Goal: Task Accomplishment & Management: Complete application form

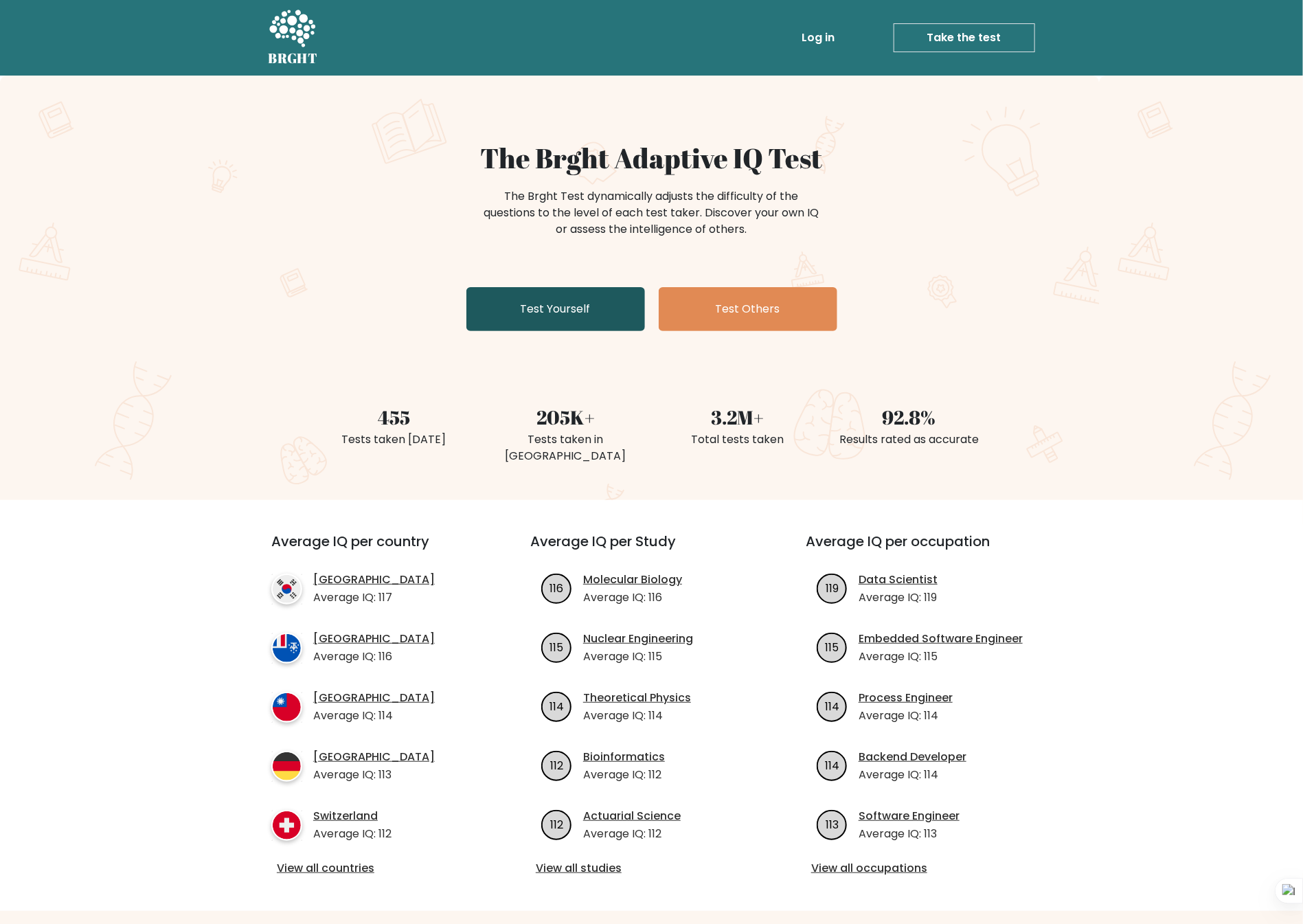
click at [577, 305] on link "Test Yourself" at bounding box center [555, 309] width 178 height 44
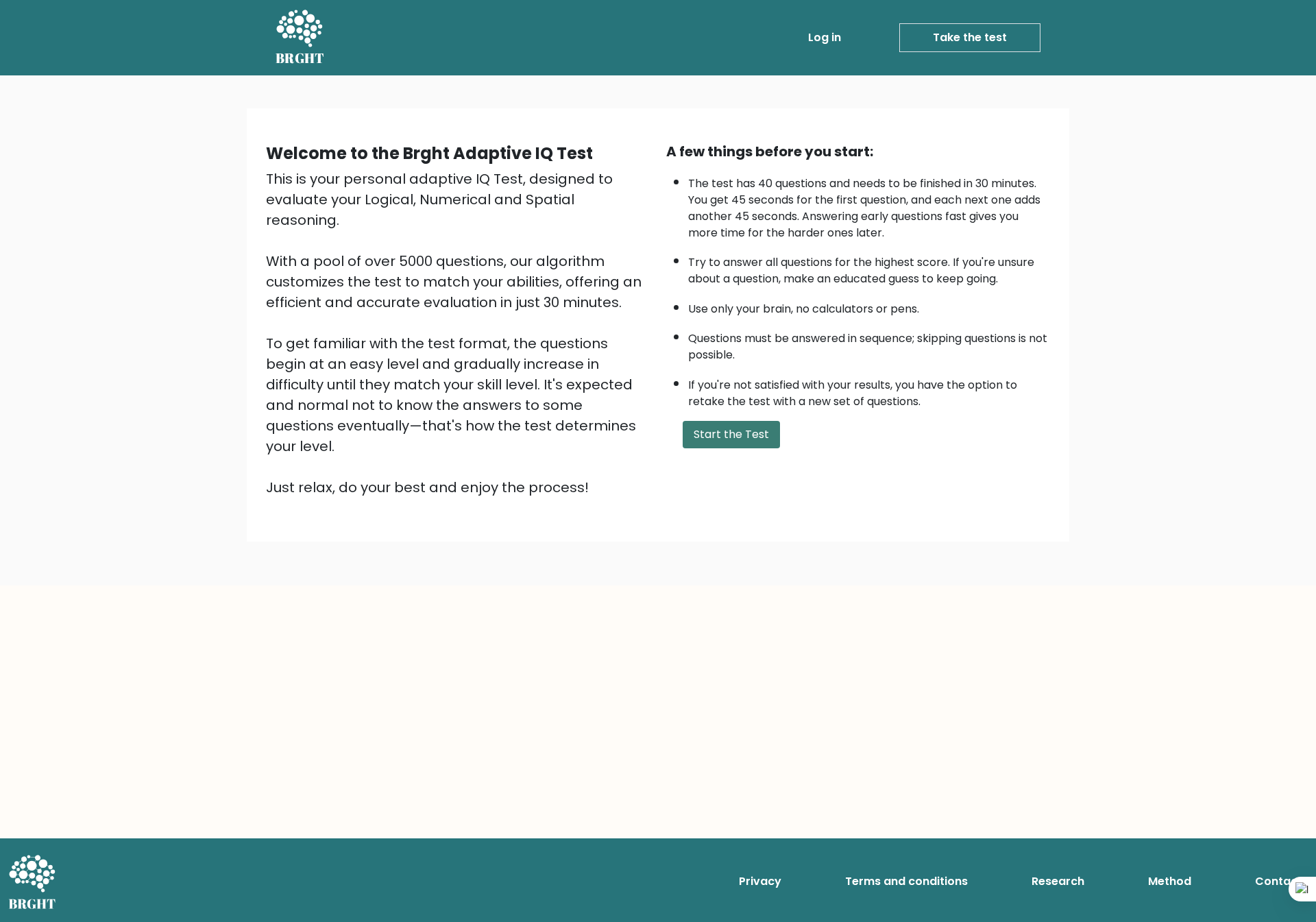
click at [743, 432] on button "Start the Test" at bounding box center [731, 435] width 97 height 28
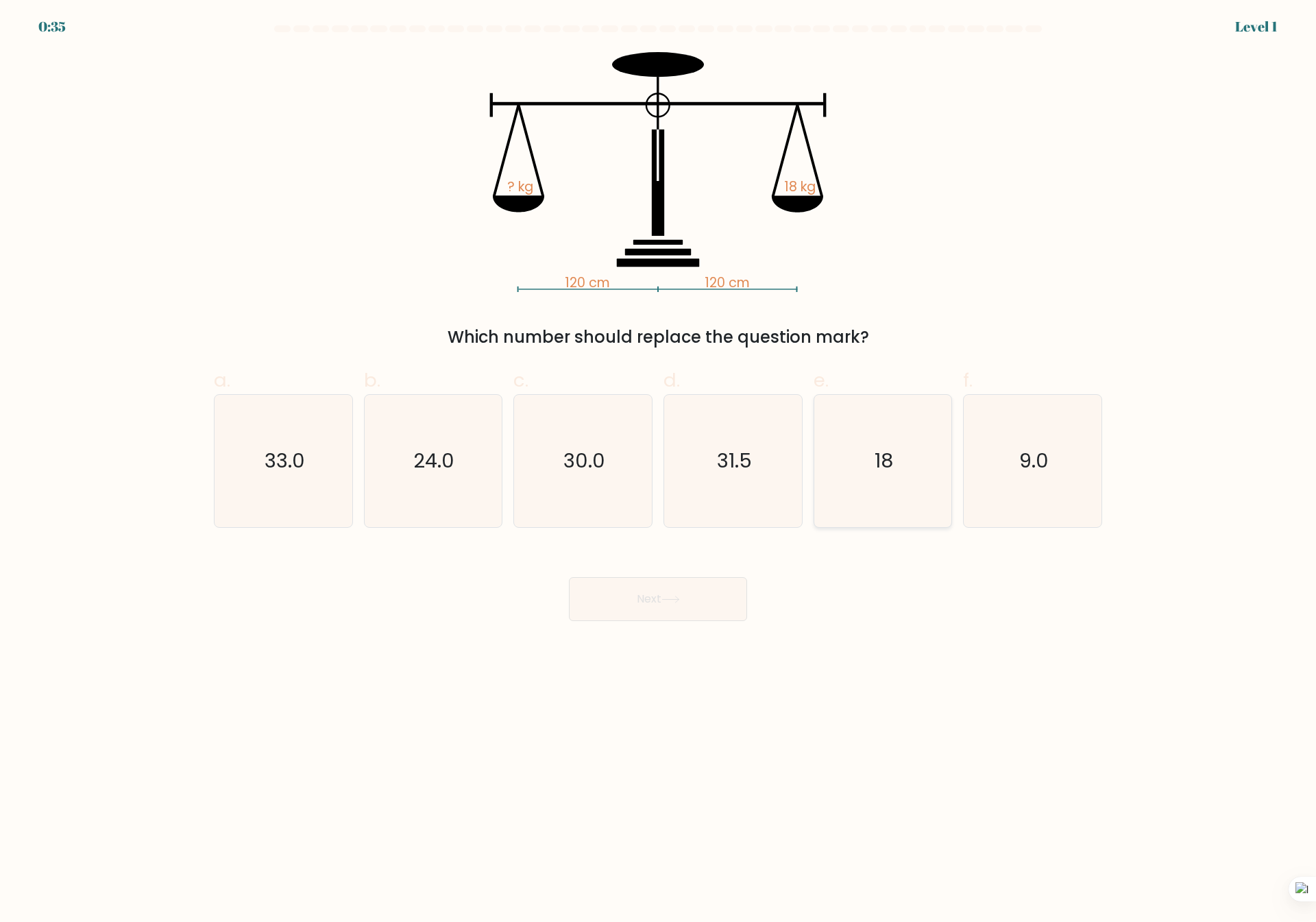
click at [903, 491] on icon "18" at bounding box center [882, 461] width 132 height 132
click at [659, 470] on input "e. 18" at bounding box center [658, 465] width 1 height 9
radio input "true"
click at [680, 601] on icon at bounding box center [670, 599] width 19 height 7
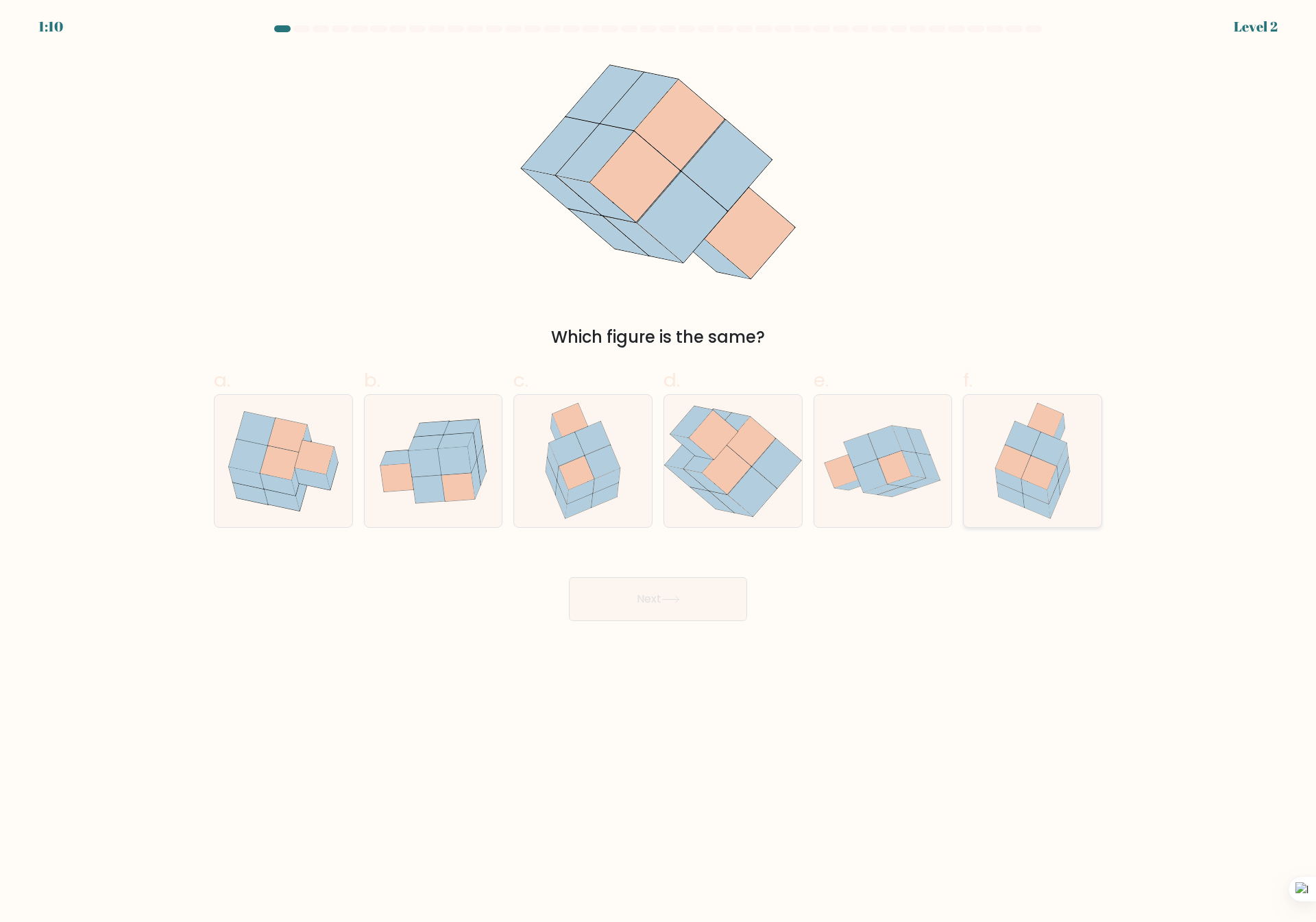
click at [1063, 498] on icon at bounding box center [1032, 461] width 103 height 132
click at [659, 470] on input "f." at bounding box center [658, 465] width 1 height 9
radio input "true"
click at [689, 613] on button "Next" at bounding box center [657, 599] width 178 height 44
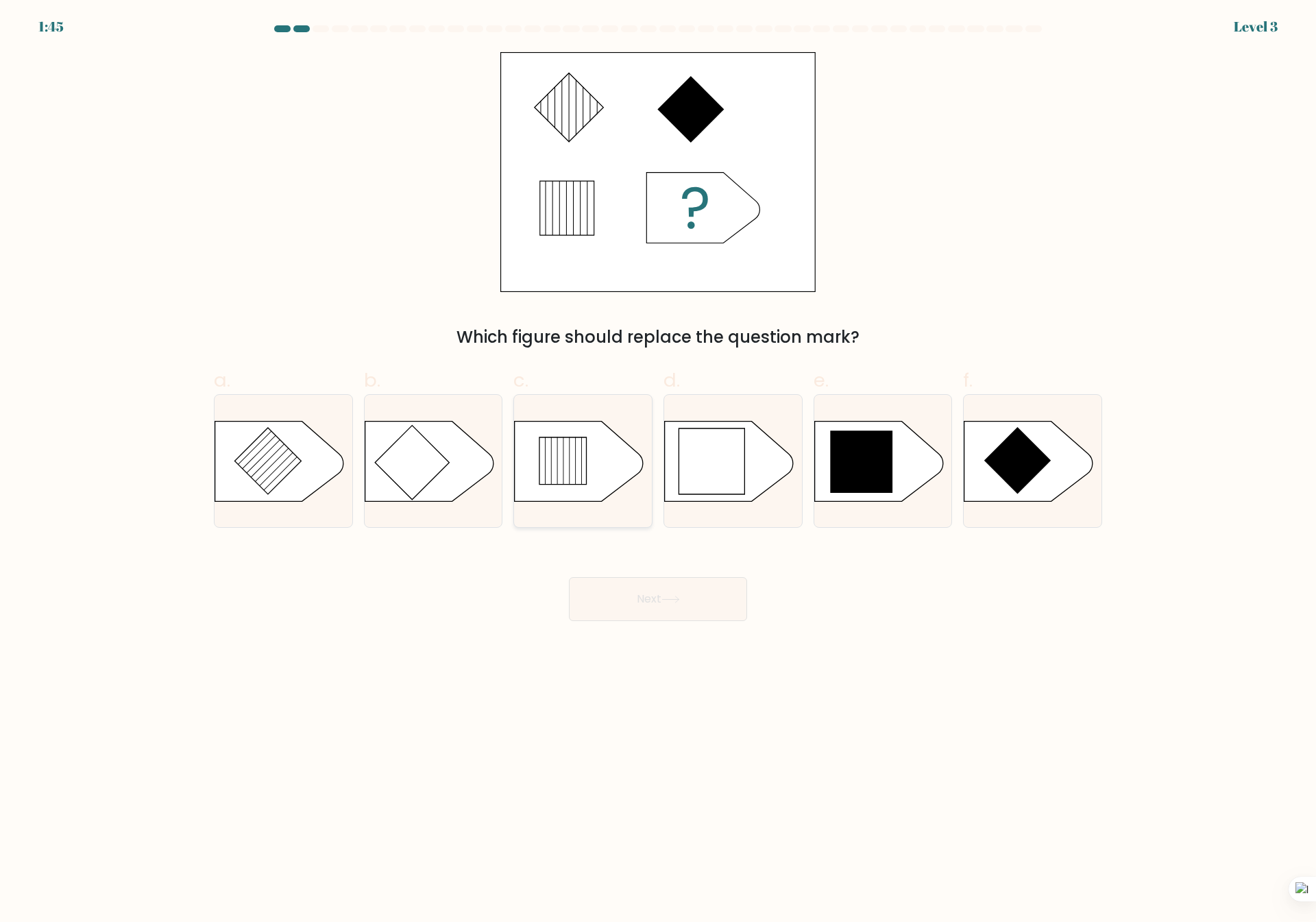
click at [568, 470] on icon at bounding box center [563, 461] width 47 height 47
click at [658, 470] on input "c." at bounding box center [658, 465] width 1 height 9
radio input "true"
click at [664, 596] on icon at bounding box center [670, 599] width 19 height 7
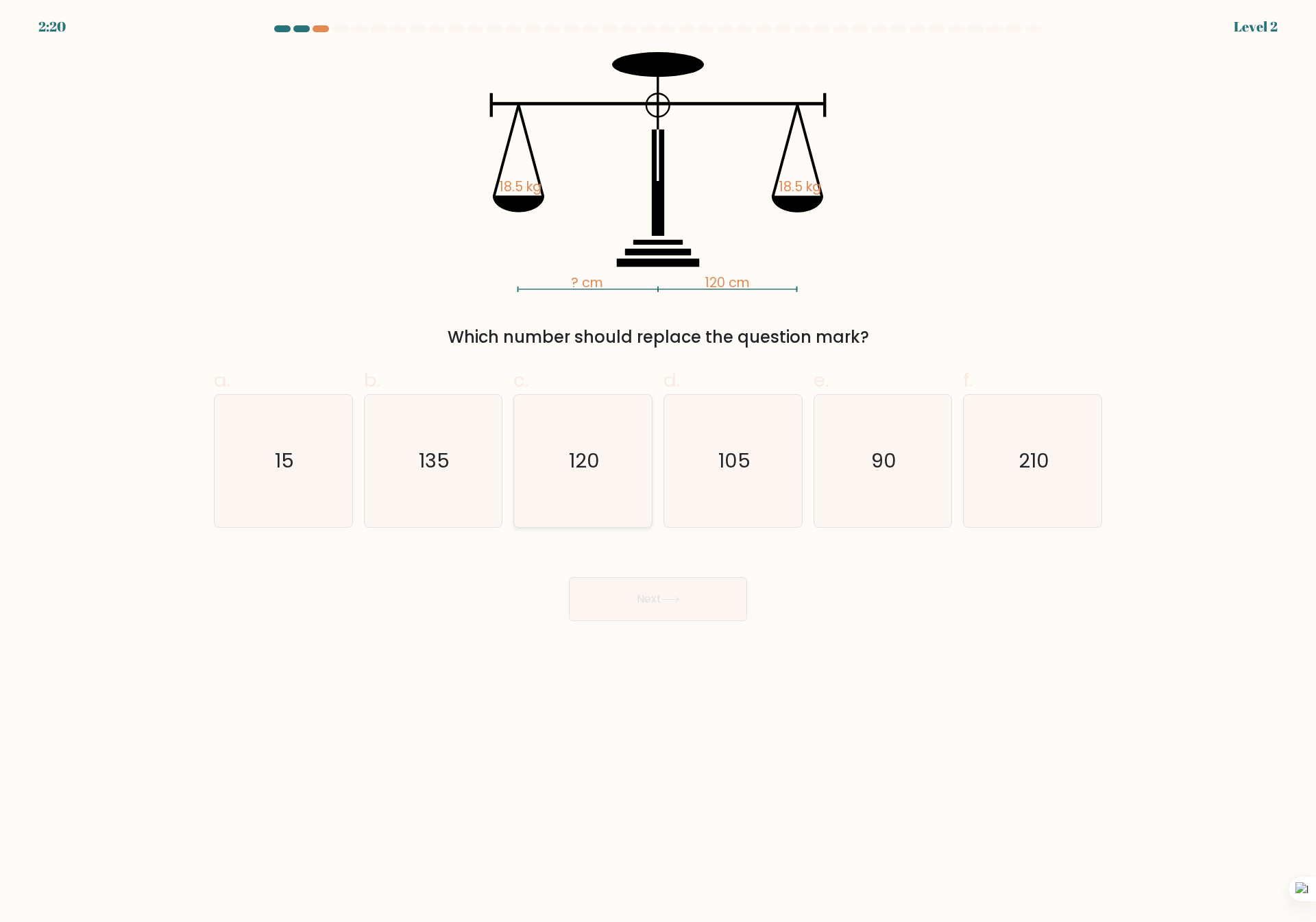
click at [609, 481] on icon "120" at bounding box center [582, 461] width 132 height 132
click at [658, 470] on input "c. 120" at bounding box center [658, 465] width 1 height 9
radio input "true"
click at [682, 617] on button "Next" at bounding box center [657, 599] width 178 height 44
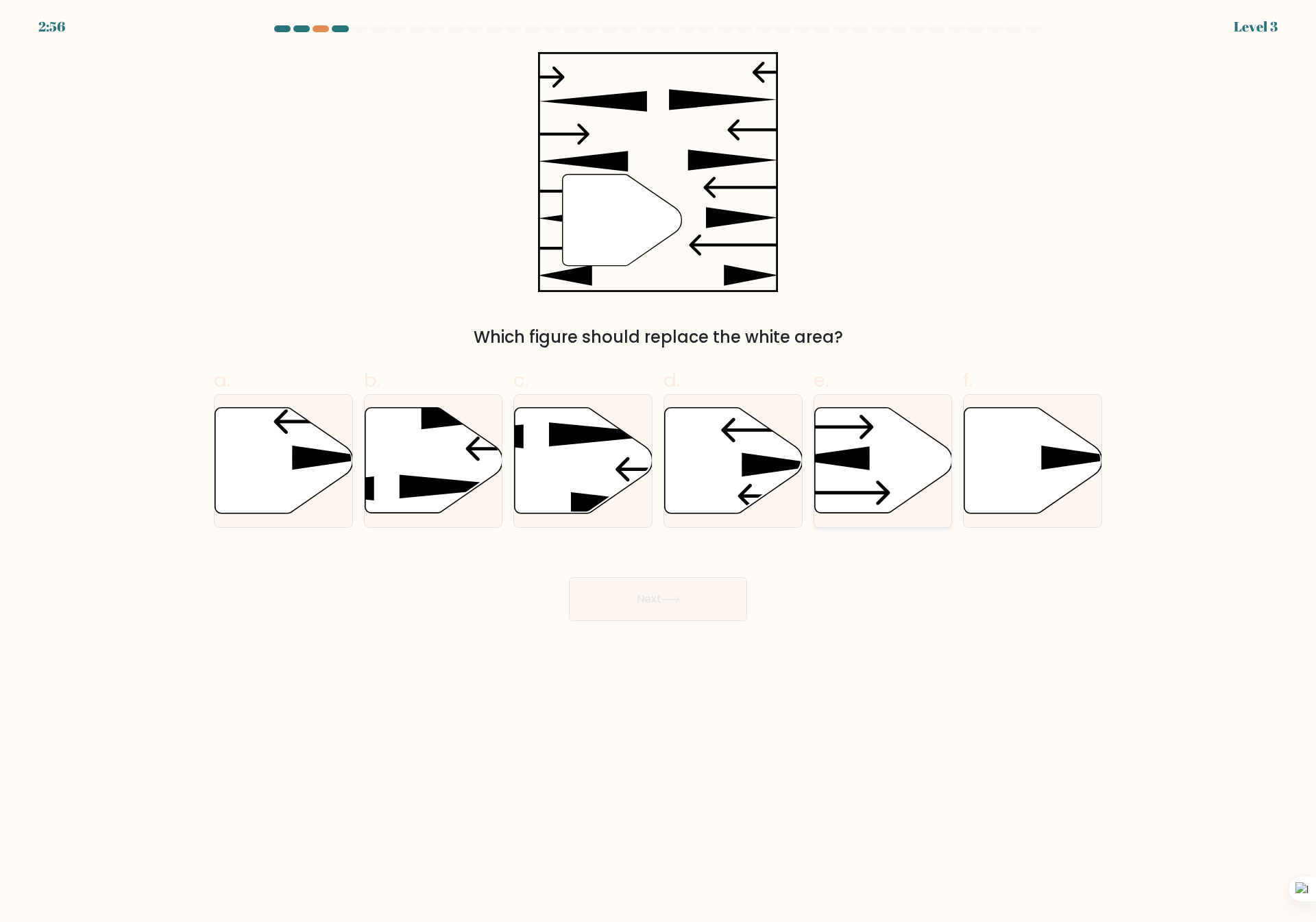
click at [878, 467] on icon at bounding box center [883, 461] width 138 height 106
click at [659, 467] on input "e." at bounding box center [658, 465] width 1 height 9
radio input "true"
click at [706, 584] on button "Next" at bounding box center [657, 599] width 178 height 44
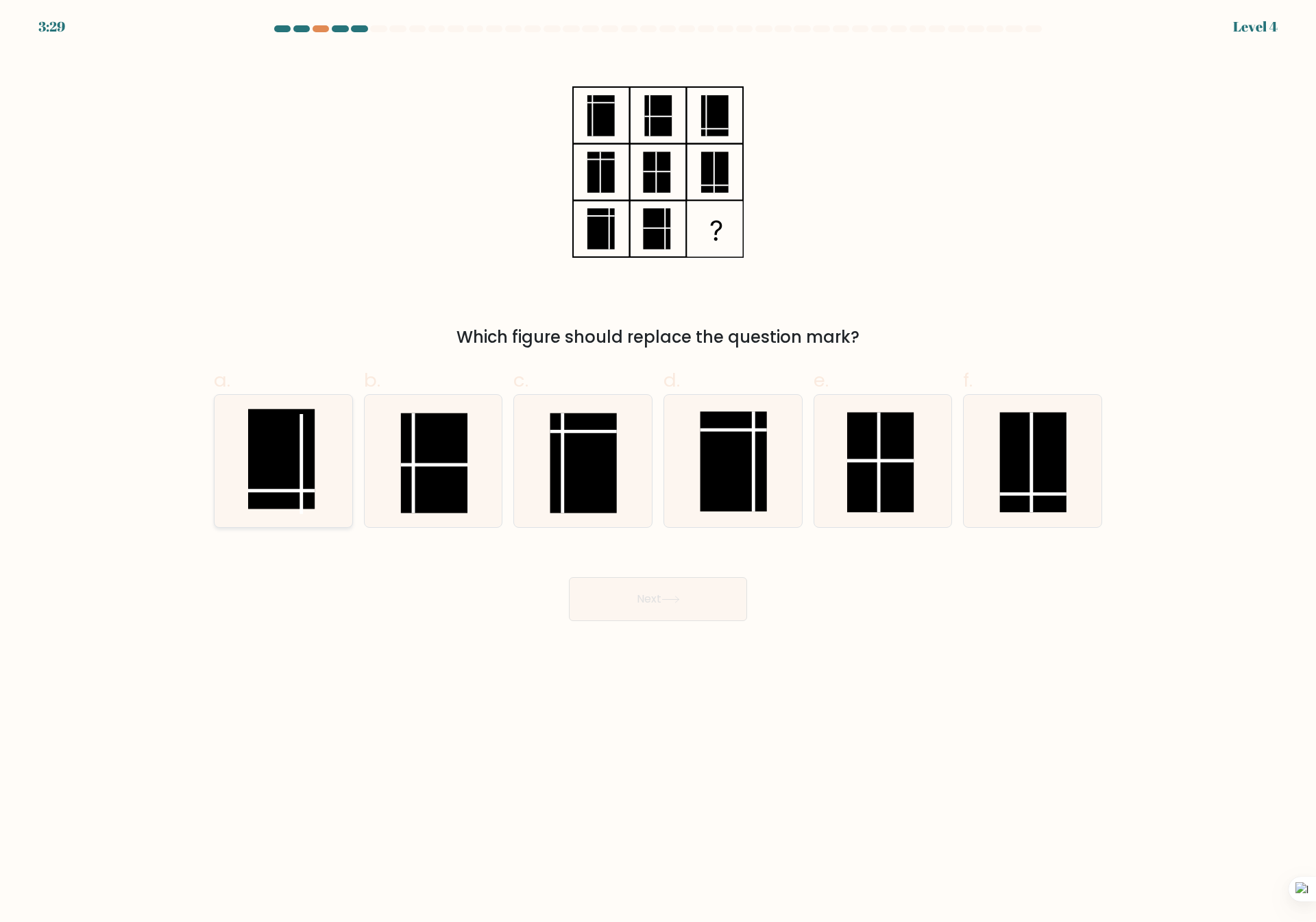
click at [325, 496] on icon at bounding box center [283, 461] width 132 height 132
click at [658, 470] on input "a." at bounding box center [658, 465] width 1 height 9
radio input "true"
click at [656, 604] on button "Next" at bounding box center [657, 599] width 178 height 44
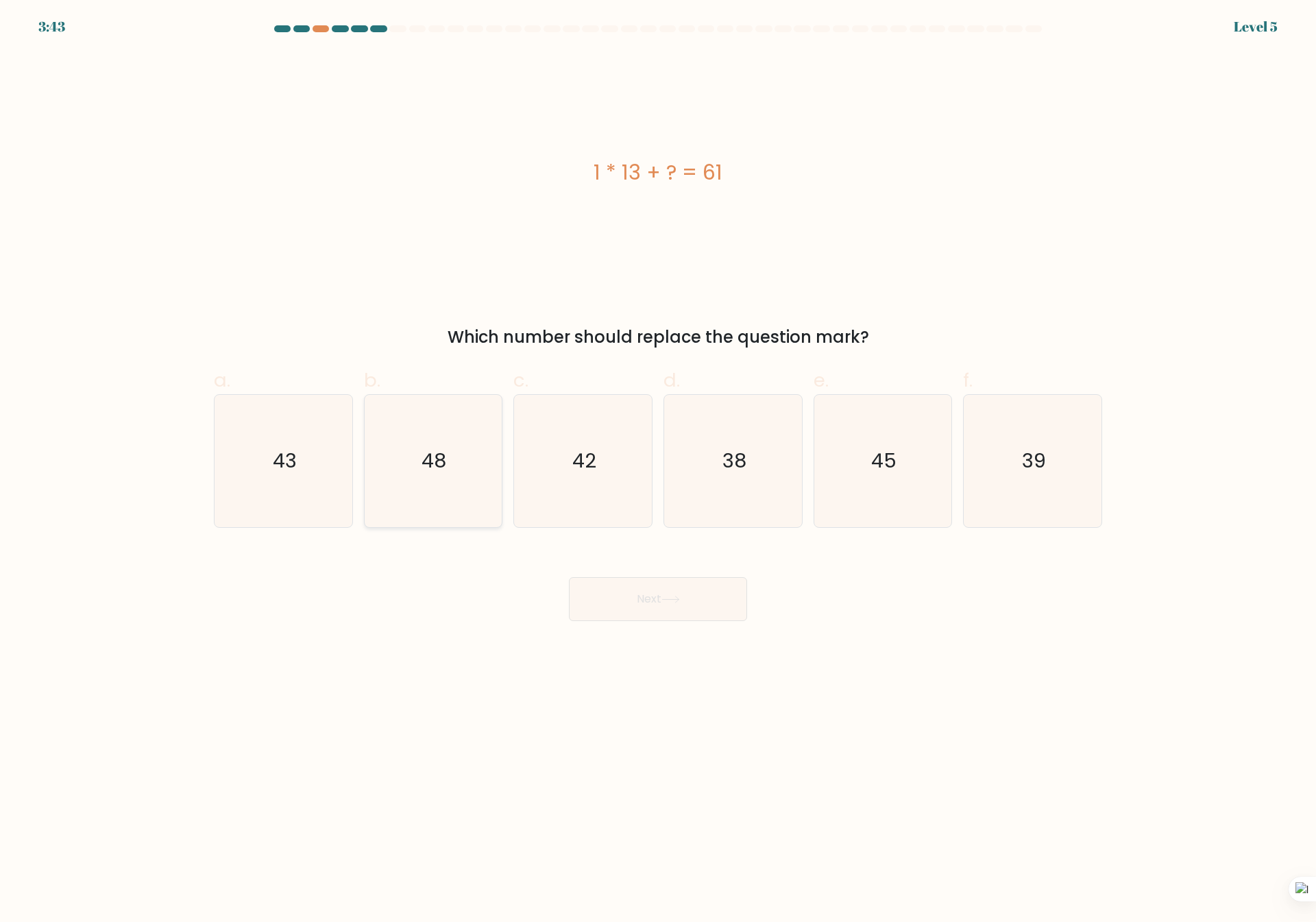
click at [455, 487] on icon "48" at bounding box center [432, 461] width 132 height 132
click at [658, 470] on input "b. 48" at bounding box center [658, 465] width 1 height 9
radio input "true"
click at [690, 596] on button "Next" at bounding box center [657, 599] width 178 height 44
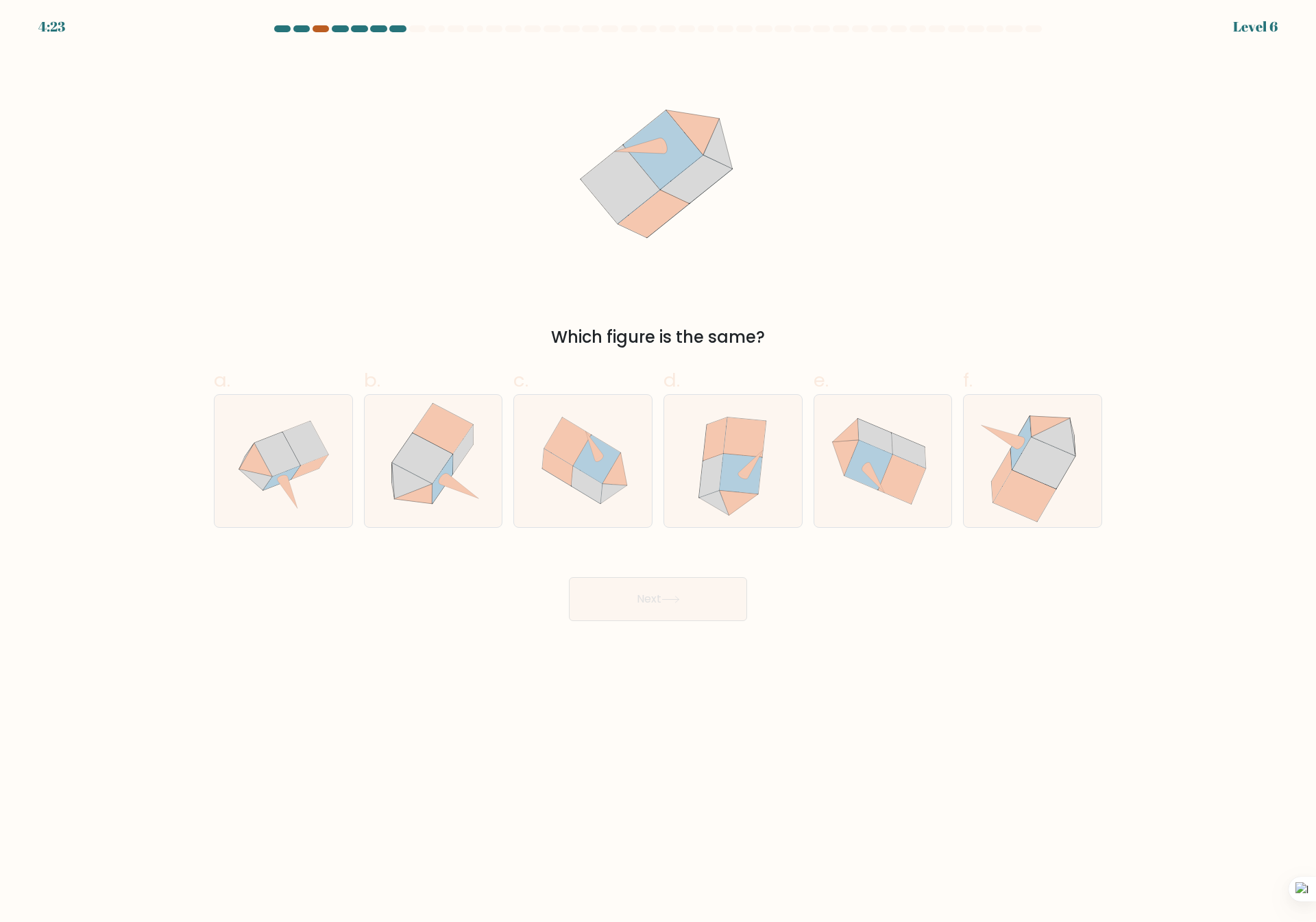
click at [318, 25] on div at bounding box center [321, 28] width 16 height 6
click at [340, 477] on icon at bounding box center [283, 461] width 132 height 132
click at [658, 470] on input "a." at bounding box center [658, 465] width 1 height 9
radio input "true"
click at [470, 489] on icon at bounding box center [432, 461] width 129 height 132
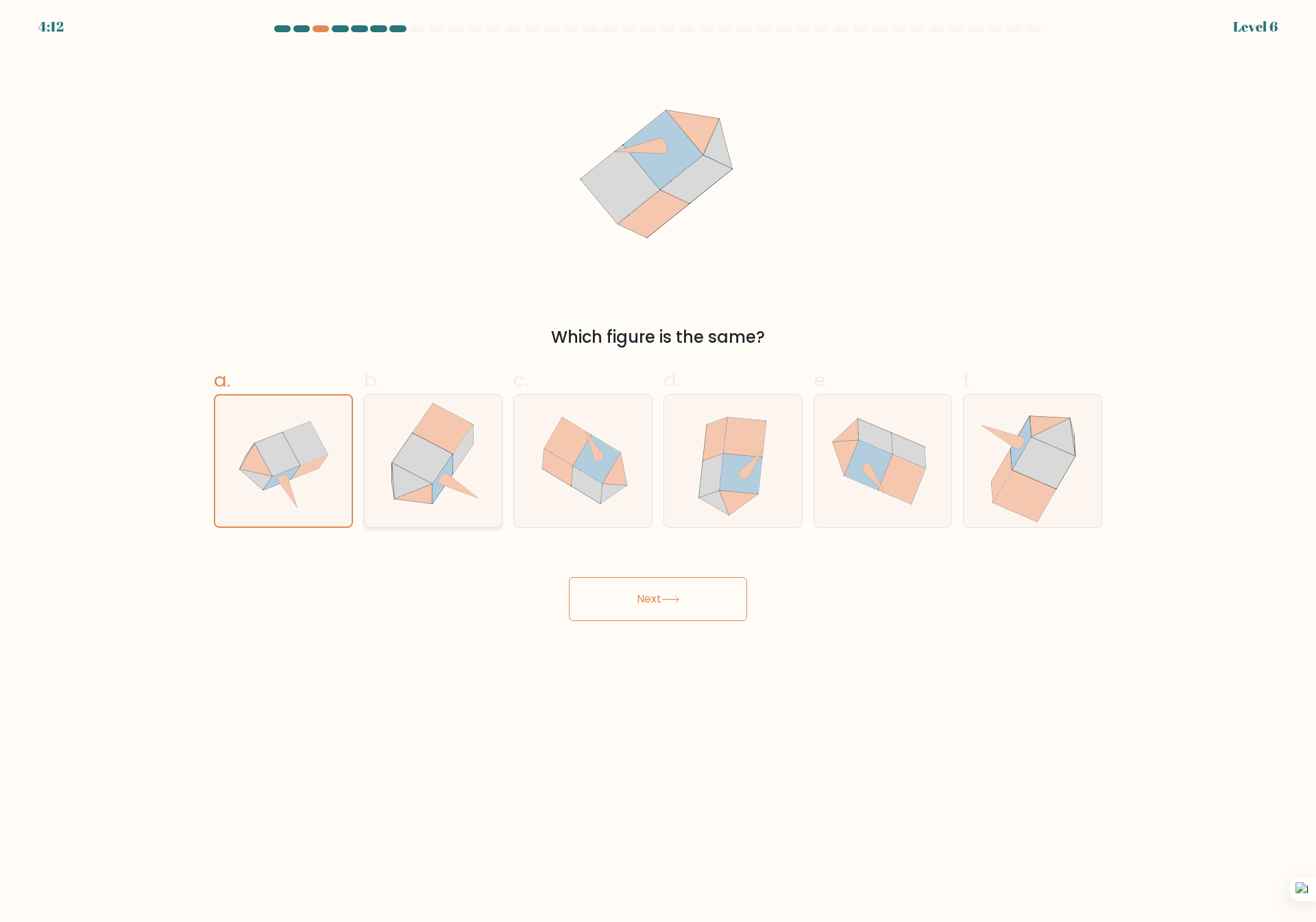
click at [658, 470] on input "b." at bounding box center [658, 465] width 1 height 9
radio input "true"
click at [670, 597] on icon at bounding box center [670, 599] width 19 height 7
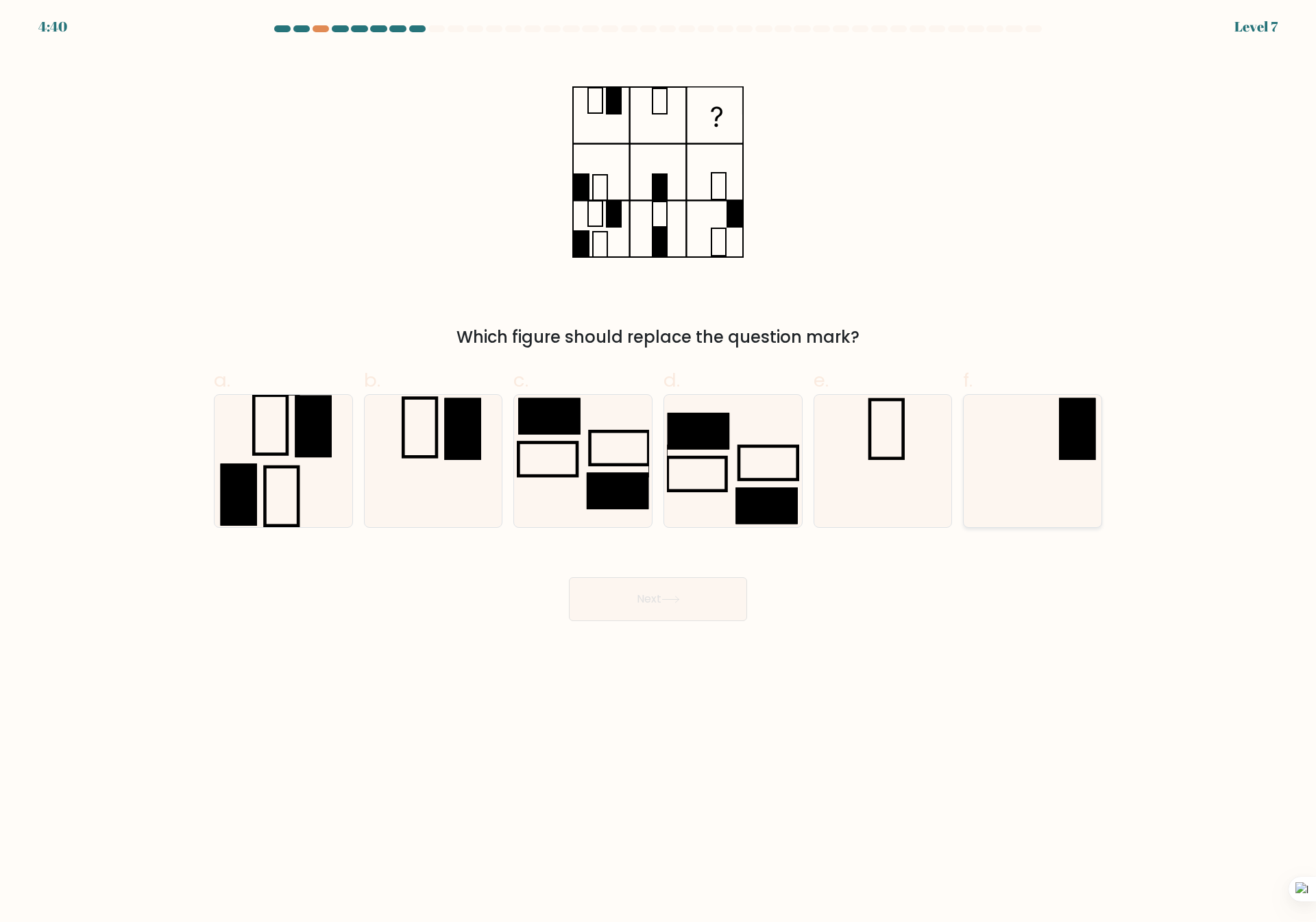
click at [1080, 488] on icon at bounding box center [1032, 461] width 132 height 132
click at [659, 470] on input "f." at bounding box center [658, 465] width 1 height 9
radio input "true"
click at [706, 599] on button "Next" at bounding box center [657, 599] width 178 height 44
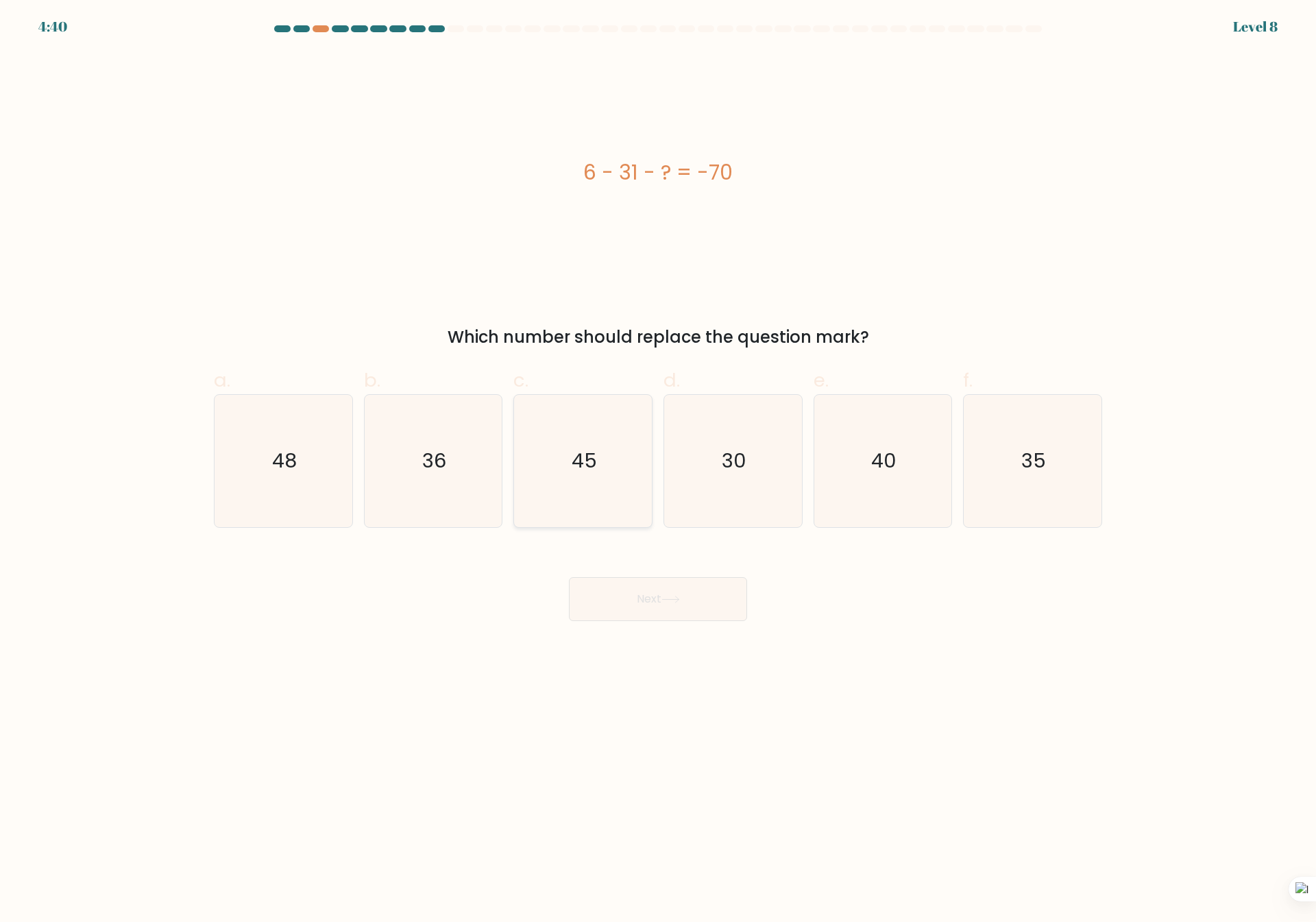
click at [611, 480] on icon "45" at bounding box center [582, 461] width 132 height 132
click at [658, 470] on input "c. 45" at bounding box center [658, 465] width 1 height 9
radio input "true"
click at [655, 607] on button "Next" at bounding box center [657, 599] width 178 height 44
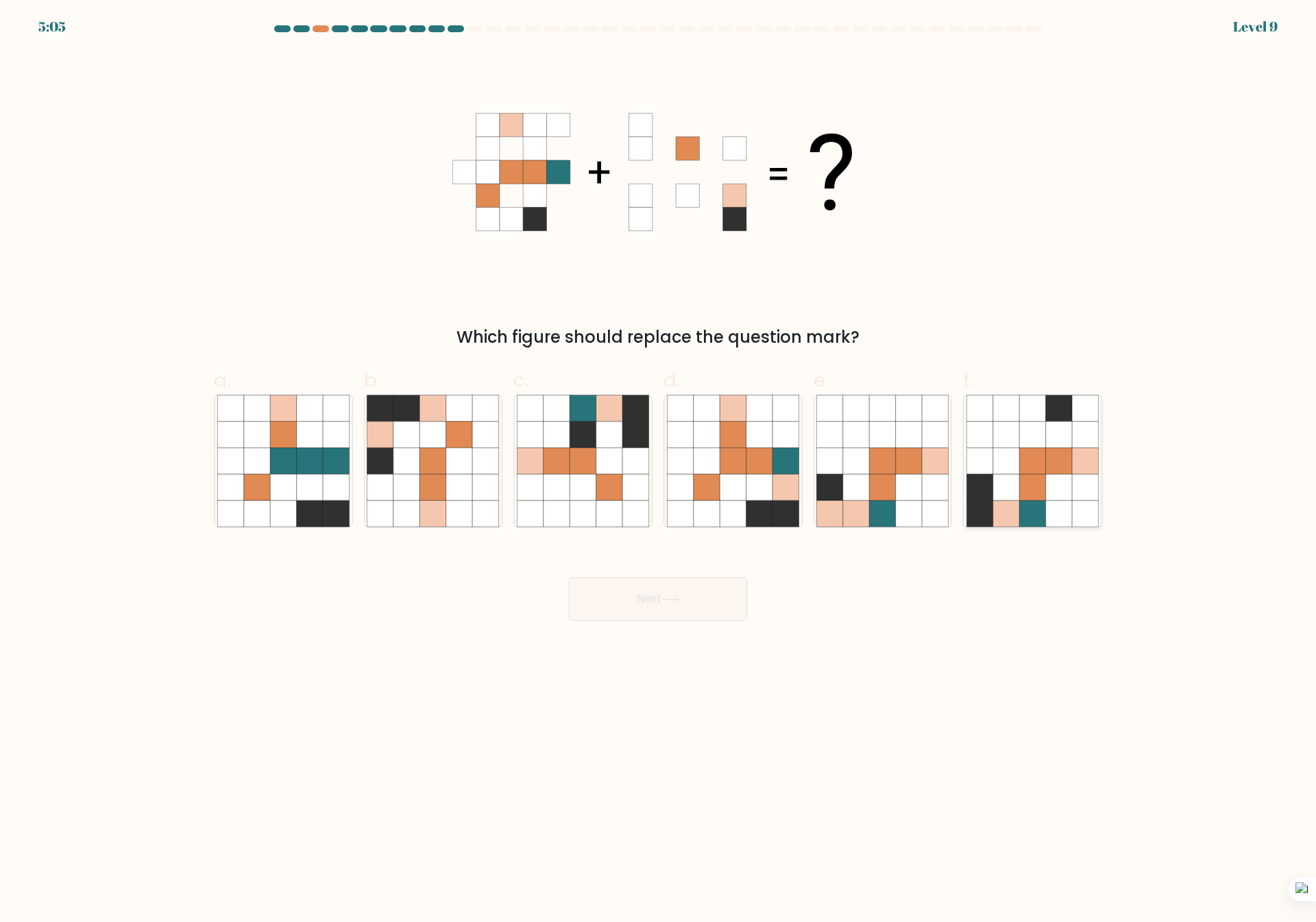
click at [1019, 517] on icon at bounding box center [1032, 461] width 132 height 132
click at [659, 470] on input "f." at bounding box center [658, 465] width 1 height 9
radio input "true"
click at [629, 589] on button "Next" at bounding box center [657, 599] width 178 height 44
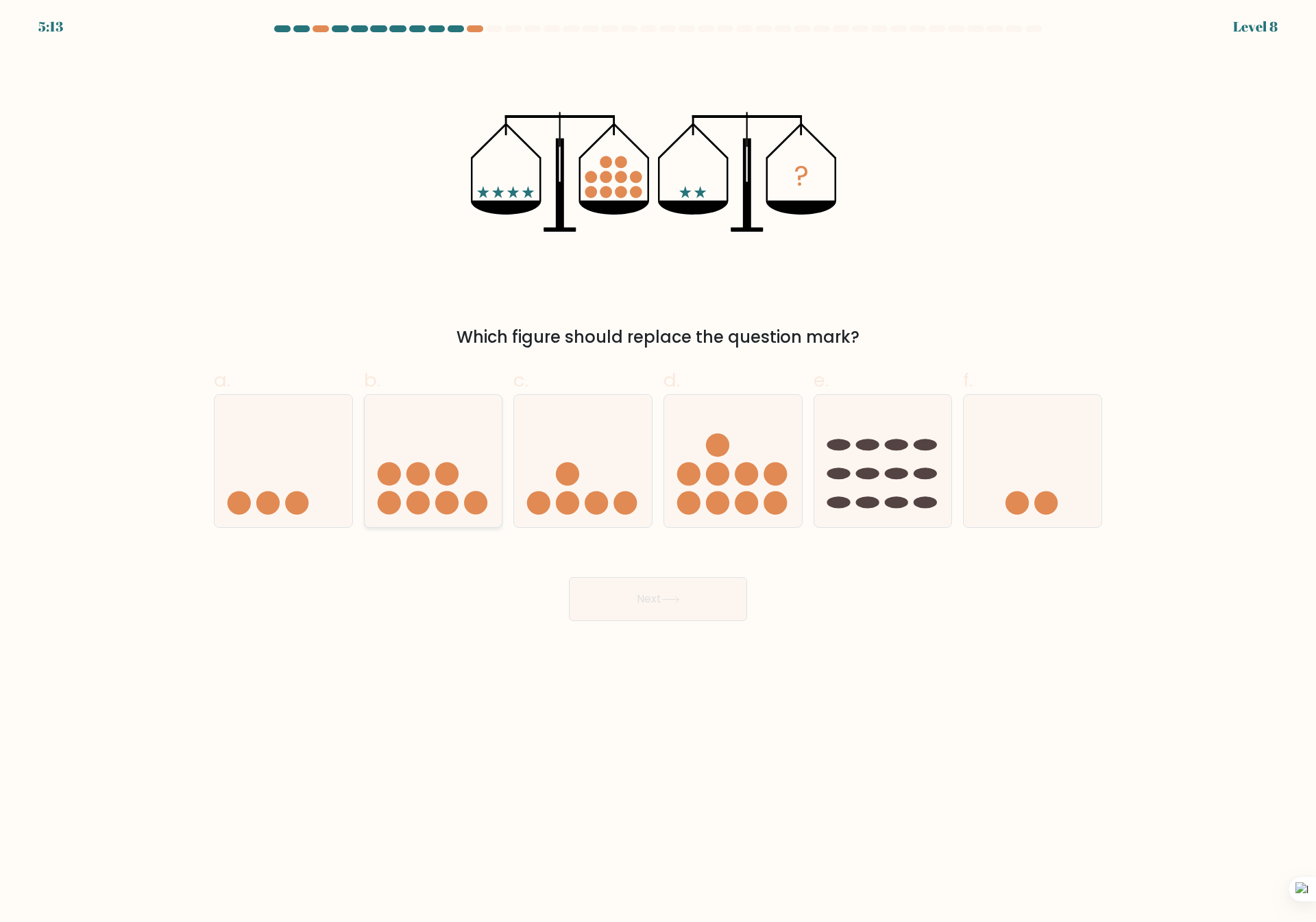
click at [432, 479] on icon at bounding box center [434, 461] width 138 height 114
click at [658, 470] on input "b." at bounding box center [658, 465] width 1 height 9
radio input "true"
click at [689, 596] on button "Next" at bounding box center [657, 599] width 178 height 44
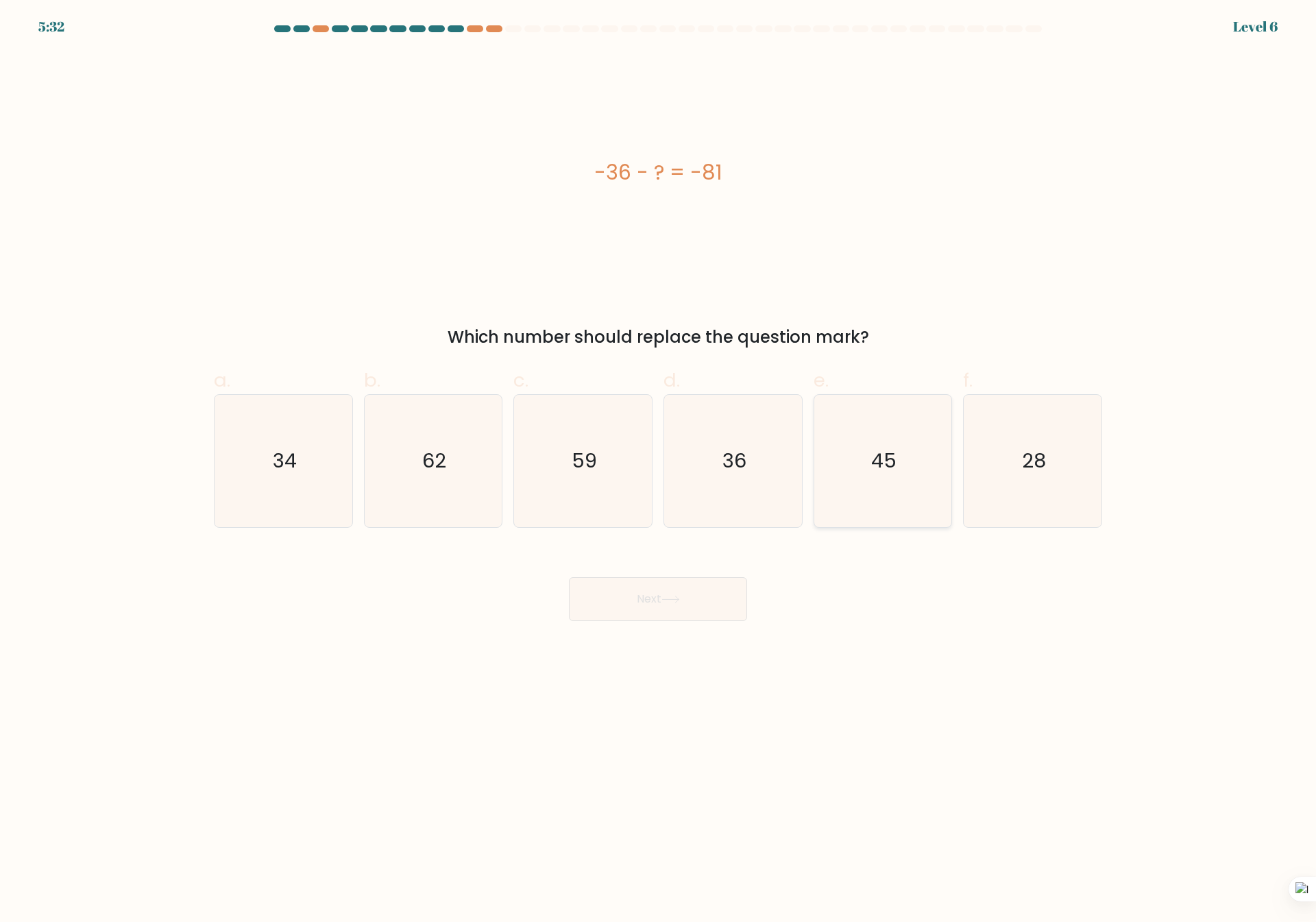
click at [877, 465] on text "45" at bounding box center [883, 461] width 25 height 28
click at [659, 465] on input "e. 45" at bounding box center [658, 465] width 1 height 9
radio input "true"
click at [690, 586] on button "Next" at bounding box center [657, 599] width 178 height 44
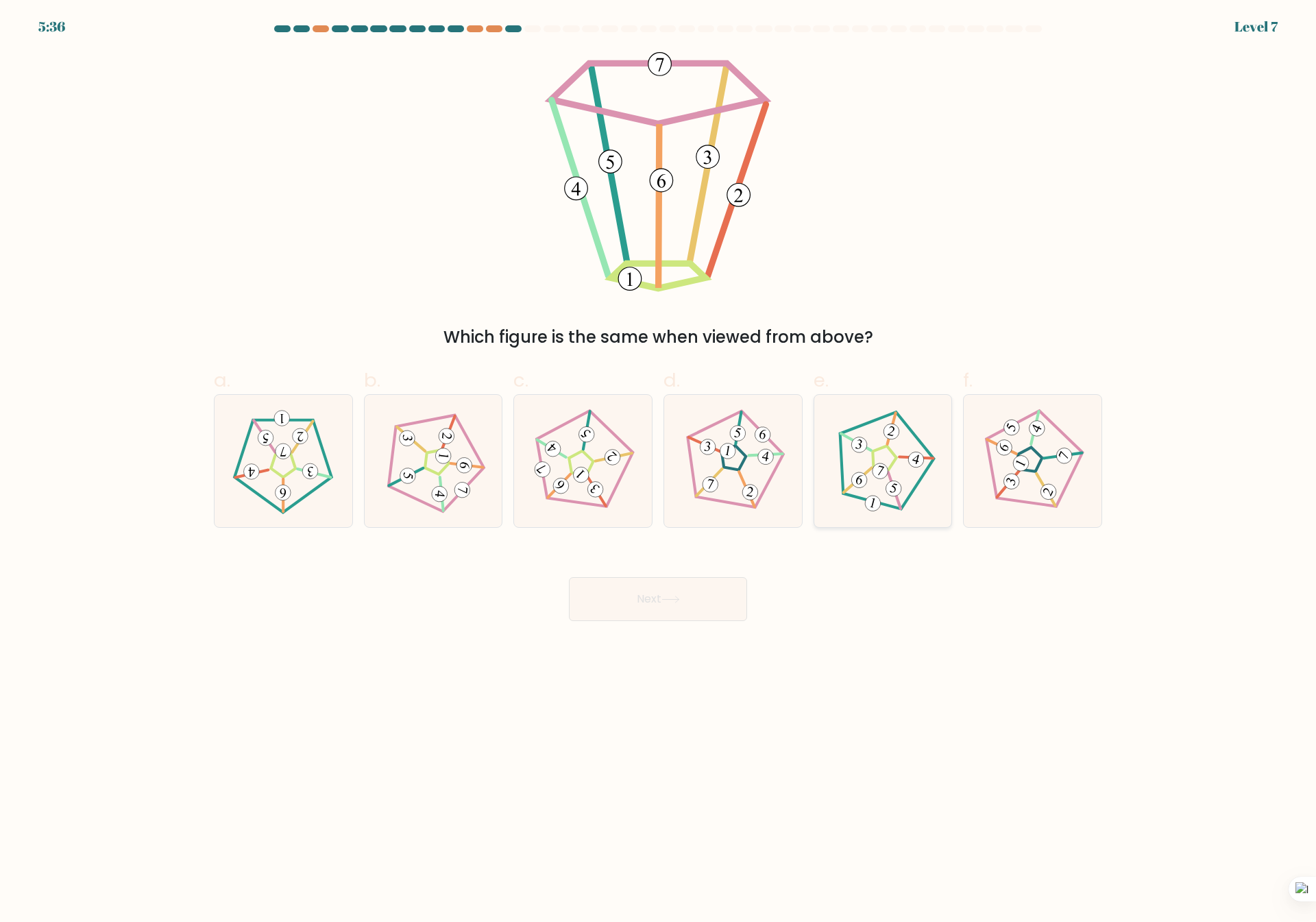
drag, startPoint x: 876, startPoint y: 465, endPoint x: 876, endPoint y: 474, distance: 9.0
click at [880, 474] on 436 at bounding box center [880, 471] width 19 height 19
click at [659, 470] on input "e." at bounding box center [658, 465] width 1 height 9
radio input "true"
click at [694, 603] on button "Next" at bounding box center [657, 599] width 178 height 44
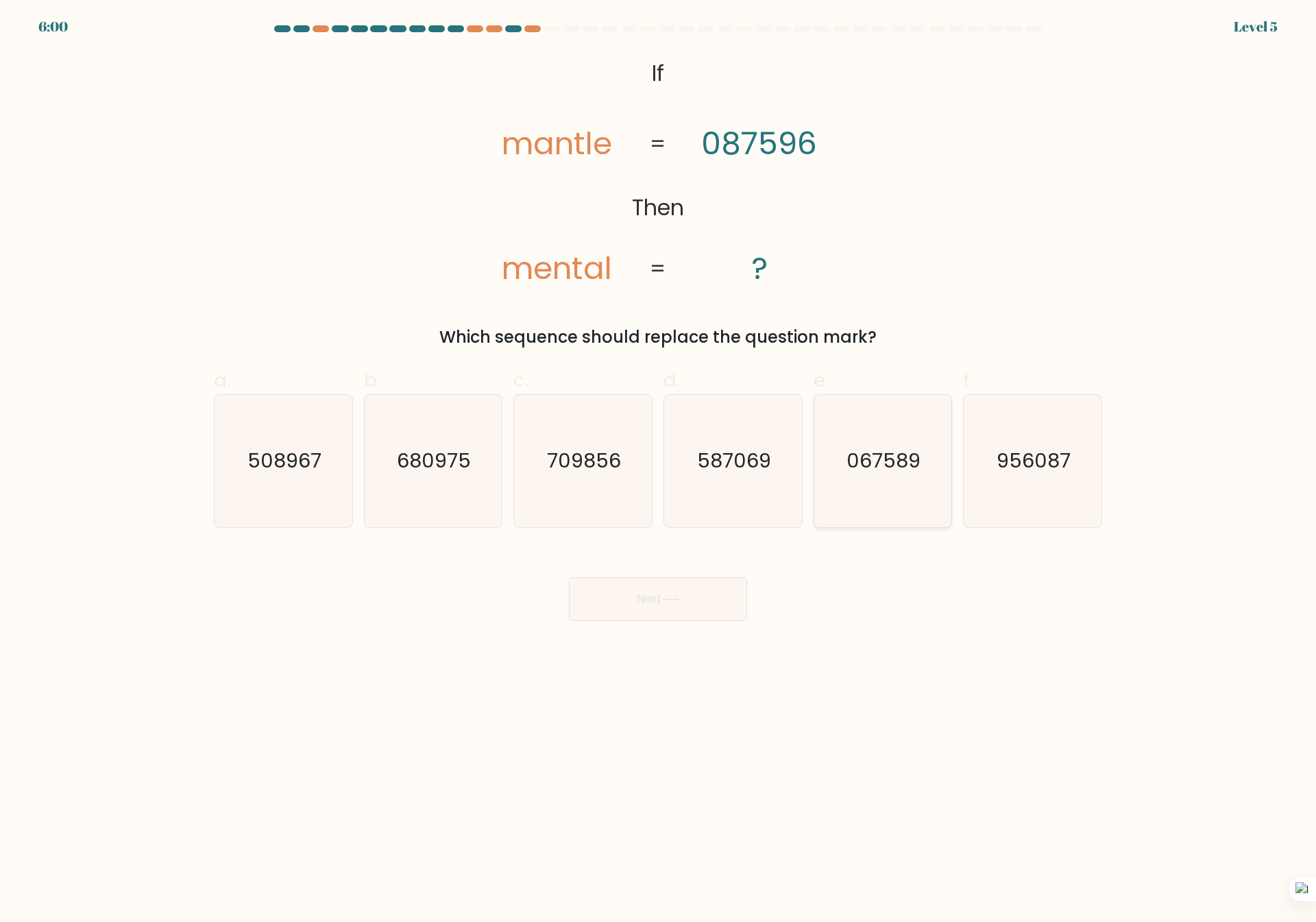
click at [875, 483] on icon "067589" at bounding box center [882, 461] width 132 height 132
click at [659, 470] on input "e. 067589" at bounding box center [658, 465] width 1 height 9
radio input "true"
click at [677, 613] on button "Next" at bounding box center [657, 599] width 178 height 44
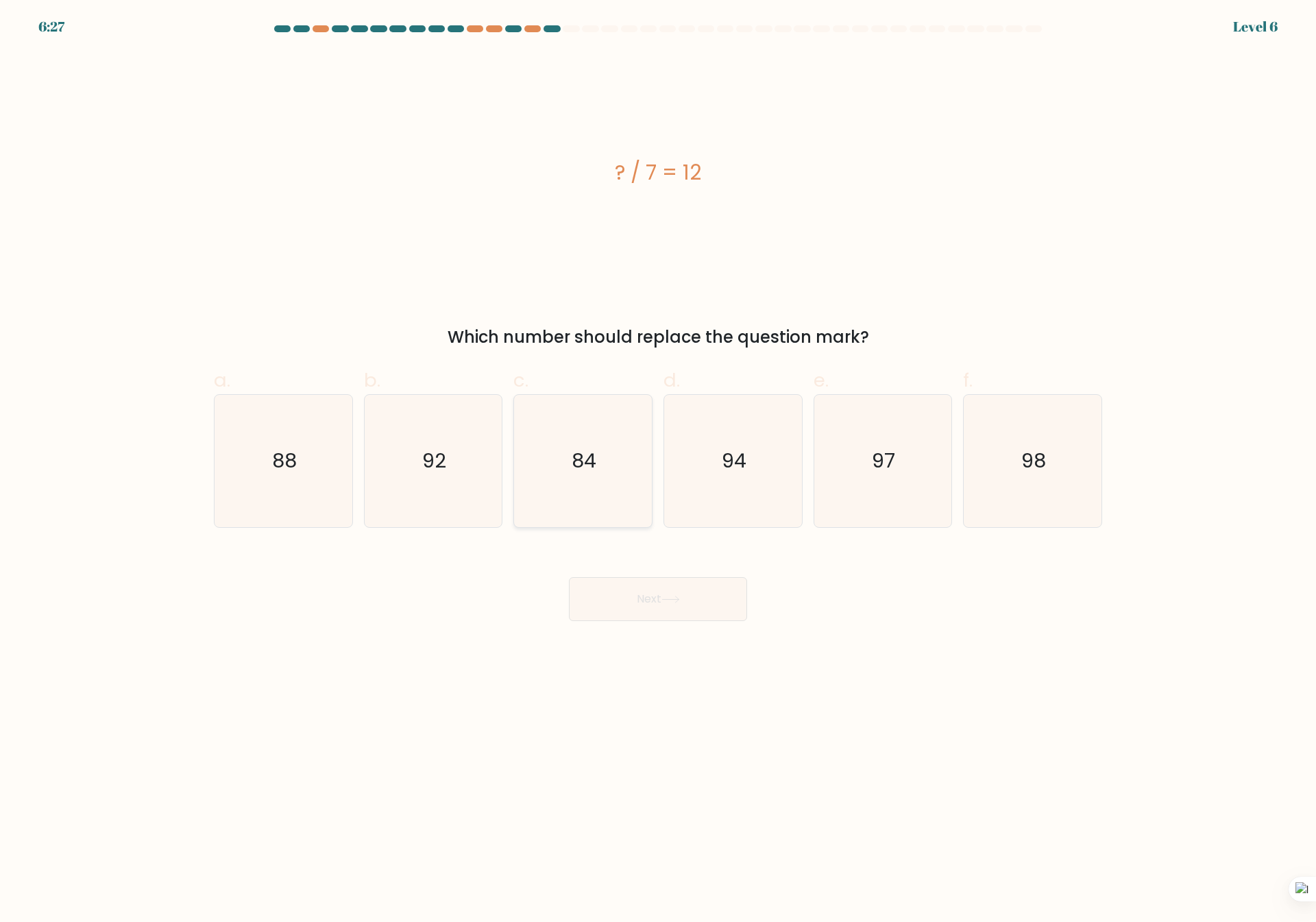
click at [607, 513] on icon "84" at bounding box center [582, 461] width 132 height 132
click at [658, 470] on input "c. 84" at bounding box center [658, 465] width 1 height 9
radio input "true"
click at [669, 604] on button "Next" at bounding box center [657, 599] width 178 height 44
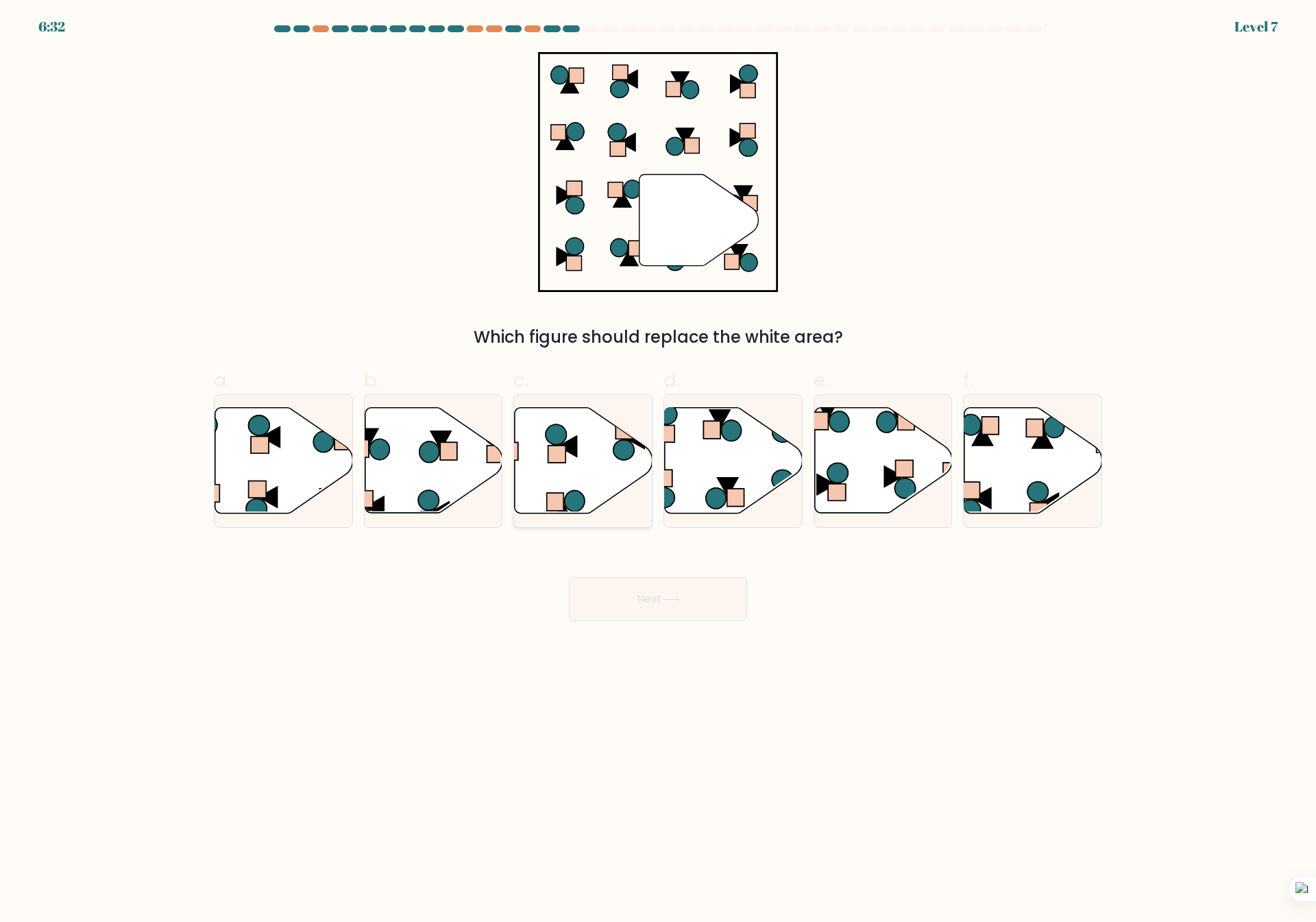
click at [565, 470] on icon at bounding box center [584, 461] width 138 height 106
click at [658, 470] on input "c." at bounding box center [658, 465] width 1 height 9
radio input "true"
click at [639, 596] on button "Next" at bounding box center [657, 599] width 178 height 44
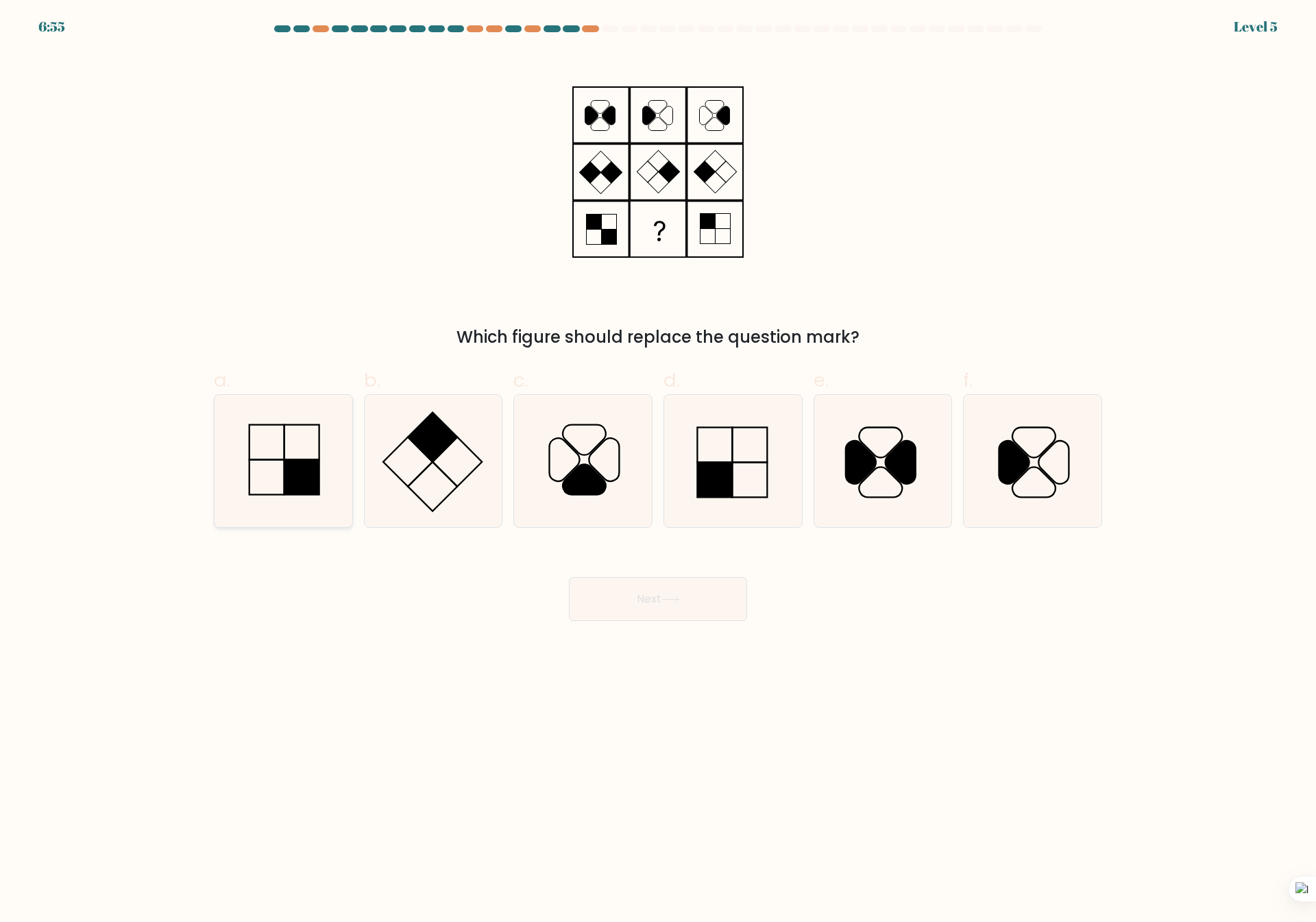
click at [319, 467] on icon at bounding box center [283, 461] width 132 height 132
click at [658, 467] on input "a." at bounding box center [658, 465] width 1 height 9
radio input "true"
click at [634, 594] on button "Next" at bounding box center [657, 599] width 178 height 44
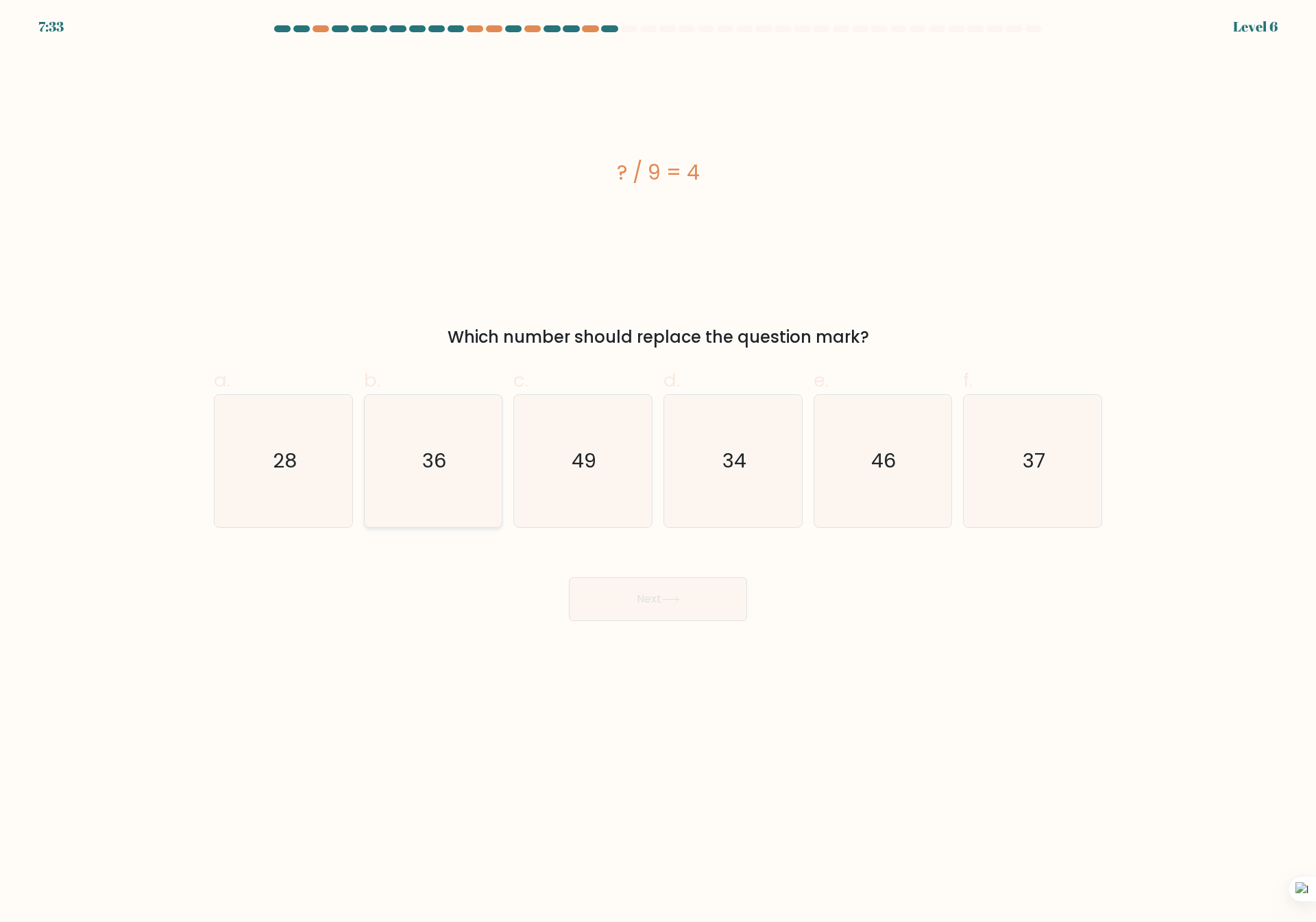
drag, startPoint x: 416, startPoint y: 452, endPoint x: 422, endPoint y: 458, distance: 8.5
click at [416, 453] on icon "36" at bounding box center [432, 461] width 132 height 132
click at [658, 461] on input "b. 36" at bounding box center [658, 465] width 1 height 9
radio input "true"
drag, startPoint x: 631, startPoint y: 570, endPoint x: 632, endPoint y: 581, distance: 11.0
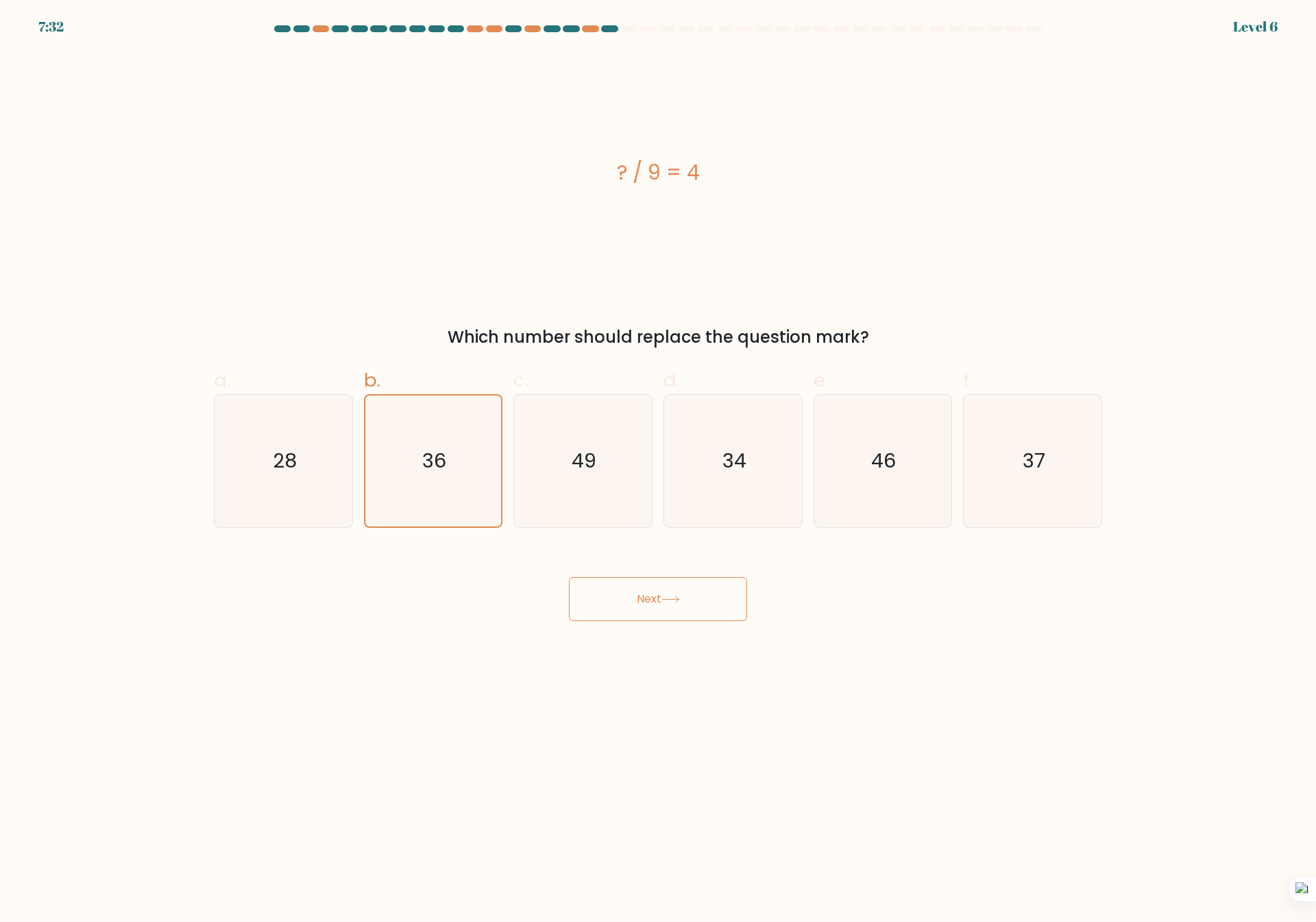
click at [631, 572] on div "Next" at bounding box center [658, 582] width 905 height 76
click at [631, 588] on button "Next" at bounding box center [657, 599] width 178 height 44
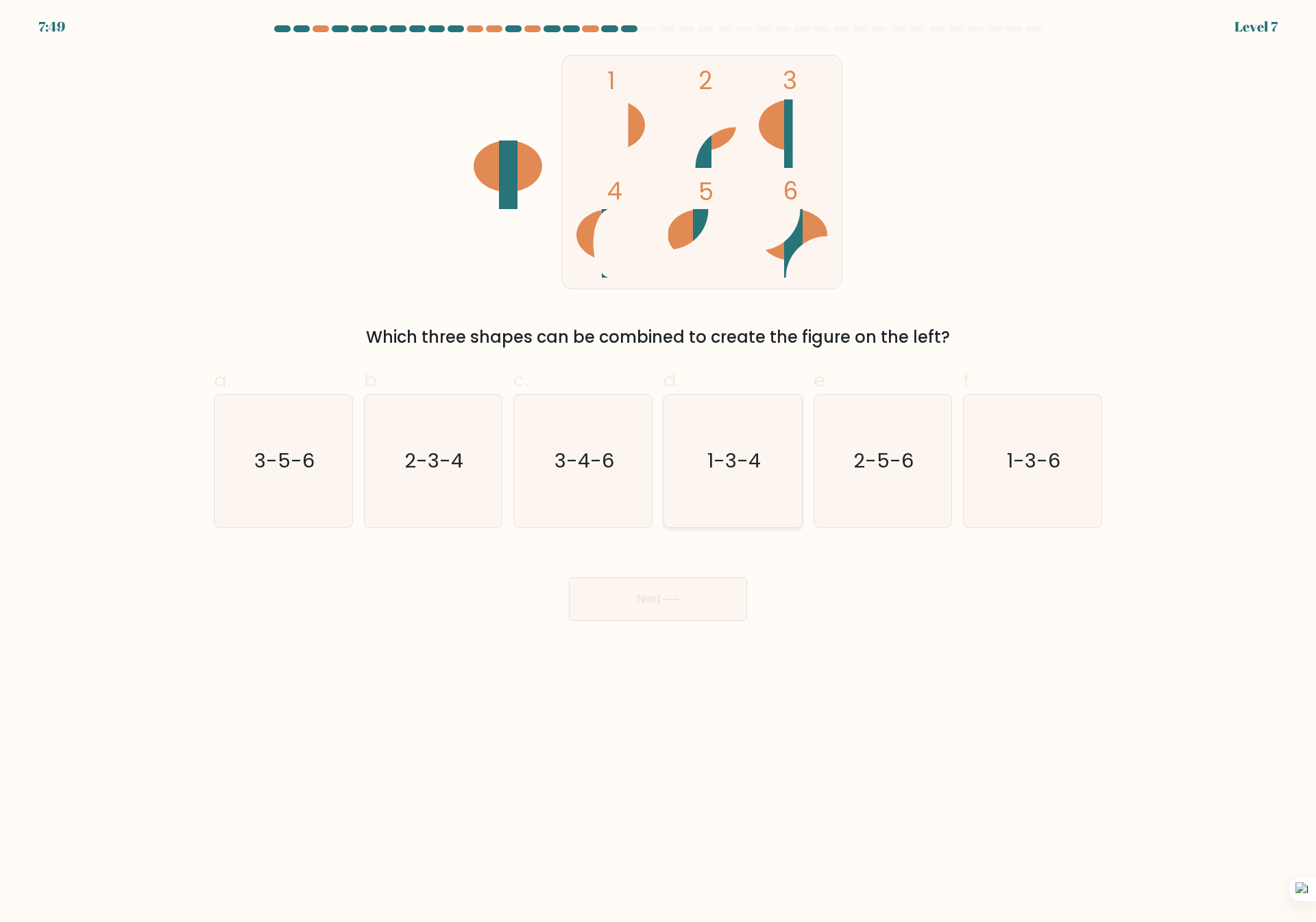
click at [730, 471] on text "1-3-4" at bounding box center [734, 461] width 54 height 28
click at [659, 470] on input "d. 1-3-4" at bounding box center [658, 465] width 1 height 9
radio input "true"
click at [677, 589] on button "Next" at bounding box center [657, 599] width 178 height 44
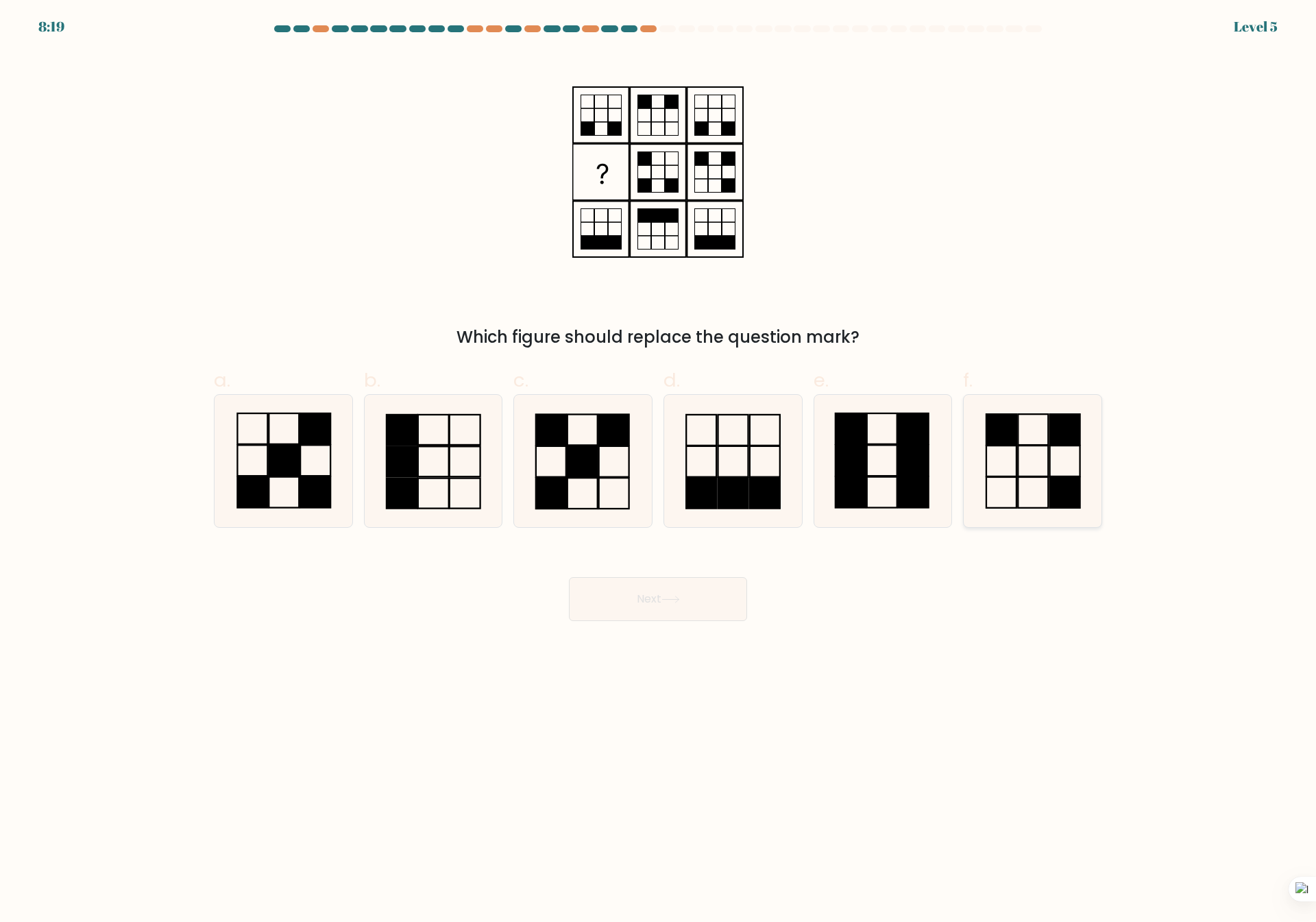
click at [1037, 492] on icon at bounding box center [1032, 461] width 132 height 132
click at [659, 470] on input "f." at bounding box center [658, 465] width 1 height 9
radio input "true"
drag, startPoint x: 709, startPoint y: 607, endPoint x: 703, endPoint y: 601, distance: 8.5
click at [703, 603] on button "Next" at bounding box center [657, 599] width 178 height 44
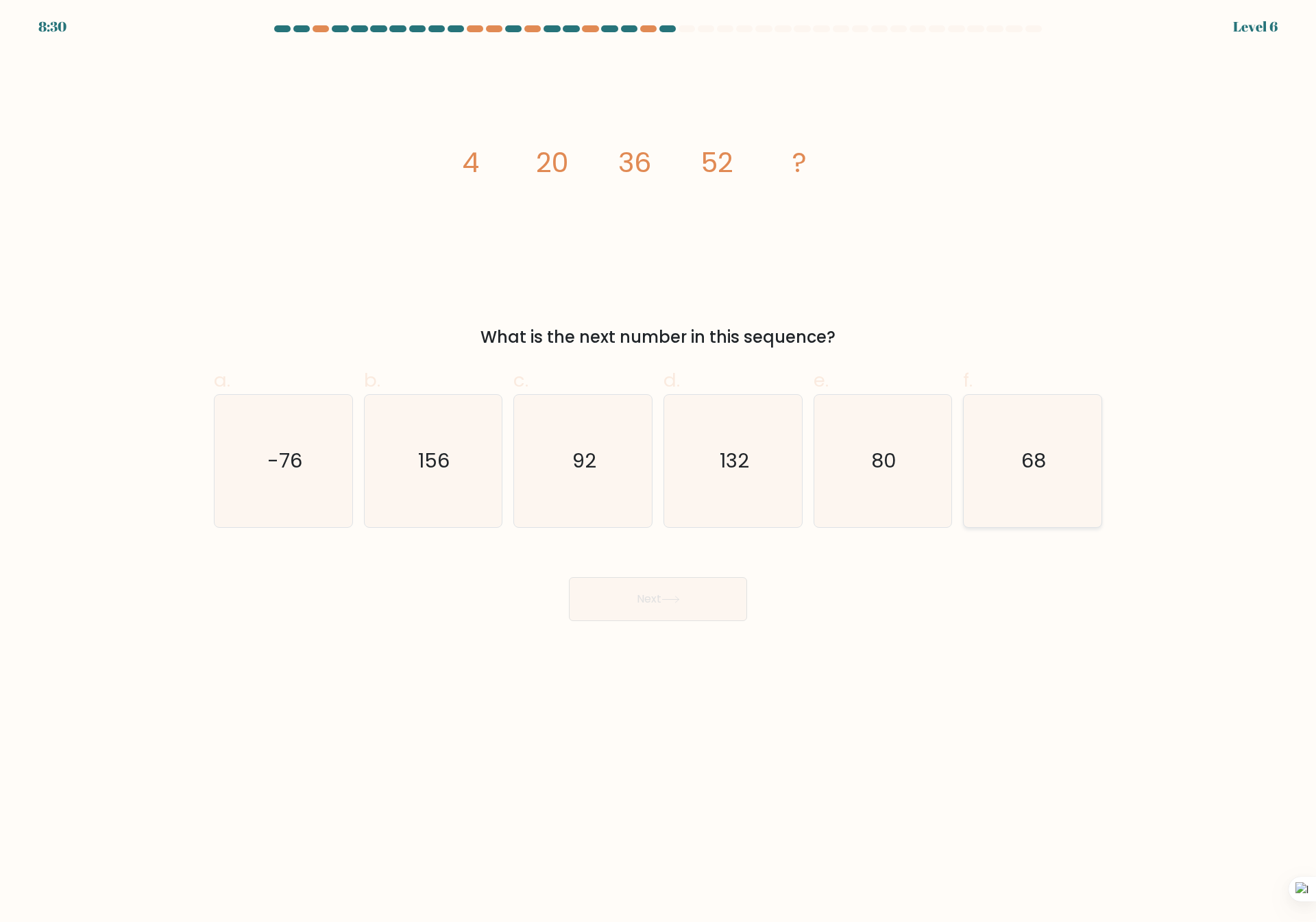
drag, startPoint x: 1008, startPoint y: 471, endPoint x: 907, endPoint y: 526, distance: 115.0
click at [1007, 471] on icon "68" at bounding box center [1032, 461] width 132 height 132
click at [659, 470] on input "f. 68" at bounding box center [658, 465] width 1 height 9
radio input "true"
click at [636, 607] on button "Next" at bounding box center [657, 599] width 178 height 44
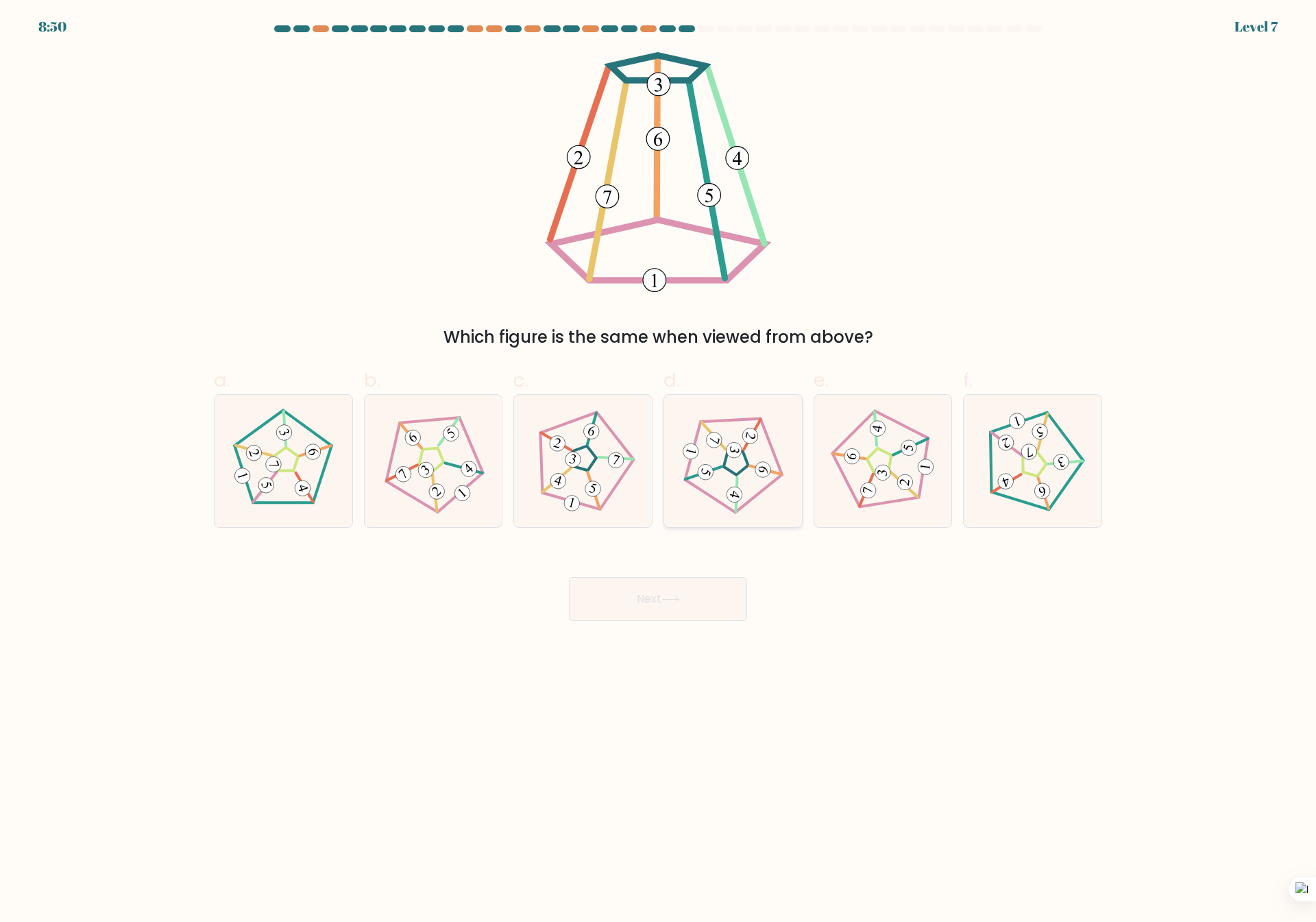
drag, startPoint x: 755, startPoint y: 478, endPoint x: 721, endPoint y: 535, distance: 66.4
click at [753, 478] on icon at bounding box center [733, 461] width 106 height 106
click at [659, 470] on input "d." at bounding box center [658, 465] width 1 height 9
radio input "true"
click at [691, 588] on button "Next" at bounding box center [657, 599] width 178 height 44
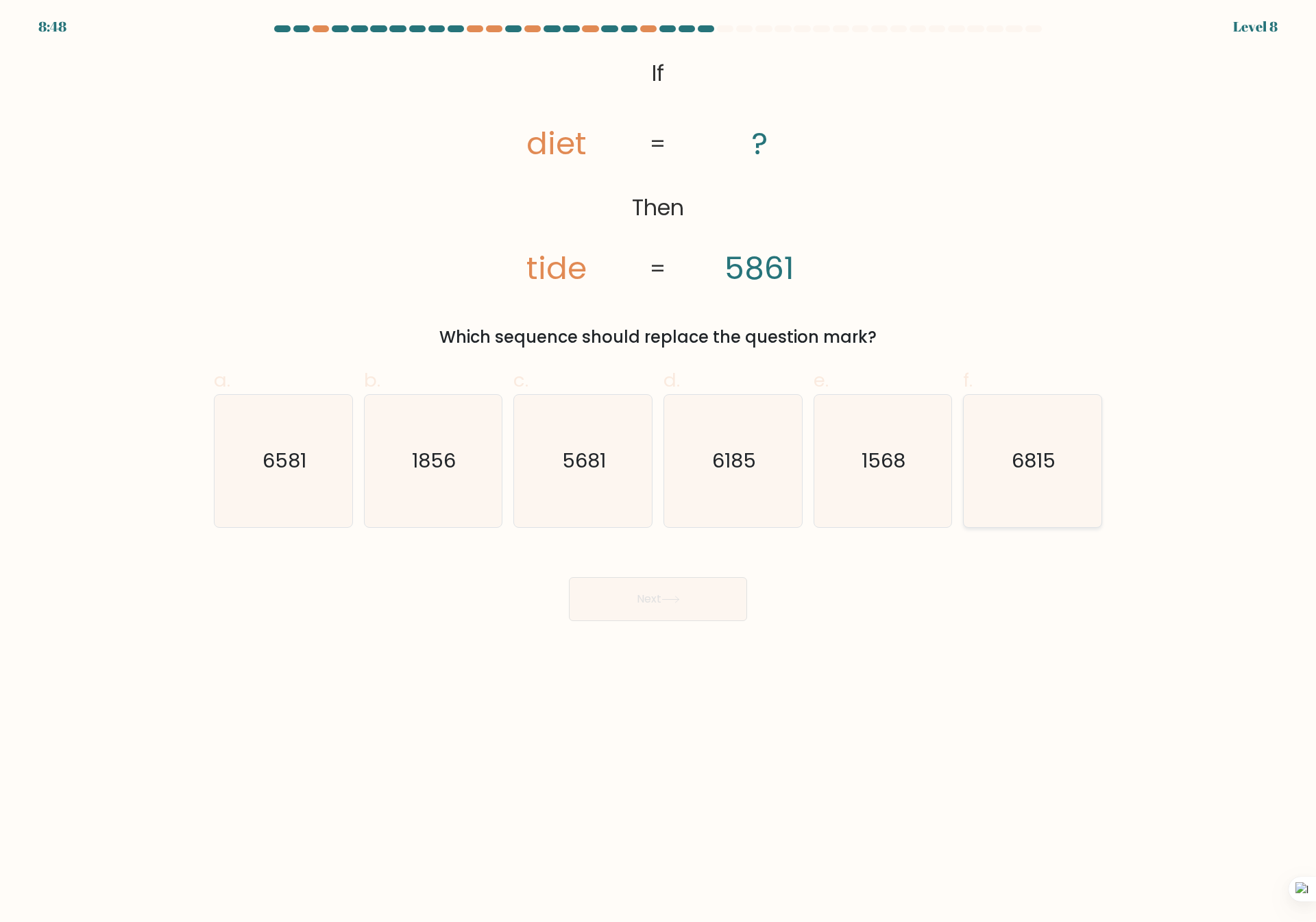
click at [1076, 476] on icon "6815" at bounding box center [1032, 461] width 132 height 132
click at [659, 470] on input "f. 6815" at bounding box center [658, 465] width 1 height 9
radio input "true"
click at [674, 587] on button "Next" at bounding box center [657, 599] width 178 height 44
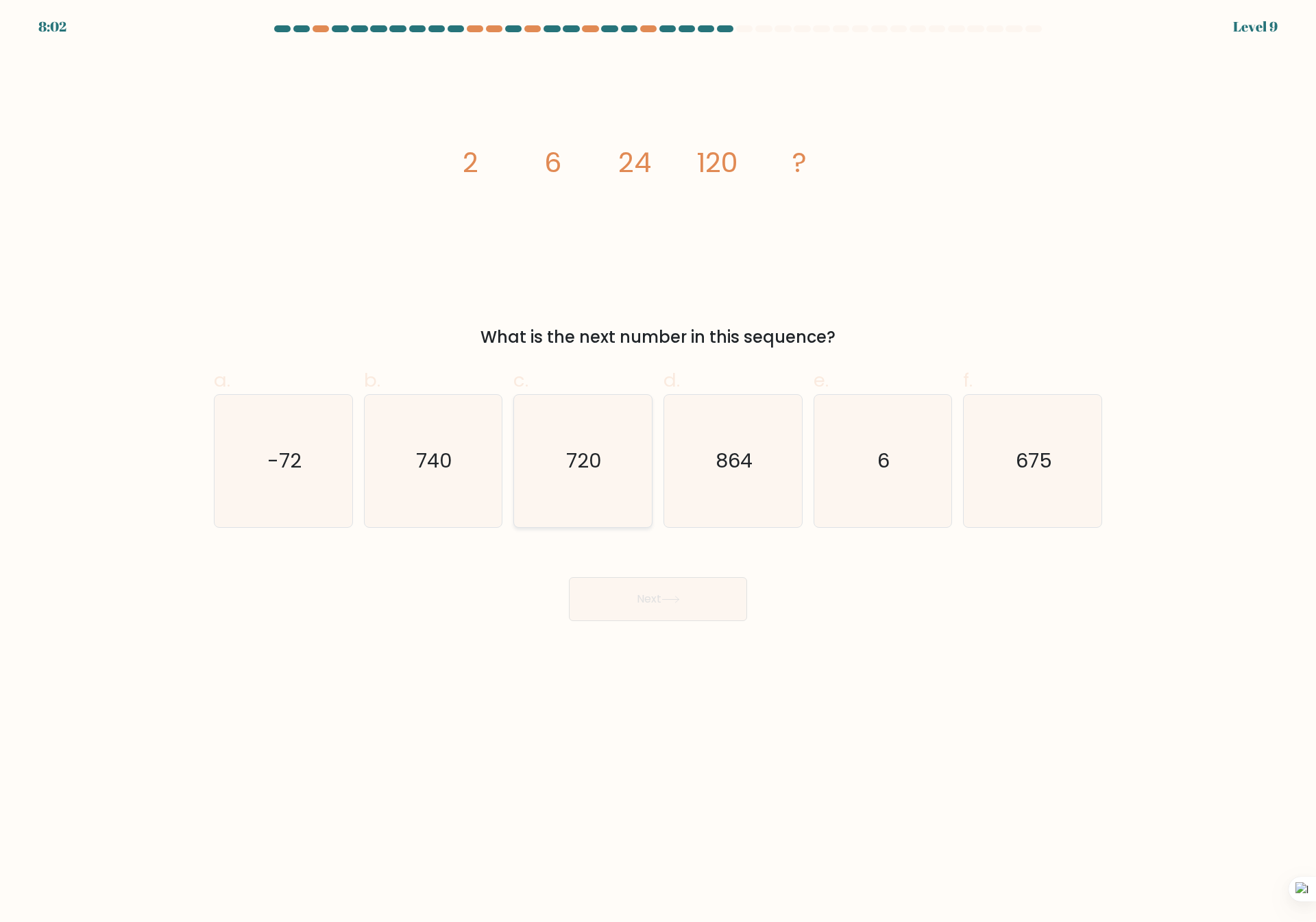
click at [617, 448] on icon "720" at bounding box center [582, 461] width 132 height 132
click at [658, 461] on input "c. 720" at bounding box center [658, 465] width 1 height 9
radio input "true"
click at [669, 597] on icon at bounding box center [670, 599] width 19 height 7
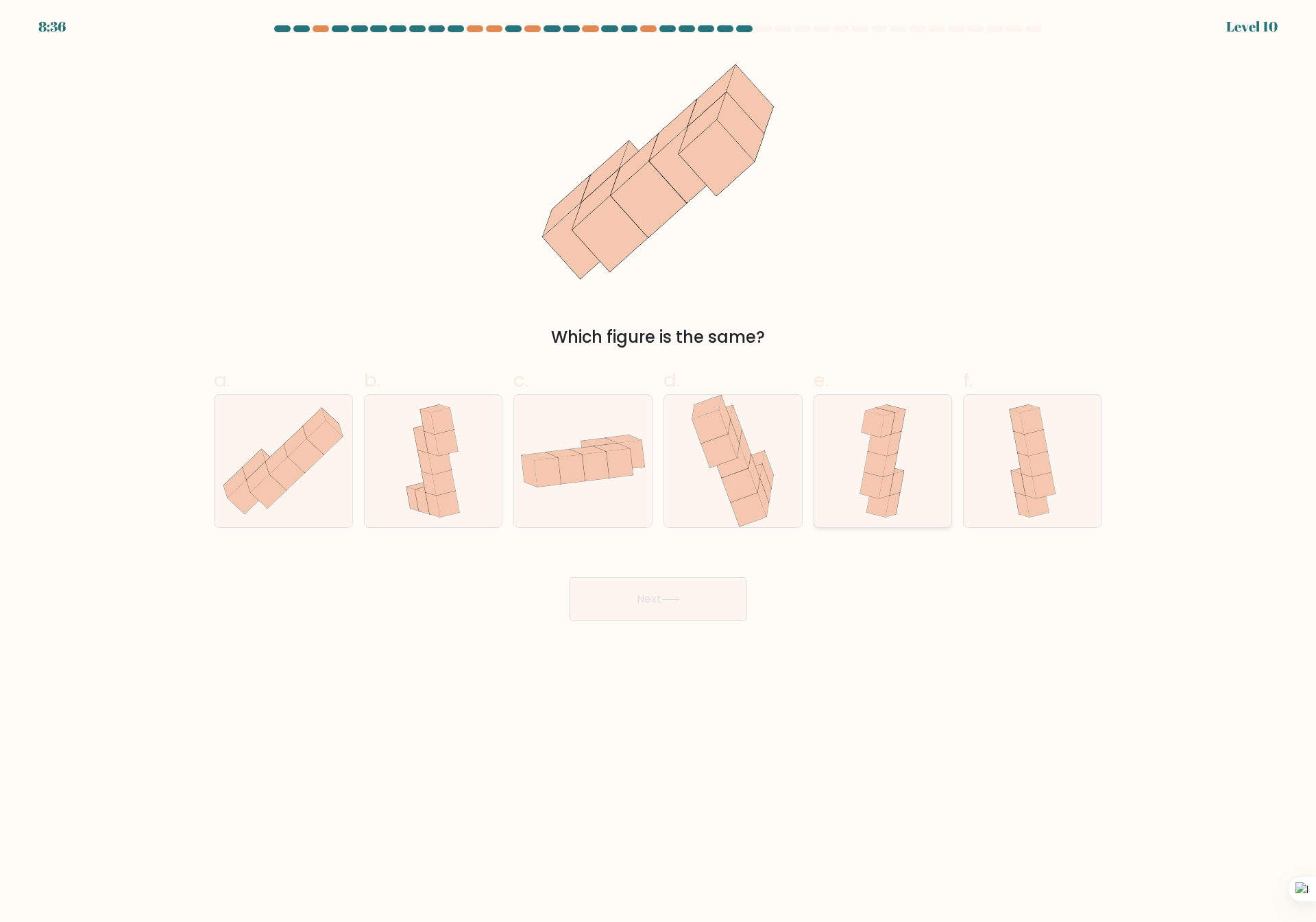
drag, startPoint x: 901, startPoint y: 492, endPoint x: 890, endPoint y: 496, distance: 11.7
click at [901, 493] on icon at bounding box center [883, 461] width 60 height 132
click at [659, 470] on input "e." at bounding box center [658, 465] width 1 height 9
radio input "true"
click at [670, 596] on icon at bounding box center [670, 599] width 19 height 7
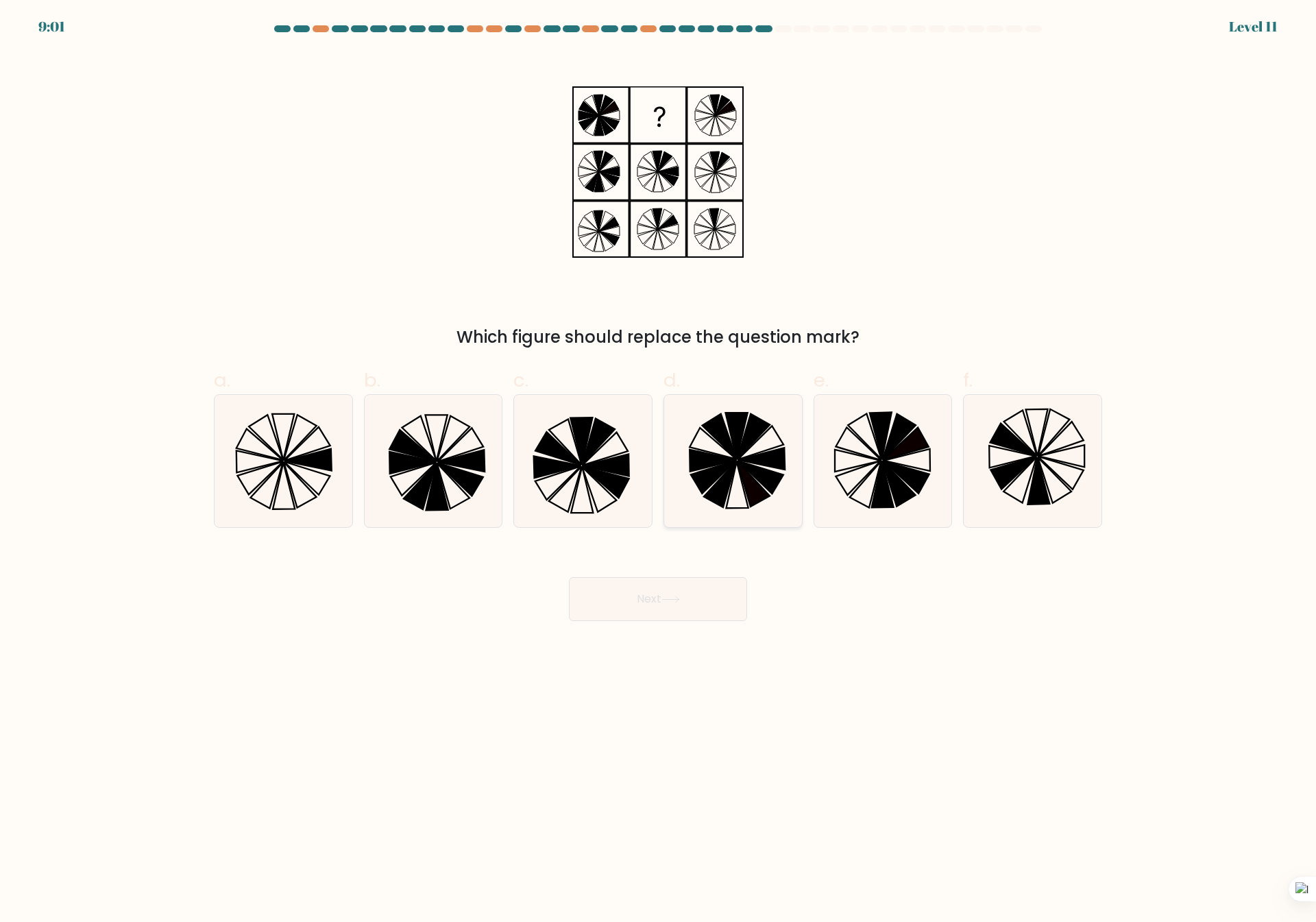
drag, startPoint x: 748, startPoint y: 436, endPoint x: 738, endPoint y: 494, distance: 58.9
click at [747, 435] on icon at bounding box center [753, 437] width 32 height 46
click at [659, 461] on input "d." at bounding box center [658, 465] width 1 height 9
radio input "true"
click at [879, 487] on icon at bounding box center [882, 483] width 22 height 46
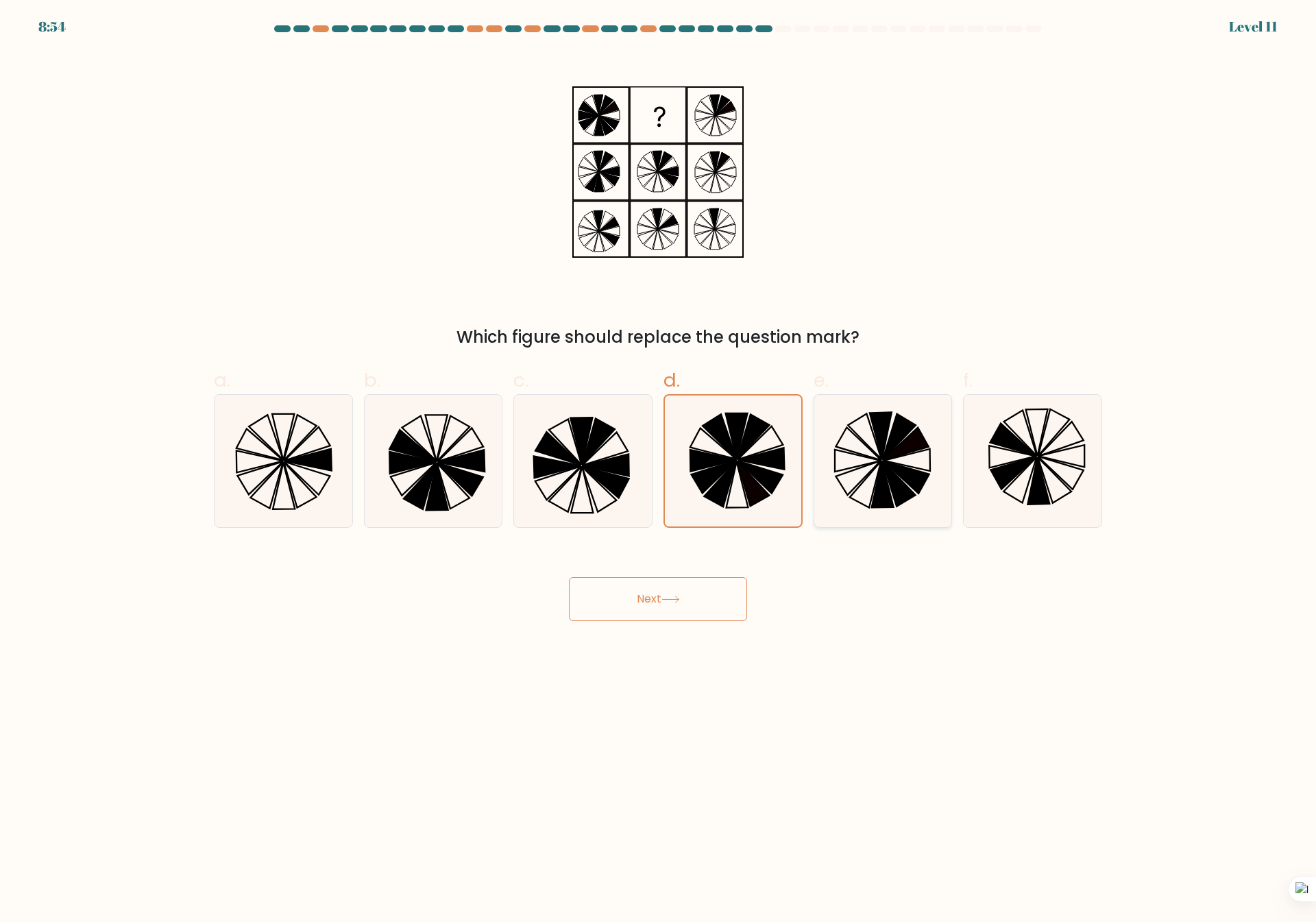
click at [659, 470] on input "e." at bounding box center [658, 465] width 1 height 9
radio input "true"
click at [666, 600] on icon at bounding box center [670, 599] width 19 height 7
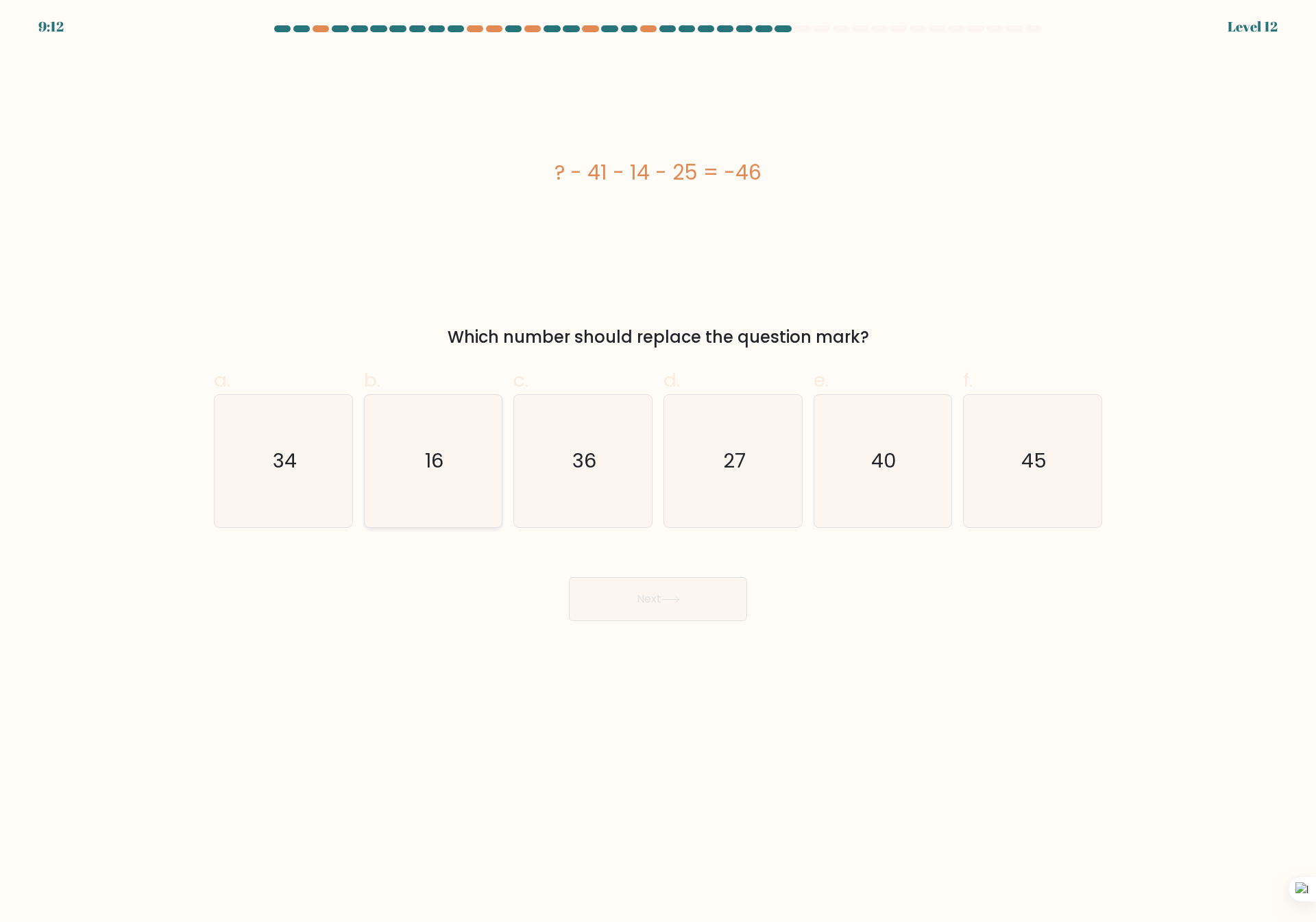
click at [438, 483] on icon "16" at bounding box center [432, 461] width 132 height 132
click at [658, 470] on input "b. 16" at bounding box center [658, 465] width 1 height 9
radio input "true"
drag, startPoint x: 647, startPoint y: 605, endPoint x: 568, endPoint y: 624, distance: 81.3
click at [634, 616] on button "Next" at bounding box center [657, 599] width 178 height 44
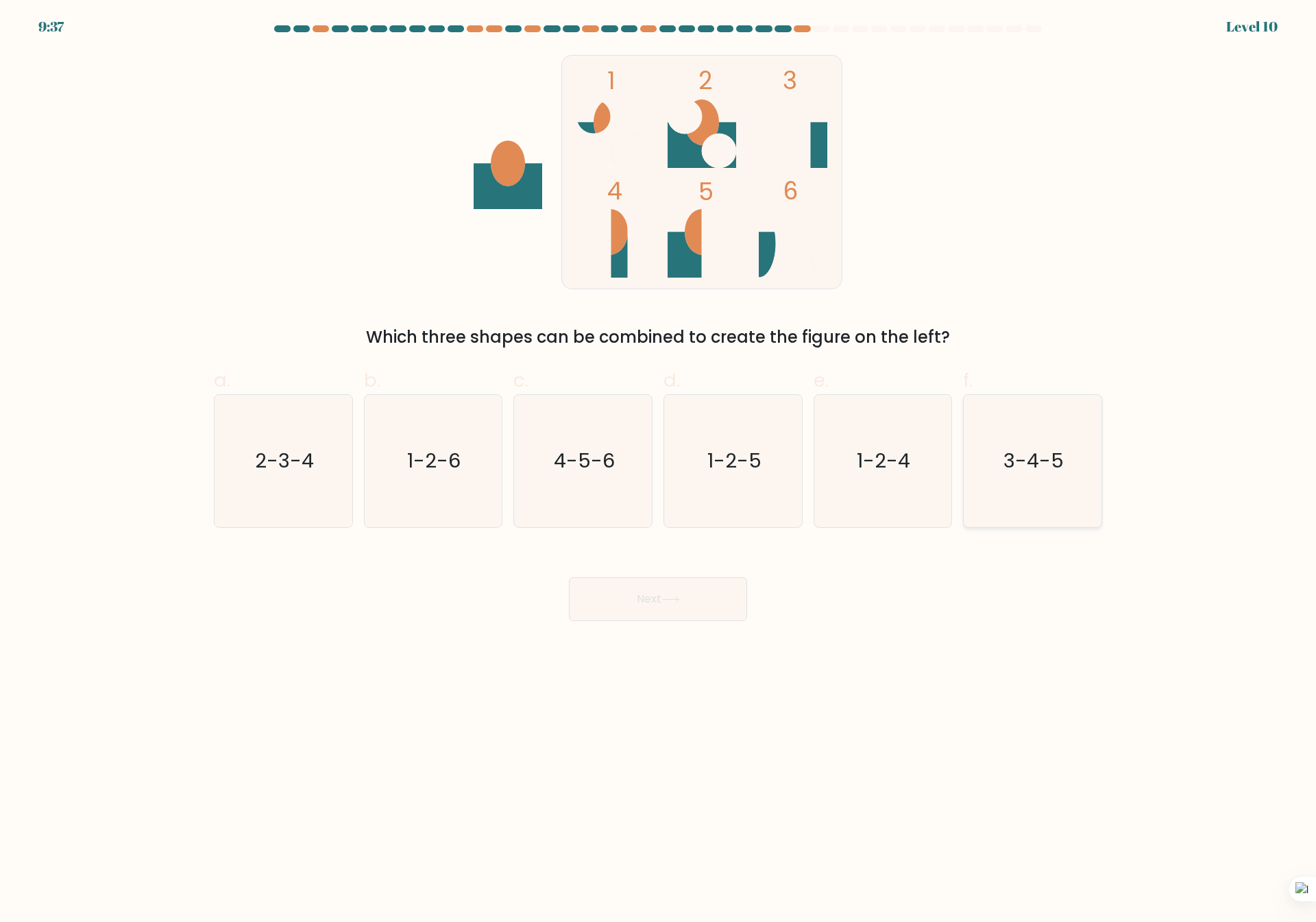
click at [1030, 500] on icon "3-4-5" at bounding box center [1032, 461] width 132 height 132
click at [659, 470] on input "f. 3-4-5" at bounding box center [658, 465] width 1 height 9
radio input "true"
drag, startPoint x: 587, startPoint y: 594, endPoint x: 599, endPoint y: 596, distance: 12.2
click at [595, 595] on button "Next" at bounding box center [657, 599] width 178 height 44
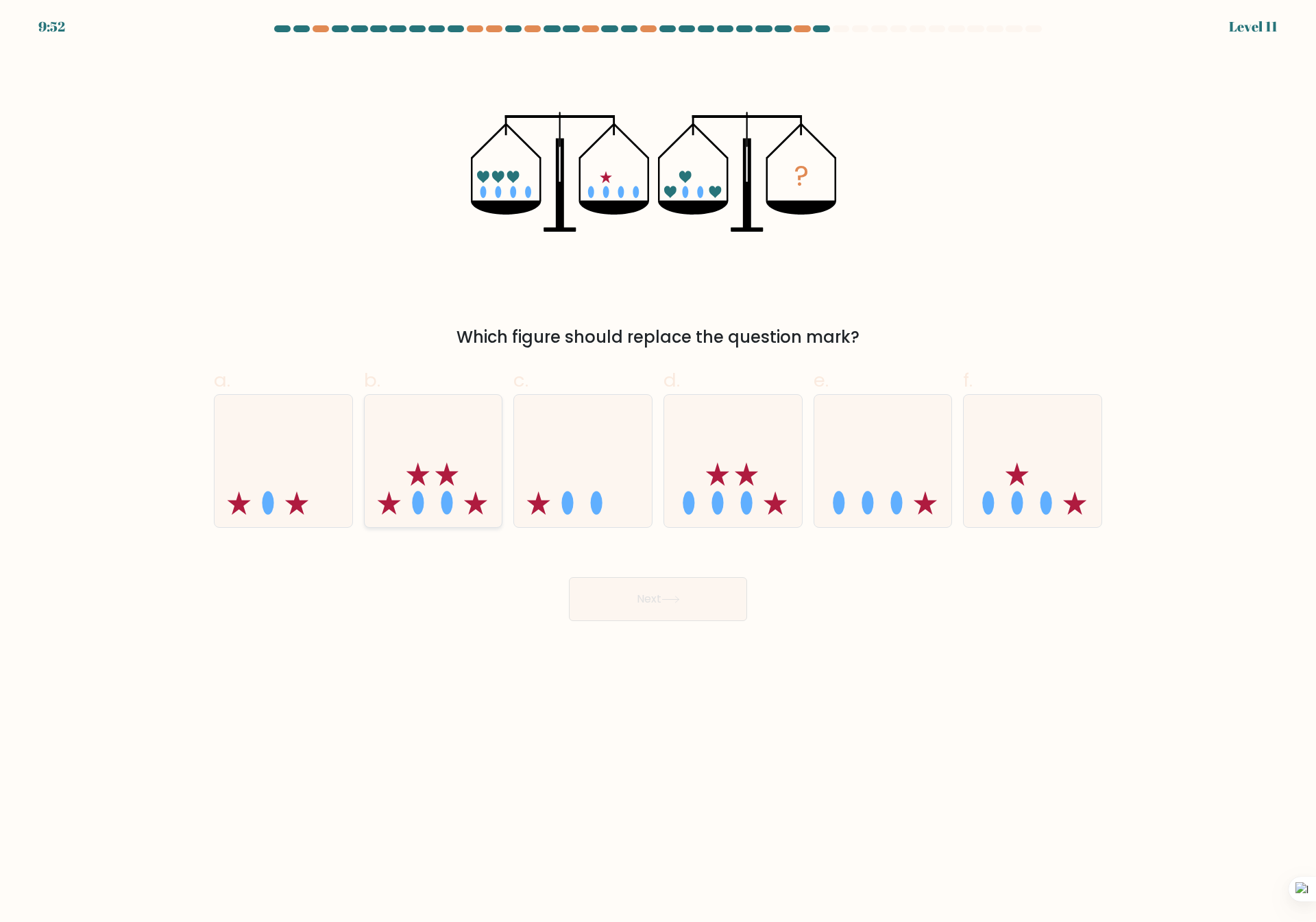
click at [411, 461] on icon at bounding box center [434, 461] width 138 height 114
click at [658, 461] on input "b." at bounding box center [658, 465] width 1 height 9
radio input "true"
click at [669, 597] on icon at bounding box center [670, 599] width 19 height 7
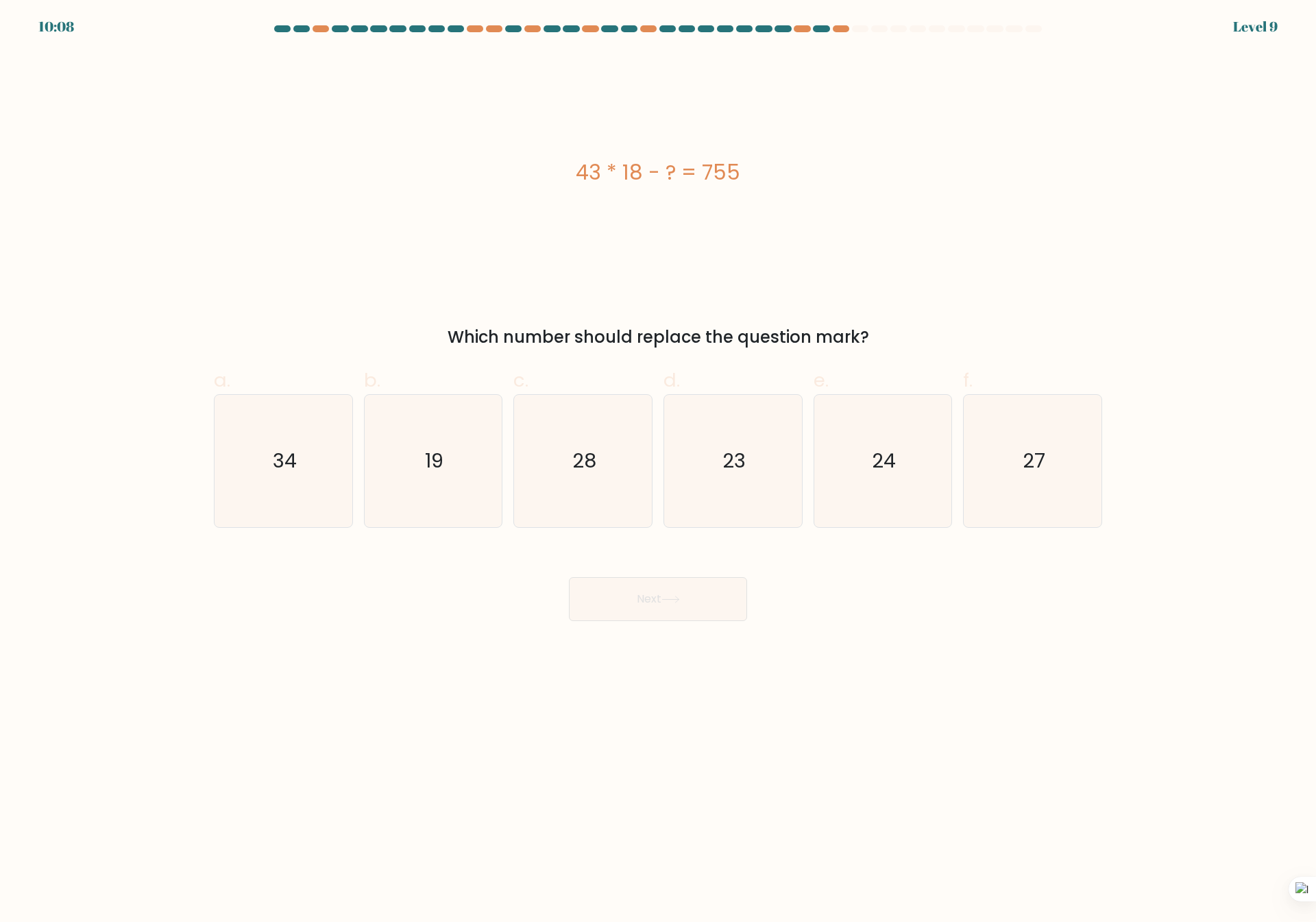
click at [899, 663] on body "10:08 Level 9" at bounding box center [658, 461] width 1316 height 922
drag, startPoint x: 408, startPoint y: 487, endPoint x: 475, endPoint y: 506, distance: 69.6
click at [408, 487] on icon "19" at bounding box center [432, 461] width 132 height 132
click at [658, 470] on input "b. 19" at bounding box center [658, 465] width 1 height 9
radio input "true"
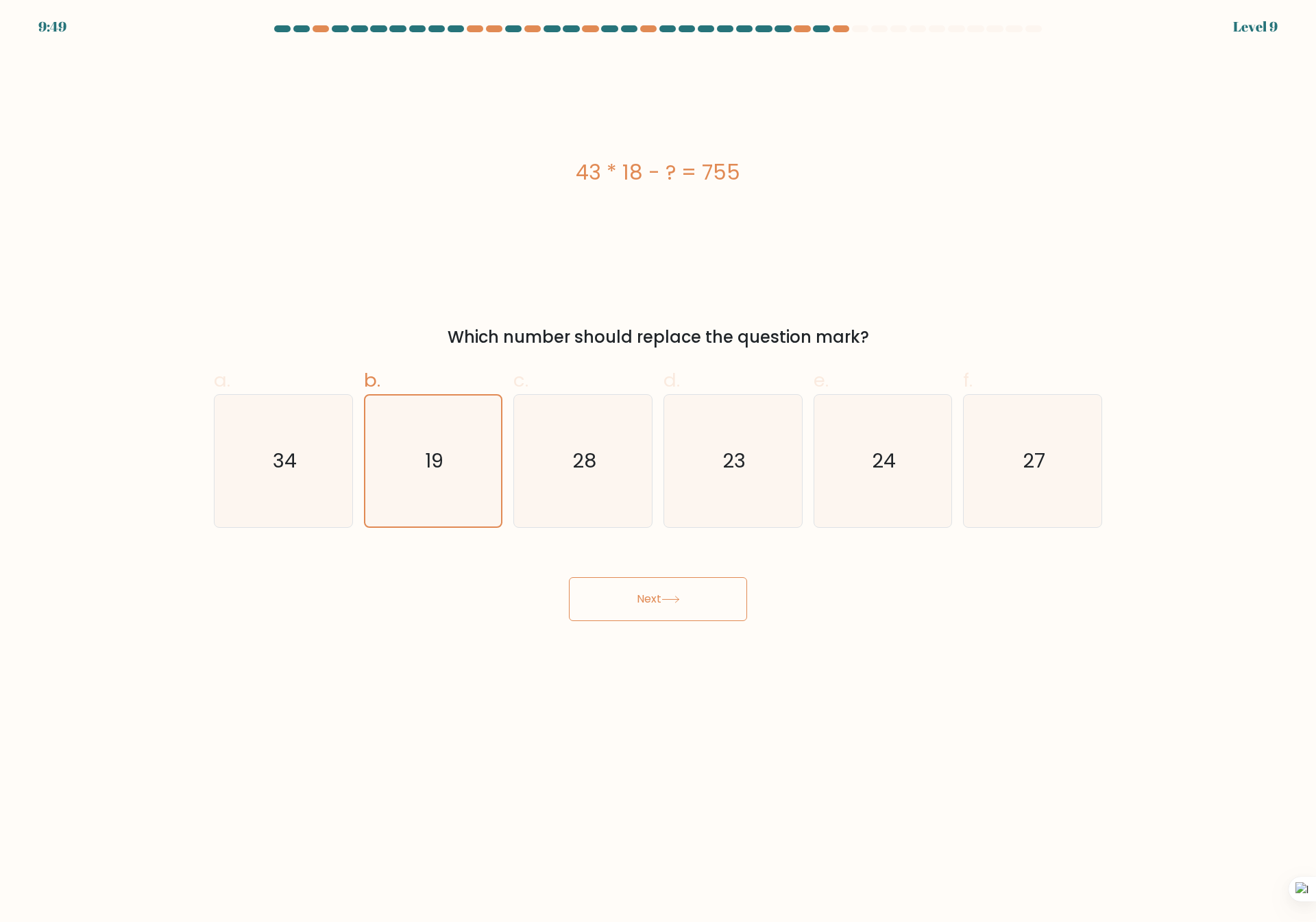
click at [642, 597] on button "Next" at bounding box center [657, 599] width 178 height 44
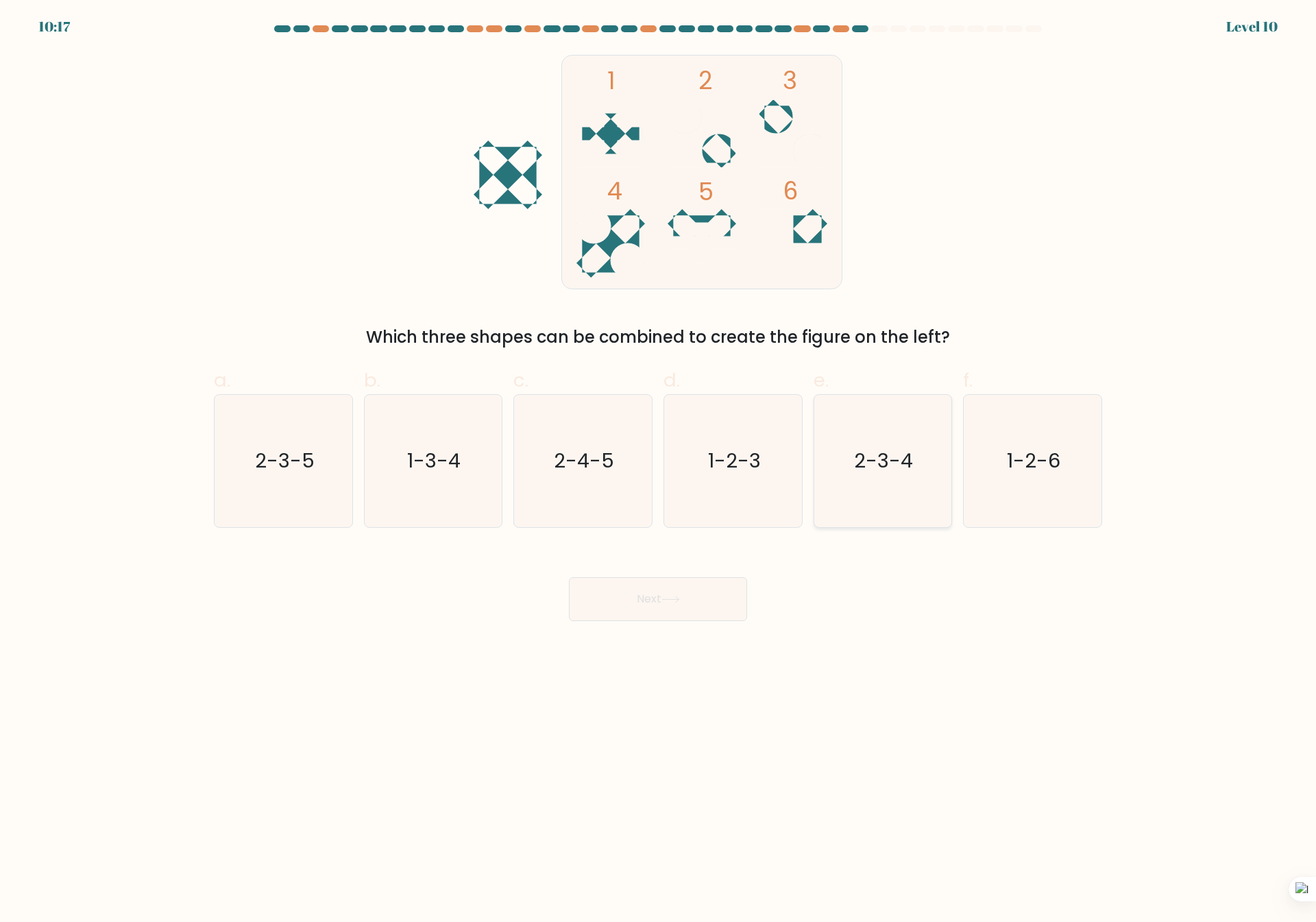
click at [878, 498] on icon "2-3-4" at bounding box center [882, 461] width 132 height 132
click at [659, 470] on input "e. 2-3-4" at bounding box center [658, 465] width 1 height 9
radio input "true"
click at [674, 589] on button "Next" at bounding box center [657, 599] width 178 height 44
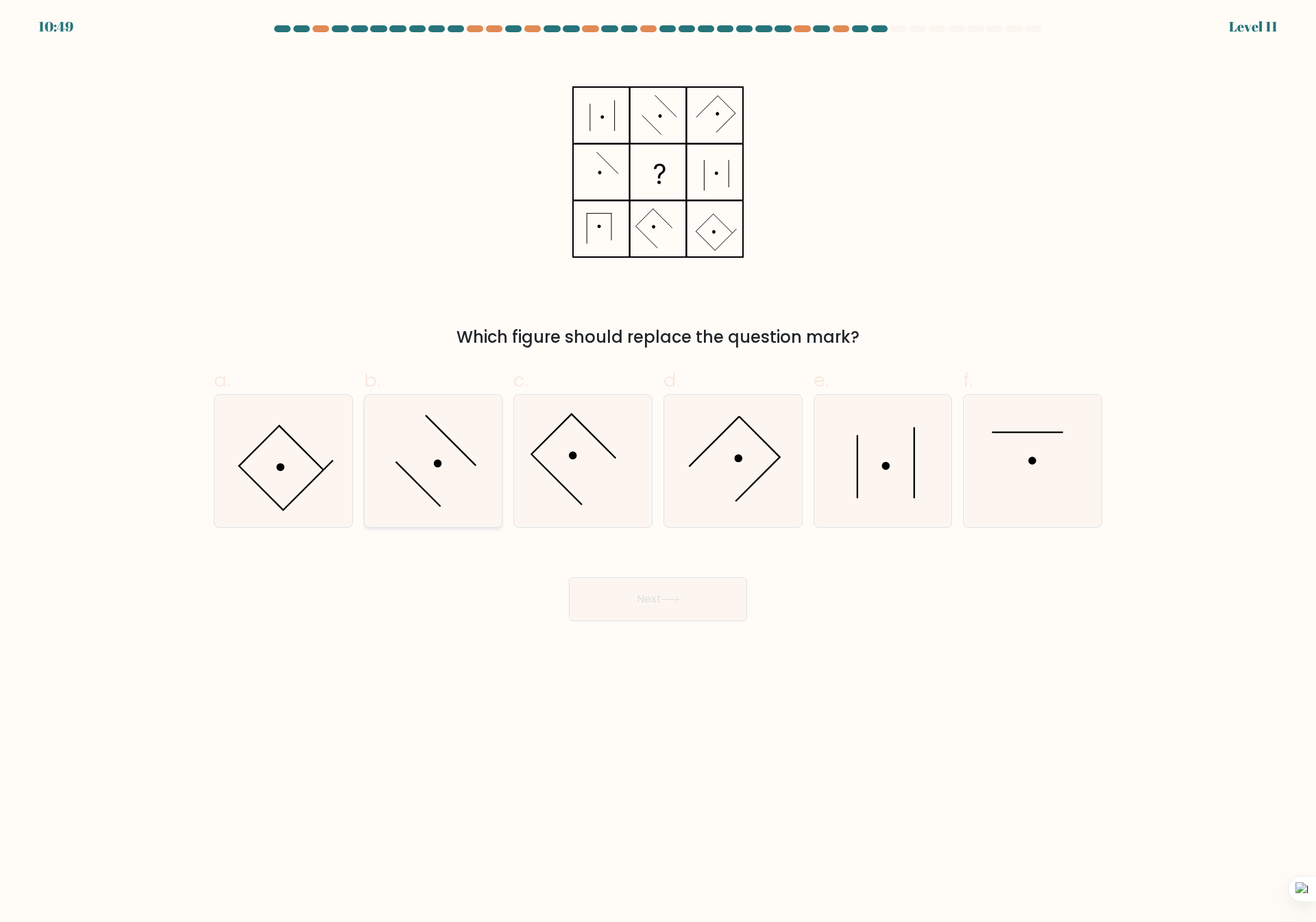
click at [470, 451] on icon at bounding box center [432, 461] width 132 height 132
click at [658, 461] on input "b." at bounding box center [658, 465] width 1 height 9
radio input "true"
click at [652, 600] on button "Next" at bounding box center [657, 599] width 178 height 44
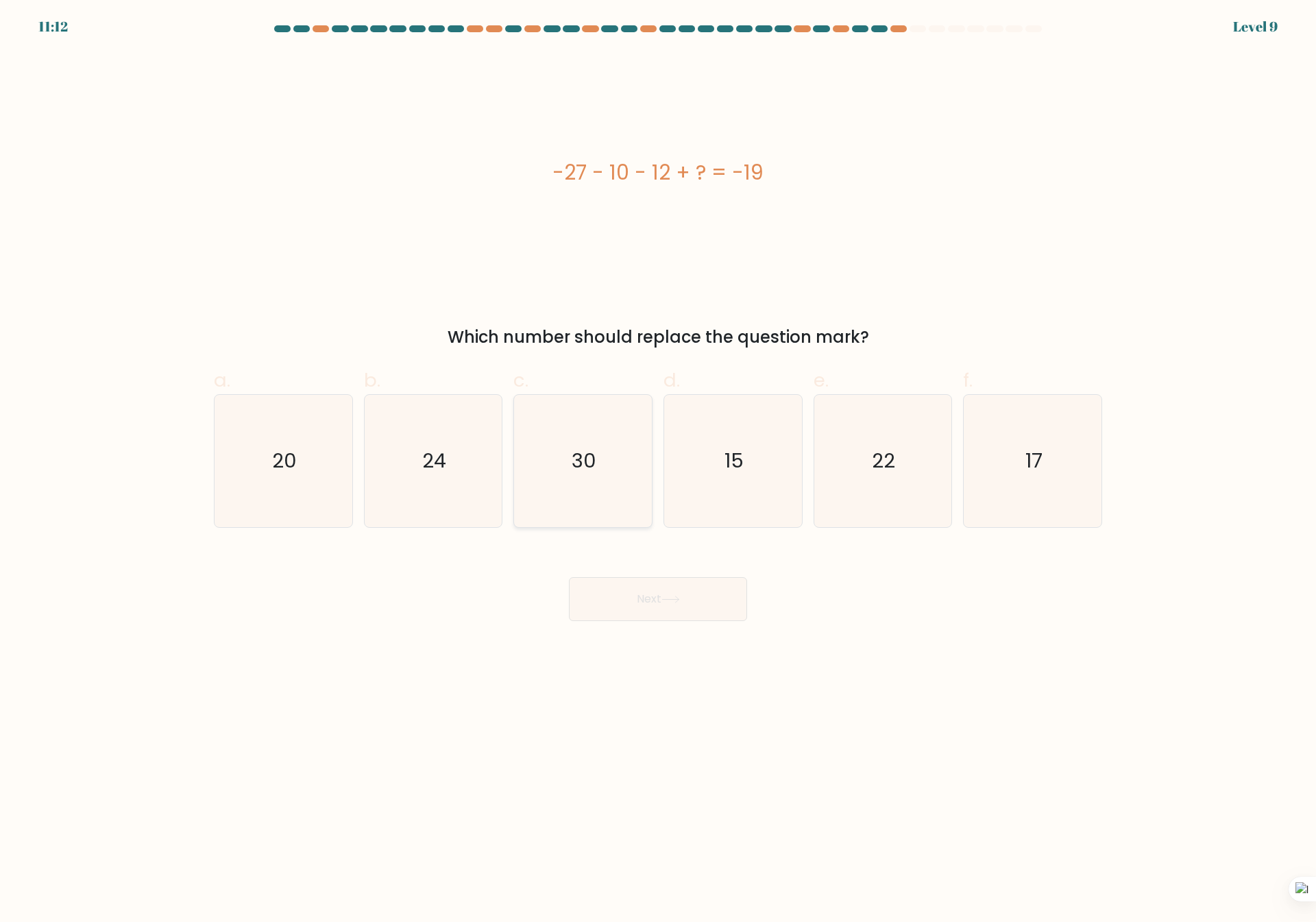
click at [607, 517] on icon "30" at bounding box center [582, 461] width 132 height 132
click at [658, 470] on input "c. 30" at bounding box center [658, 465] width 1 height 9
radio input "true"
click at [651, 612] on button "Next" at bounding box center [657, 599] width 178 height 44
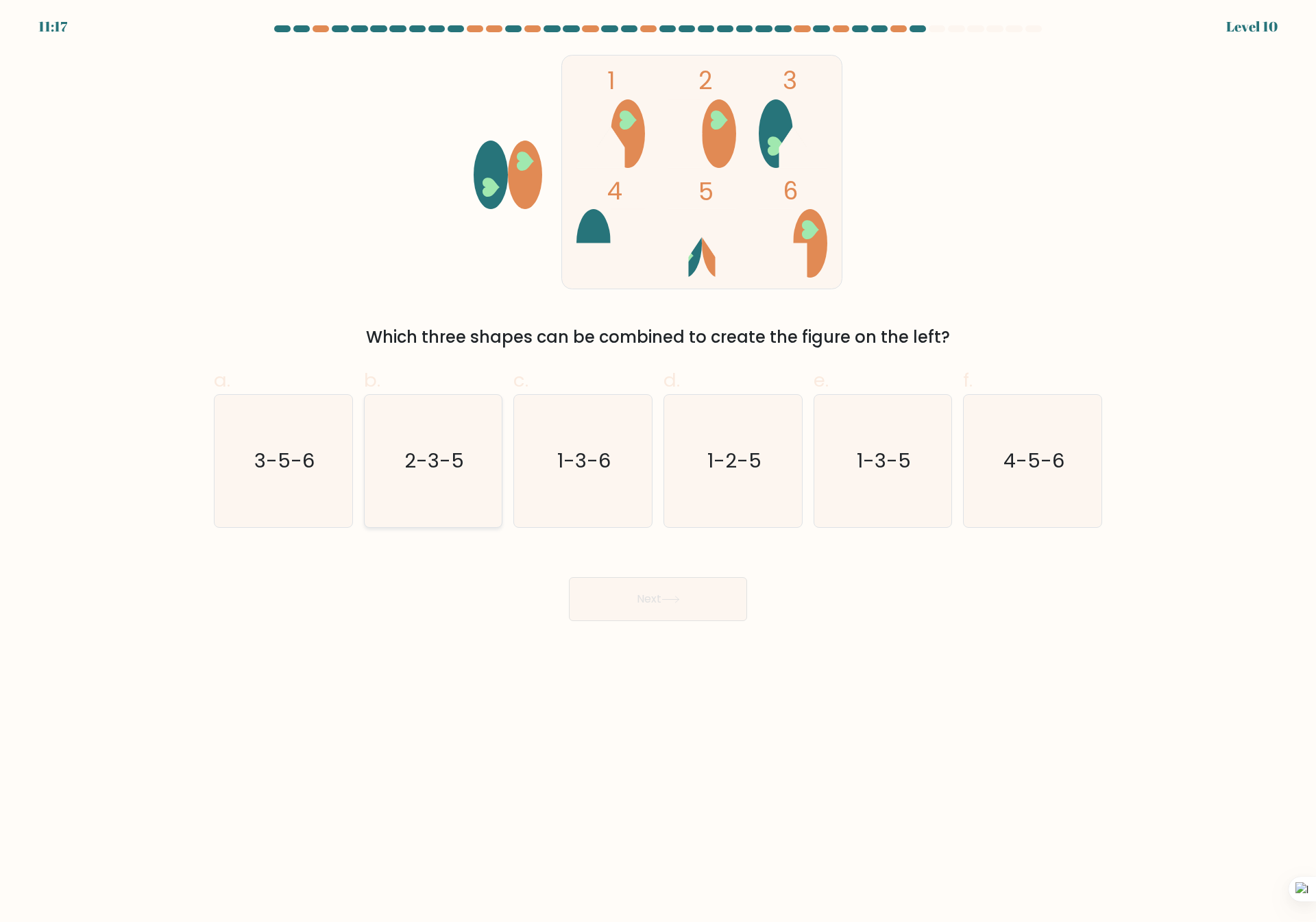
click at [440, 467] on text "2-3-5" at bounding box center [434, 461] width 59 height 28
click at [658, 467] on input "b. 2-3-5" at bounding box center [658, 465] width 1 height 9
radio input "true"
click at [643, 582] on button "Next" at bounding box center [657, 599] width 178 height 44
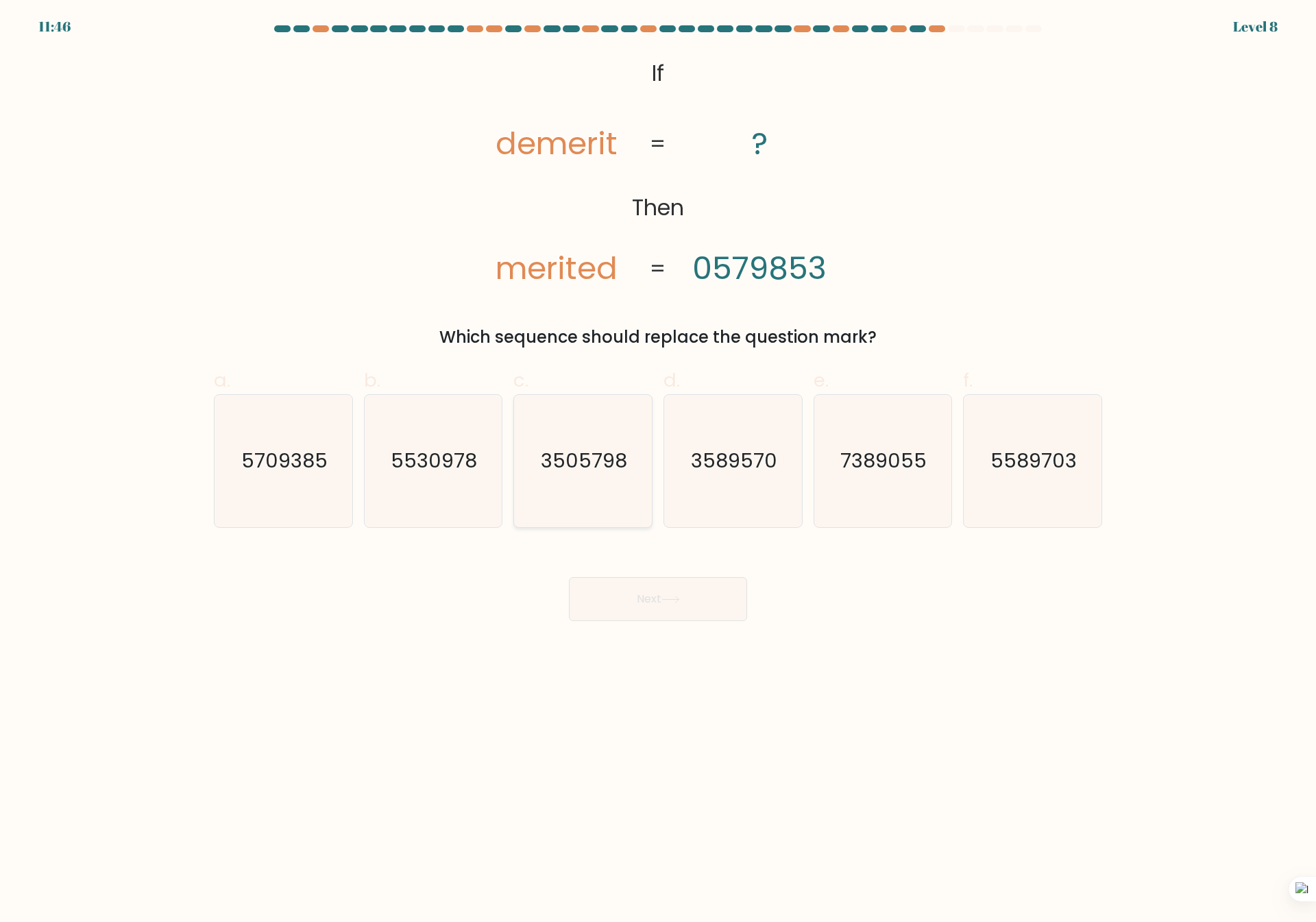
click at [601, 481] on icon "3505798" at bounding box center [582, 461] width 132 height 132
click at [658, 470] on input "c. 3505798" at bounding box center [658, 465] width 1 height 9
radio input "true"
click at [656, 615] on button "Next" at bounding box center [657, 599] width 178 height 44
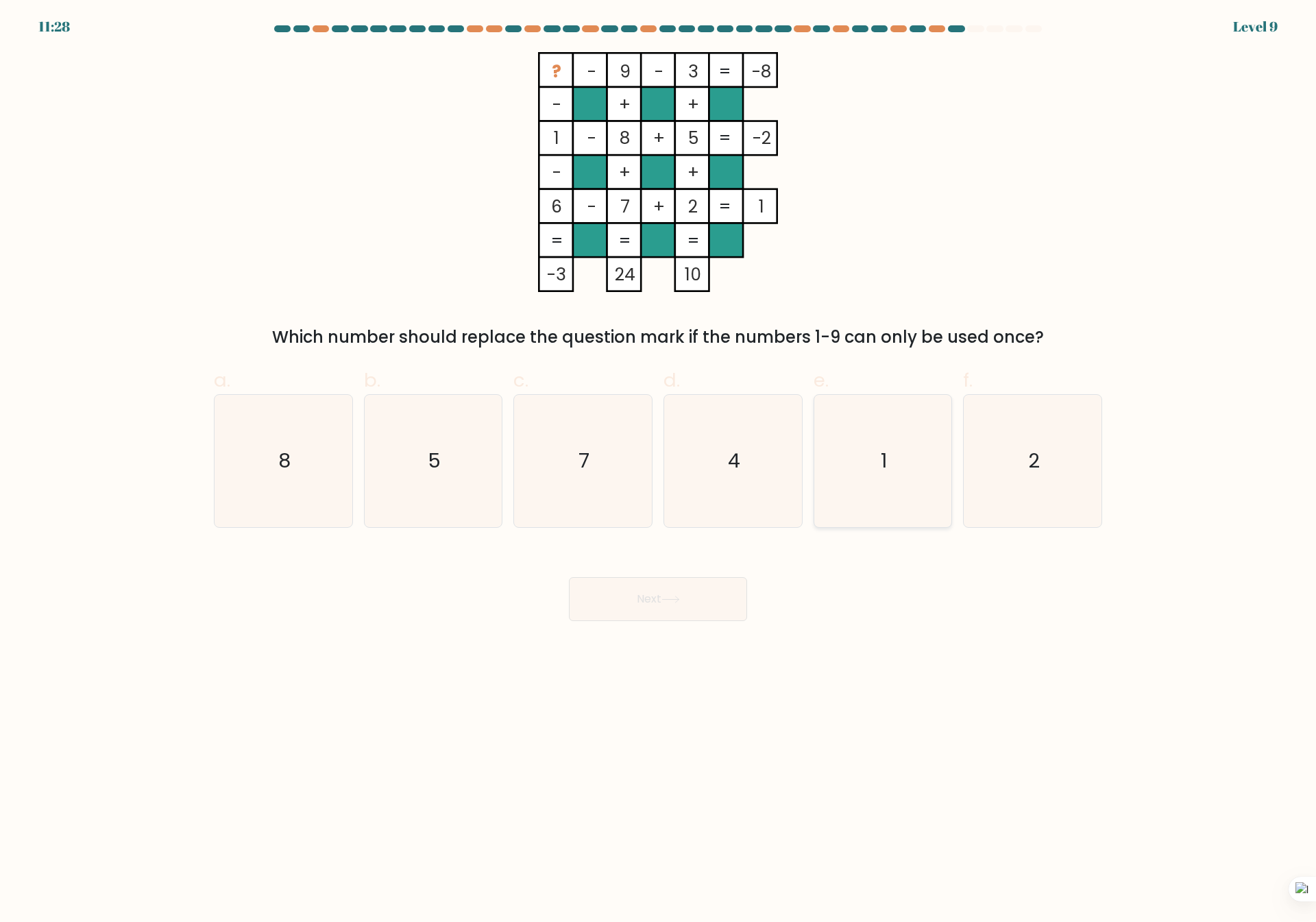
click at [820, 418] on icon "1" at bounding box center [882, 461] width 132 height 132
click at [659, 461] on input "e. 1" at bounding box center [658, 465] width 1 height 9
radio input "true"
click at [713, 440] on icon "4" at bounding box center [733, 461] width 132 height 132
click at [659, 461] on input "d. 4" at bounding box center [658, 465] width 1 height 9
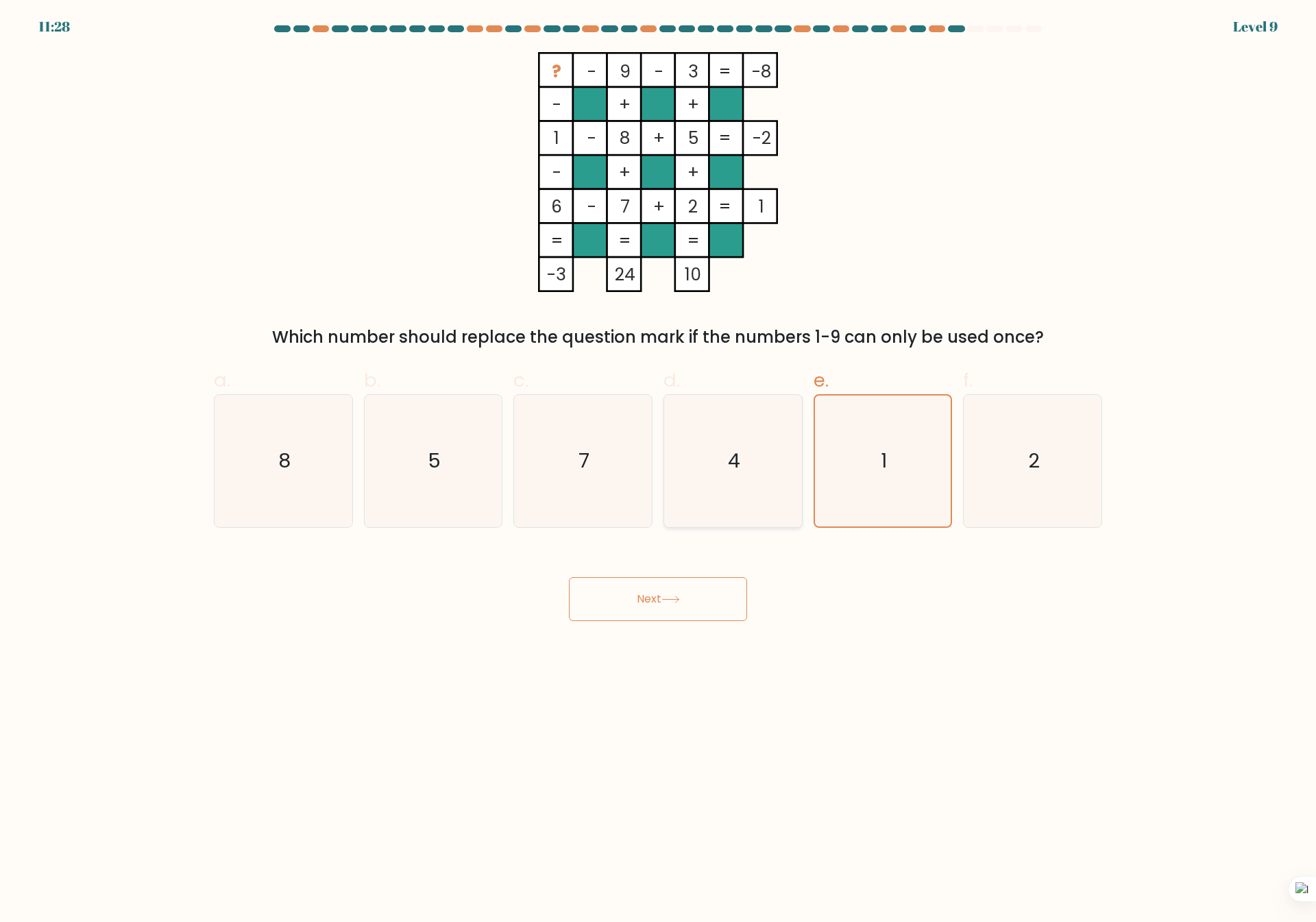
radio input "true"
click at [716, 585] on button "Next" at bounding box center [657, 599] width 178 height 44
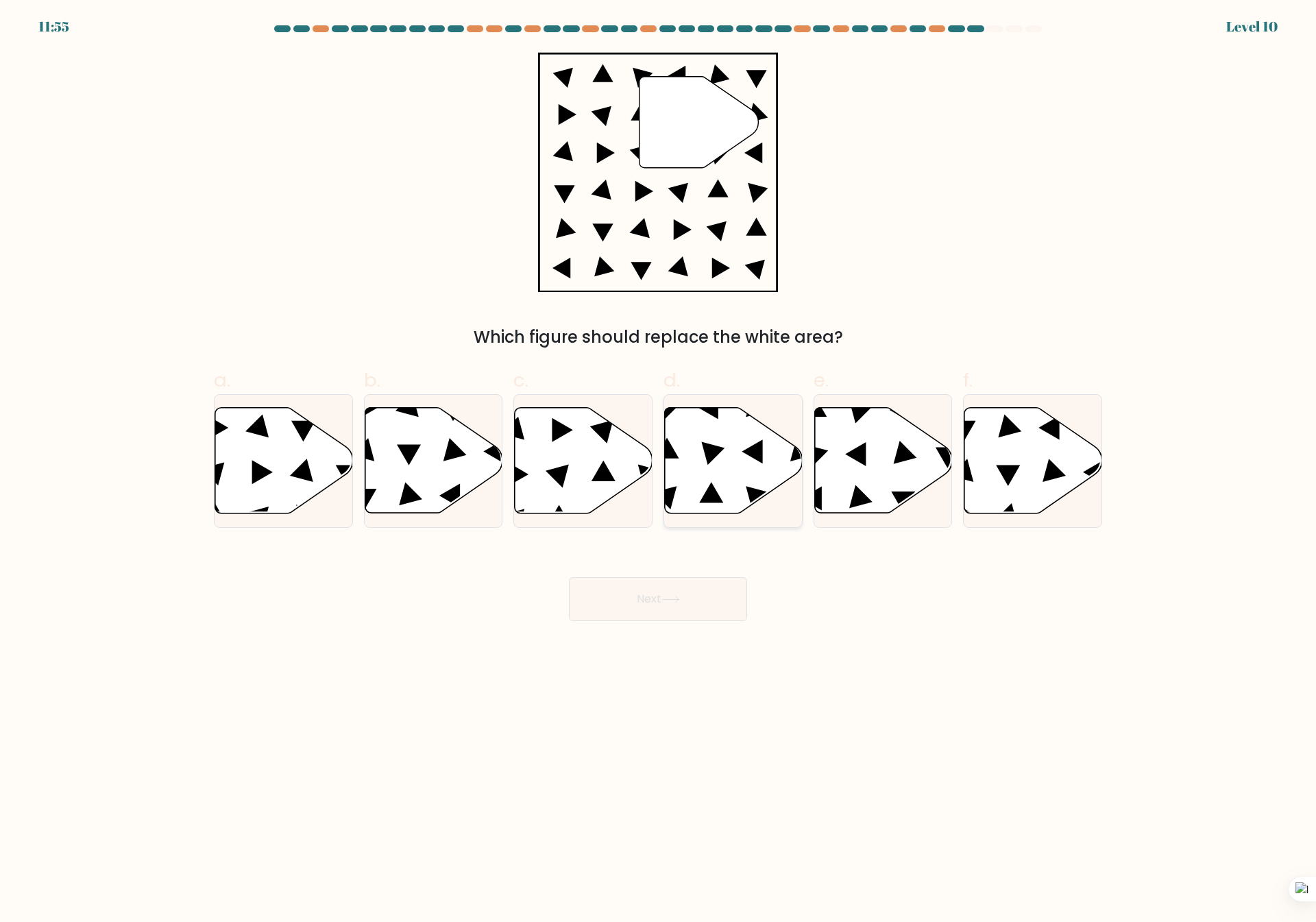
click at [713, 481] on icon at bounding box center [734, 461] width 138 height 106
click at [659, 470] on input "d." at bounding box center [658, 465] width 1 height 9
radio input "true"
click at [687, 600] on button "Next" at bounding box center [657, 599] width 178 height 44
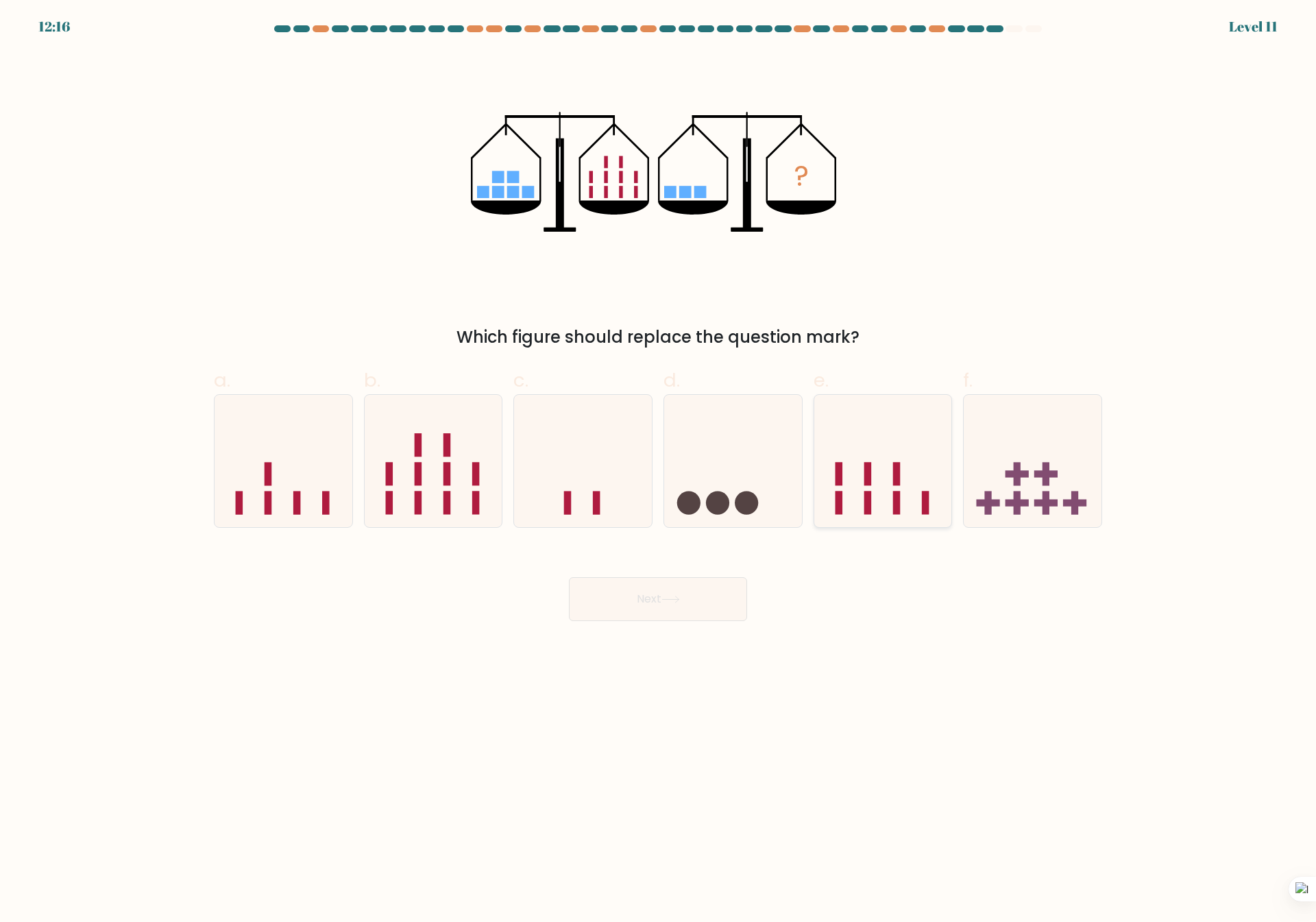
click at [929, 500] on icon at bounding box center [883, 461] width 138 height 114
click at [659, 470] on input "e." at bounding box center [658, 465] width 1 height 9
radio input "true"
click at [655, 591] on button "Next" at bounding box center [657, 599] width 178 height 44
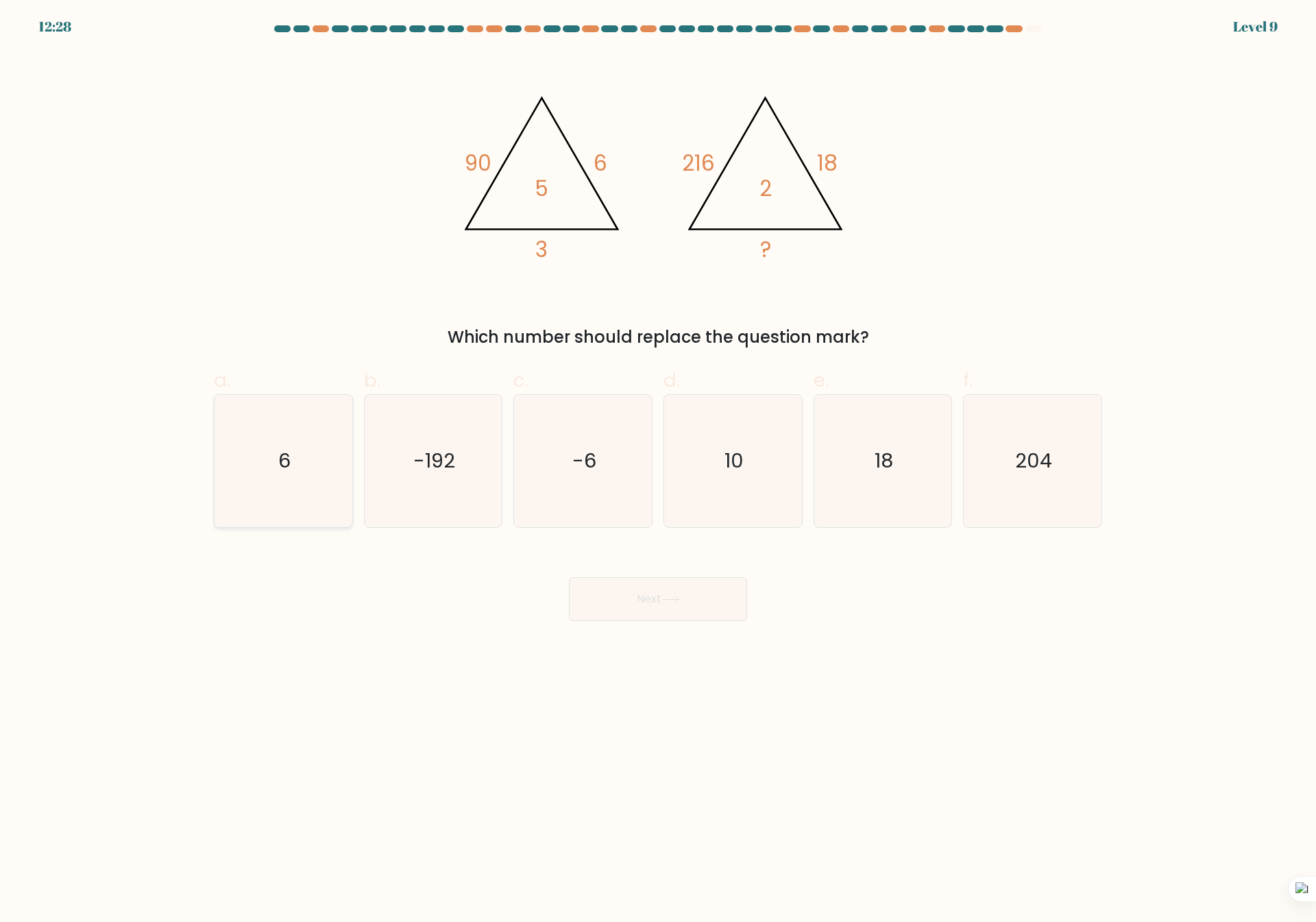
click at [257, 453] on icon "6" at bounding box center [283, 461] width 132 height 132
click at [658, 461] on input "a. 6" at bounding box center [658, 465] width 1 height 9
radio input "true"
click at [662, 616] on button "Next" at bounding box center [657, 599] width 178 height 44
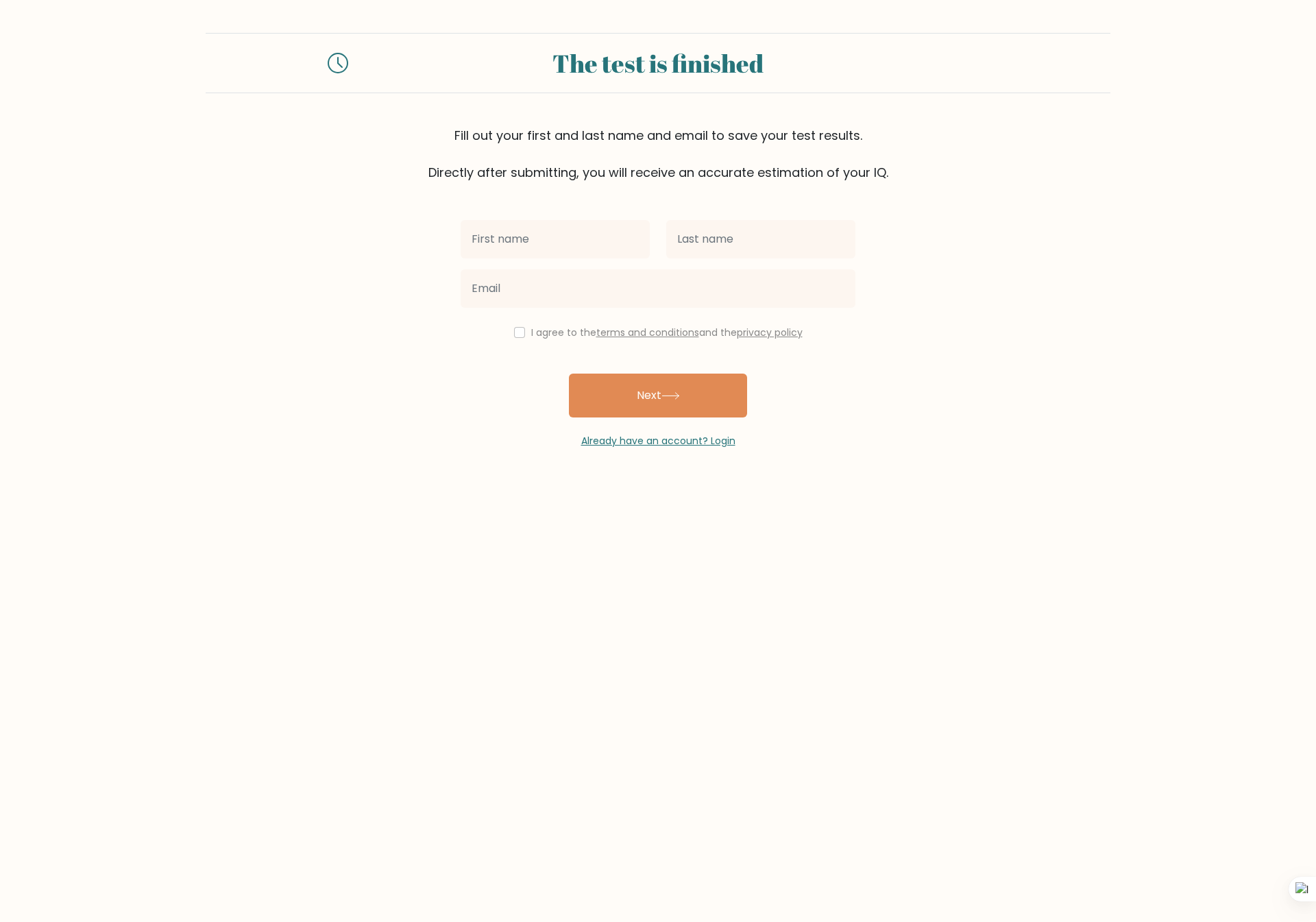
click at [508, 244] on input "text" at bounding box center [555, 239] width 189 height 38
type input "Katherine"
click at [703, 232] on input "text" at bounding box center [760, 239] width 189 height 38
type input "Pineda"
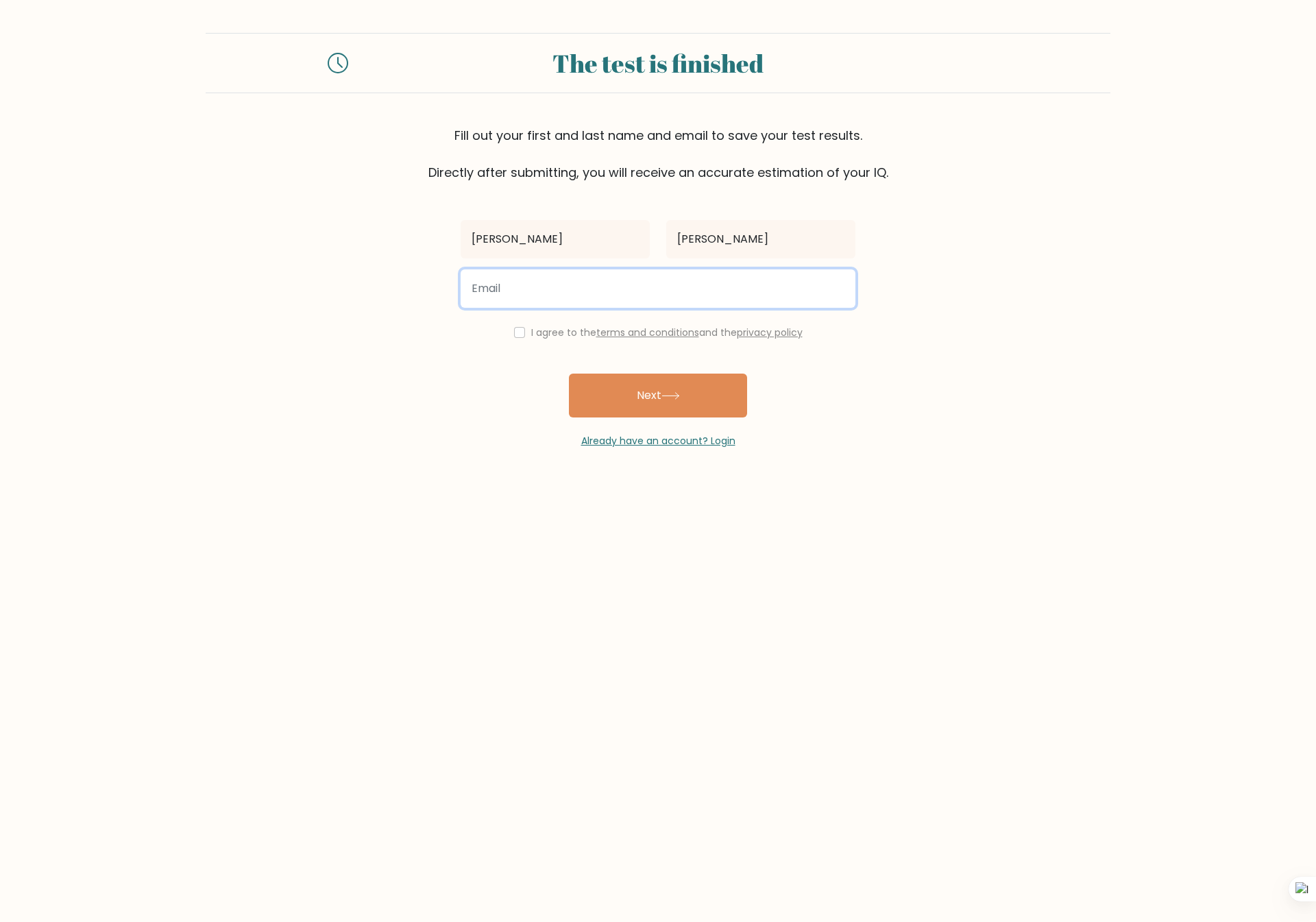
click at [545, 292] on input "email" at bounding box center [658, 288] width 395 height 38
type input "iamkatherinepineda@gmail.com"
drag, startPoint x: 510, startPoint y: 327, endPoint x: 521, endPoint y: 327, distance: 11.0
click at [512, 327] on div "I agree to the terms and conditions and the privacy policy" at bounding box center [658, 332] width 411 height 16
click at [514, 334] on input "checkbox" at bounding box center [519, 331] width 11 height 11
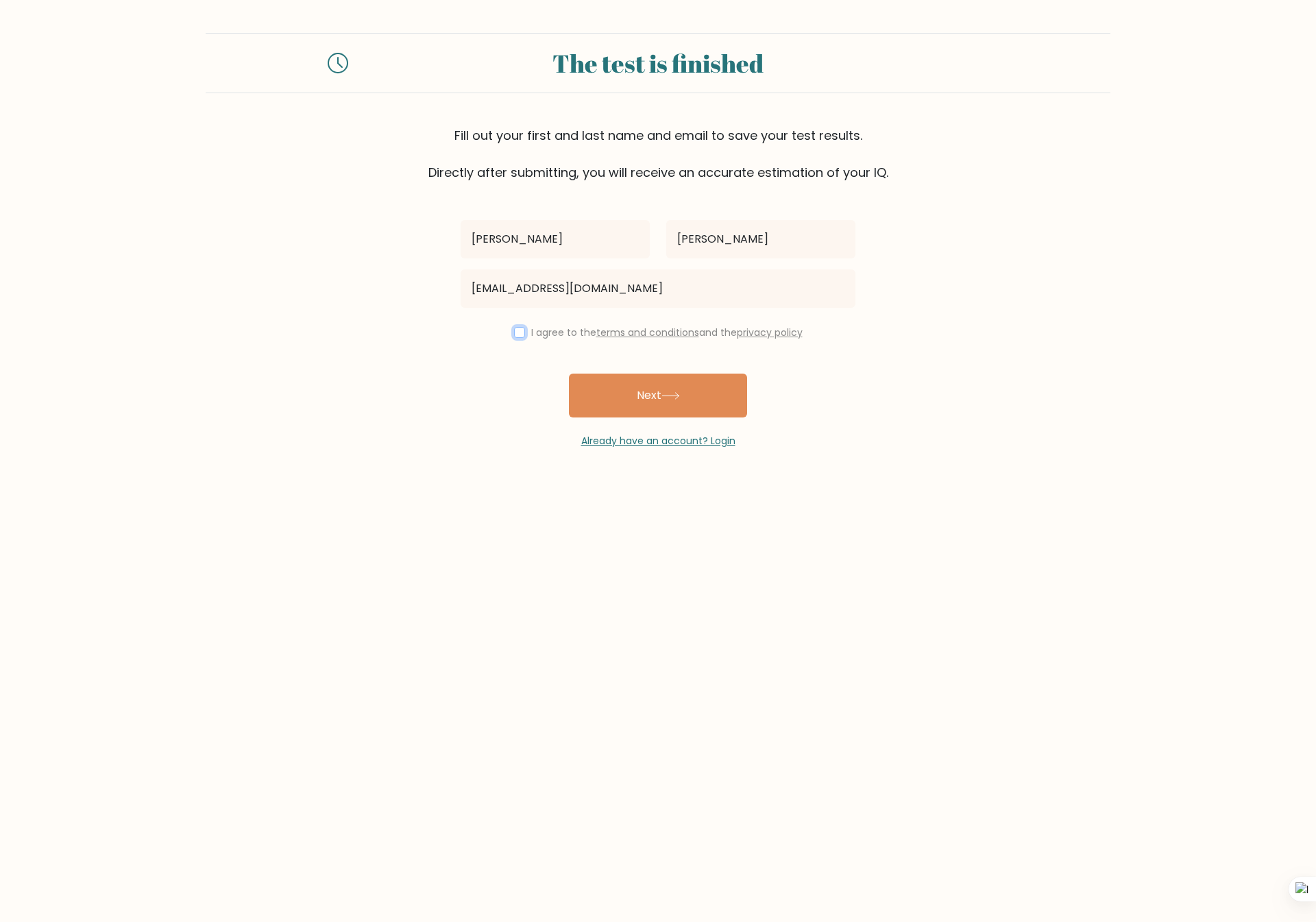
checkbox input "true"
click at [669, 401] on button "Next" at bounding box center [657, 396] width 178 height 44
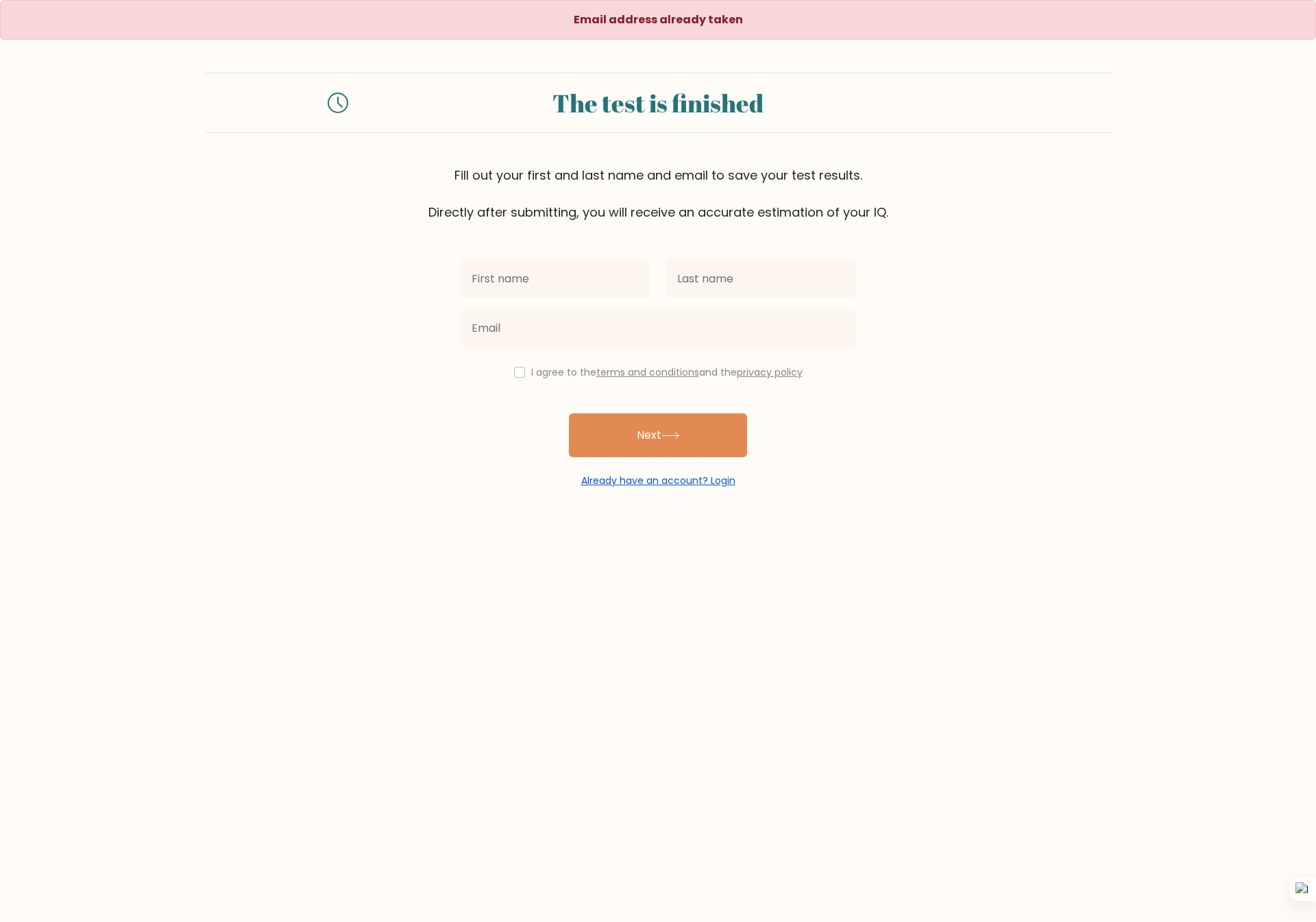
click at [663, 485] on link "Already have an account? Login" at bounding box center [658, 480] width 154 height 14
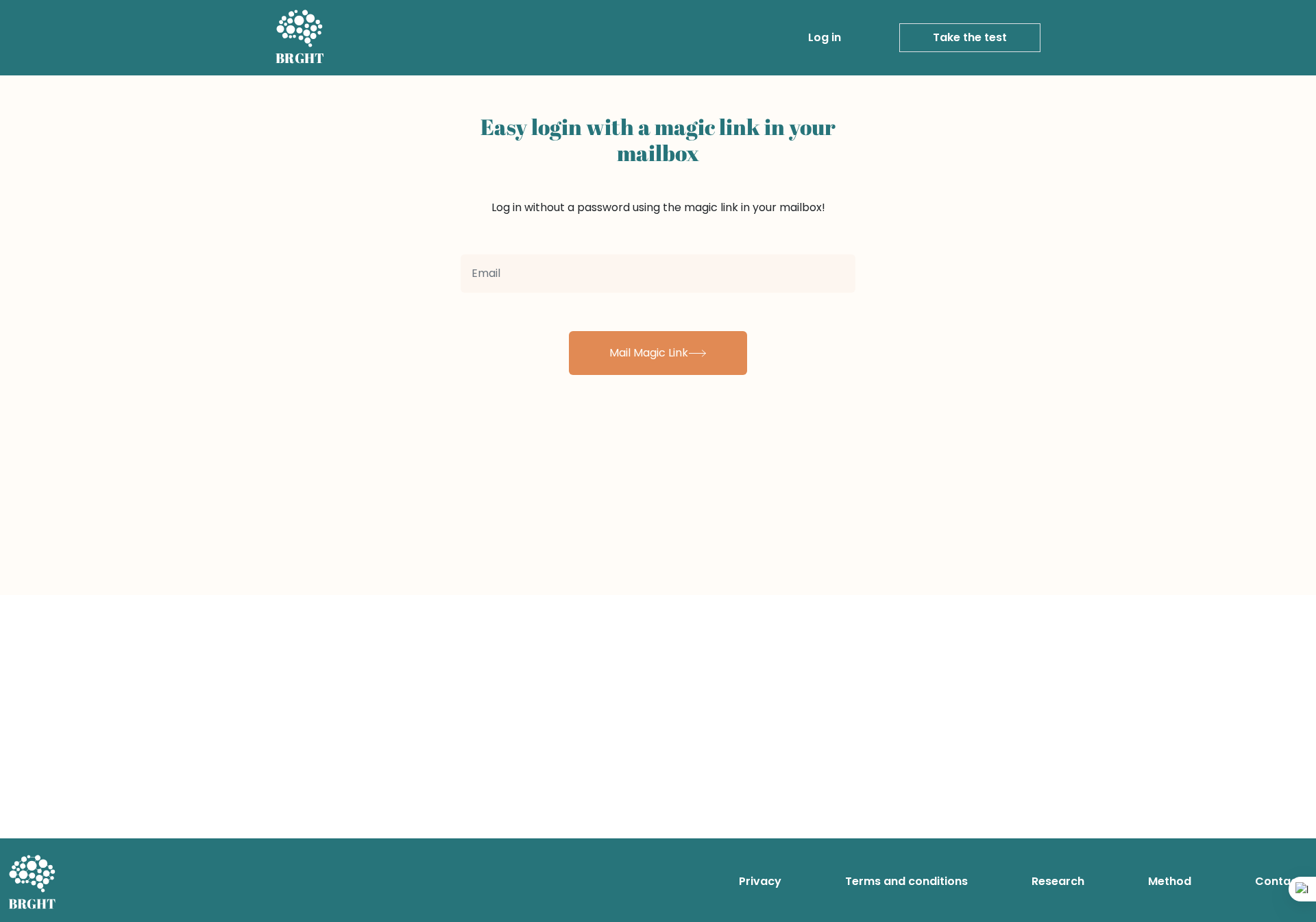
click at [529, 261] on input "email" at bounding box center [658, 273] width 395 height 38
type input "[EMAIL_ADDRESS][DOMAIN_NAME]"
click at [656, 353] on button "Mail Magic Link" at bounding box center [657, 353] width 178 height 44
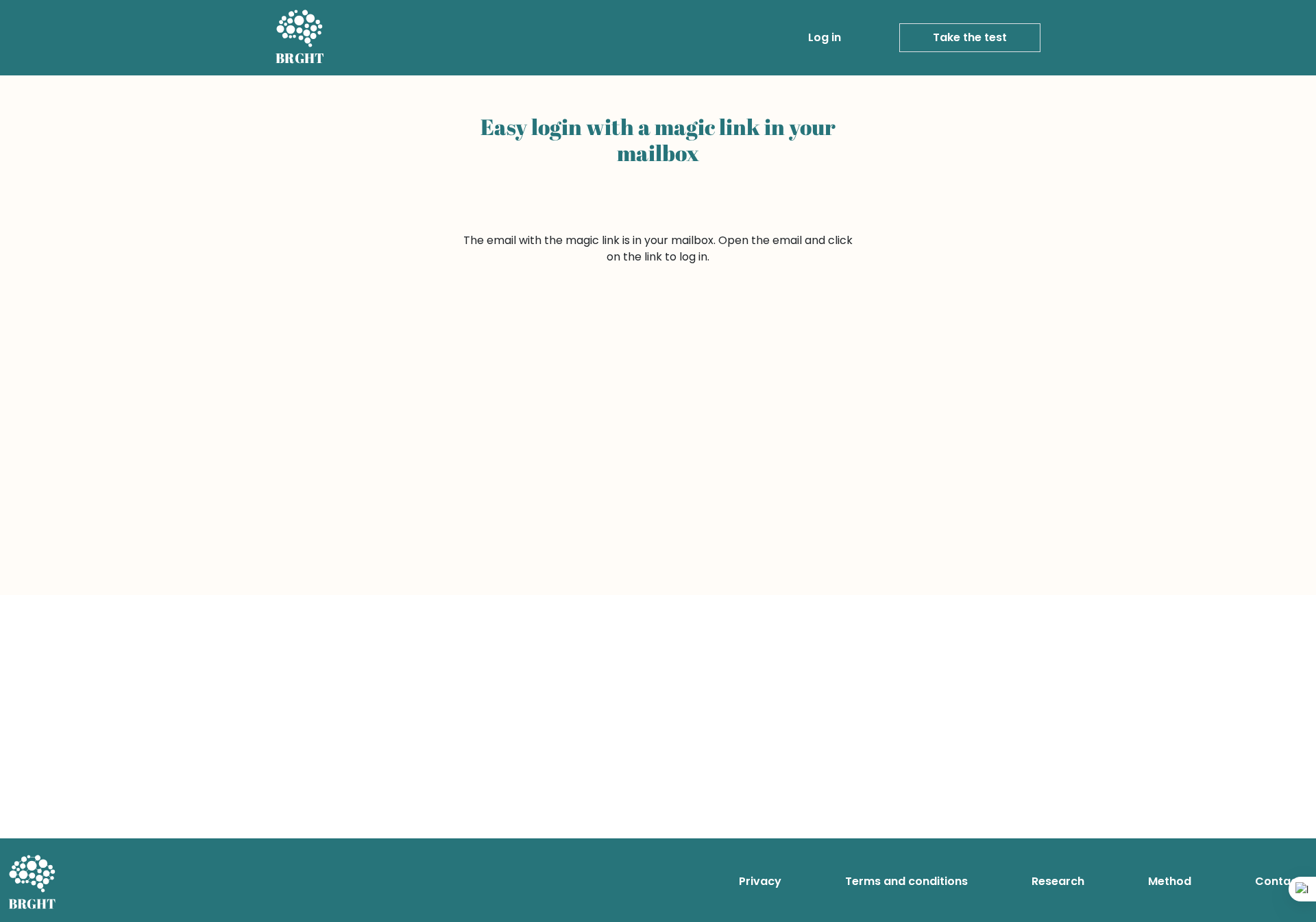
click at [823, 37] on link "Log in" at bounding box center [825, 38] width 44 height 28
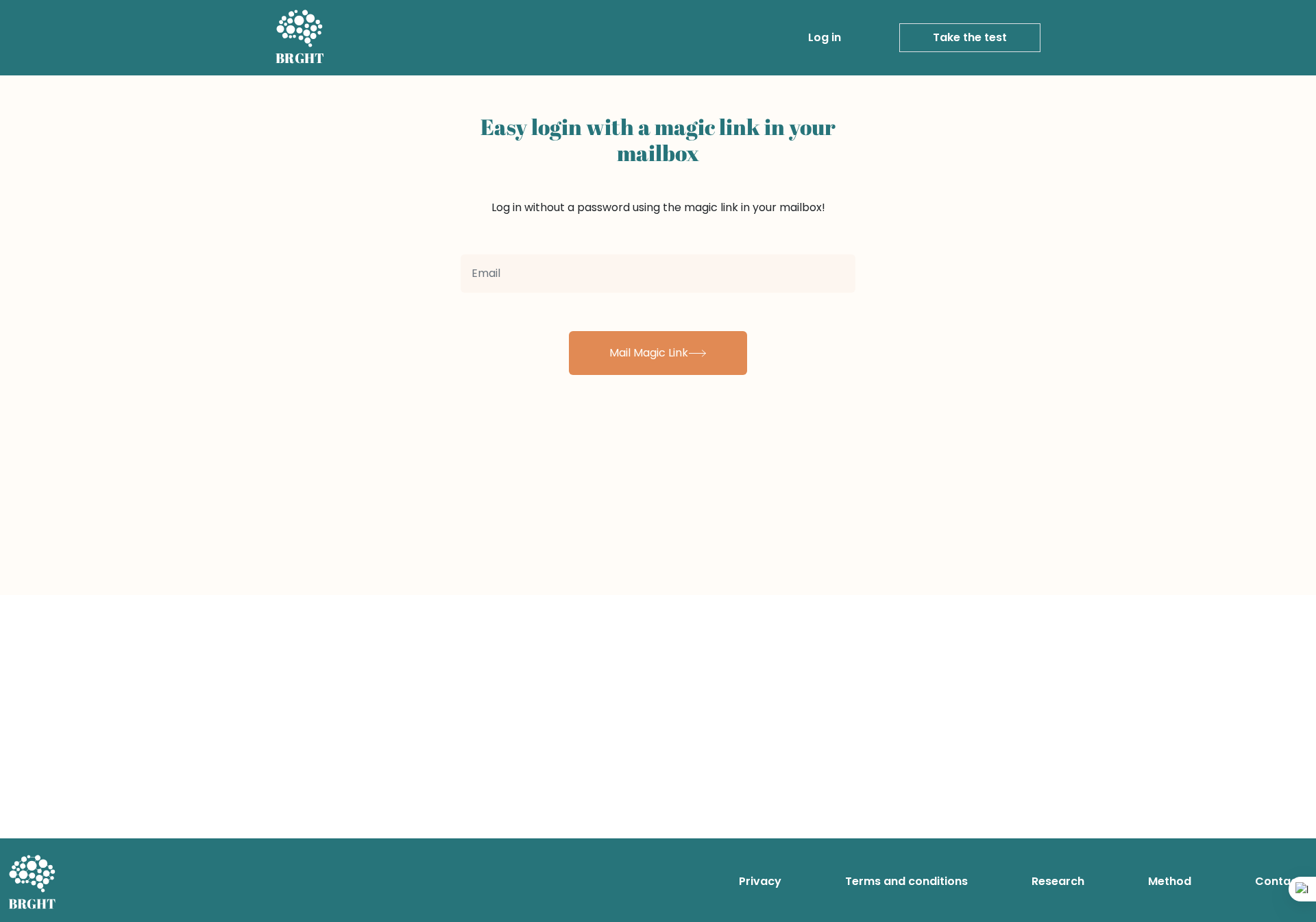
click at [597, 278] on input "email" at bounding box center [658, 273] width 395 height 38
type input "[EMAIL_ADDRESS][DOMAIN_NAME]"
click at [671, 357] on button "Mail Magic Link" at bounding box center [657, 353] width 178 height 44
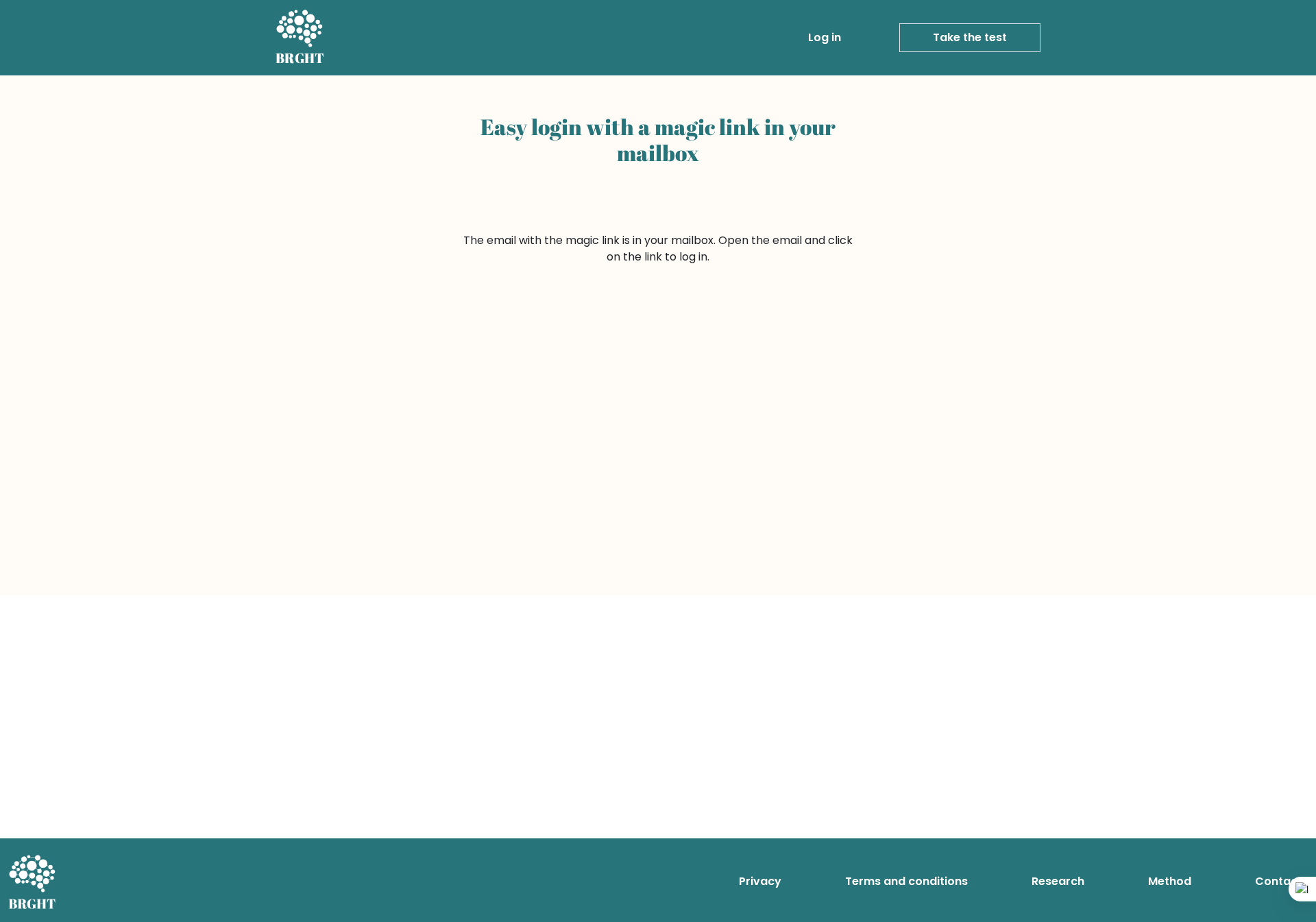
click at [952, 32] on link "Take the test" at bounding box center [970, 37] width 141 height 28
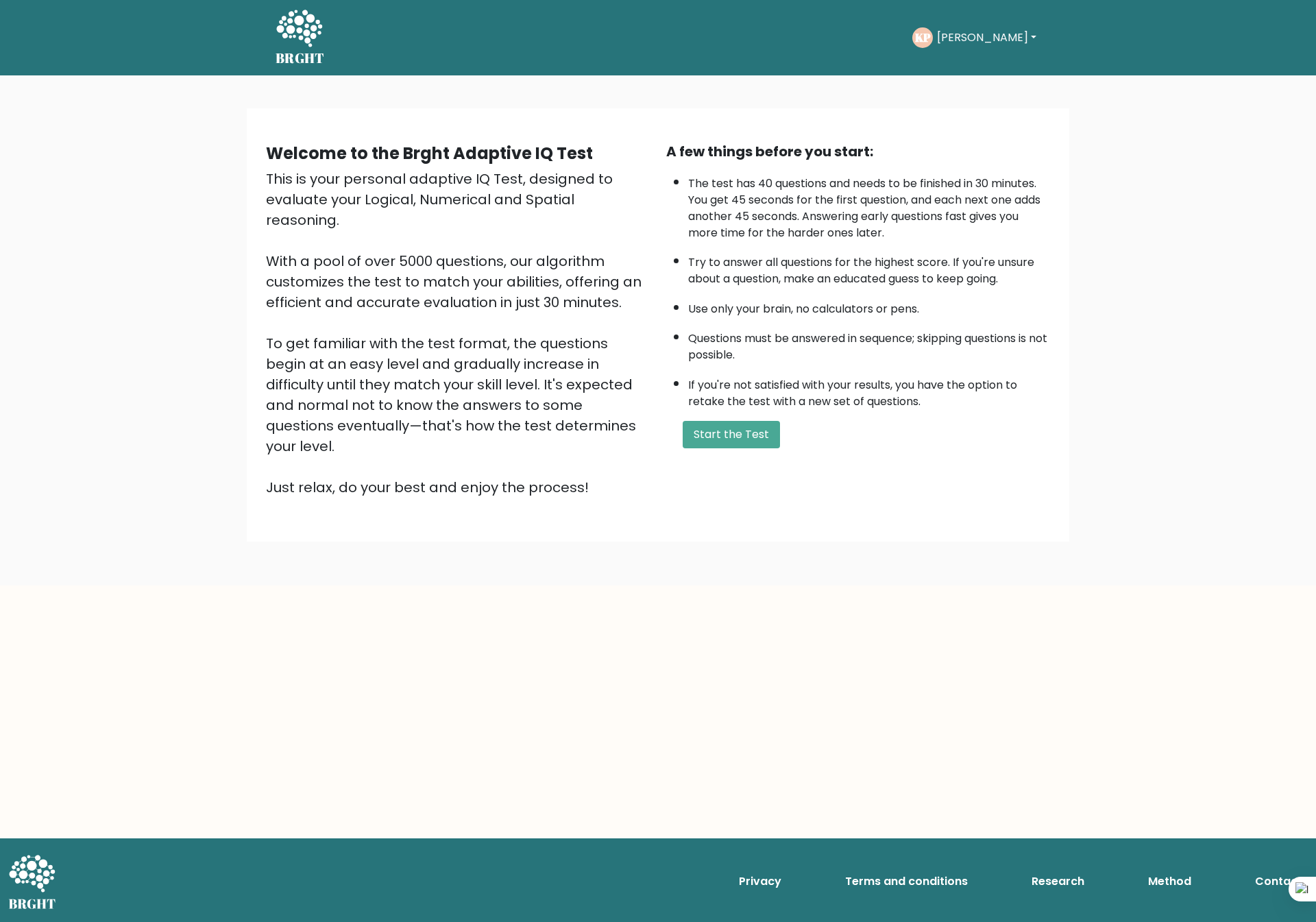
click at [963, 41] on button "[PERSON_NAME]" at bounding box center [986, 37] width 107 height 18
click at [989, 103] on link "Profile" at bounding box center [967, 101] width 108 height 22
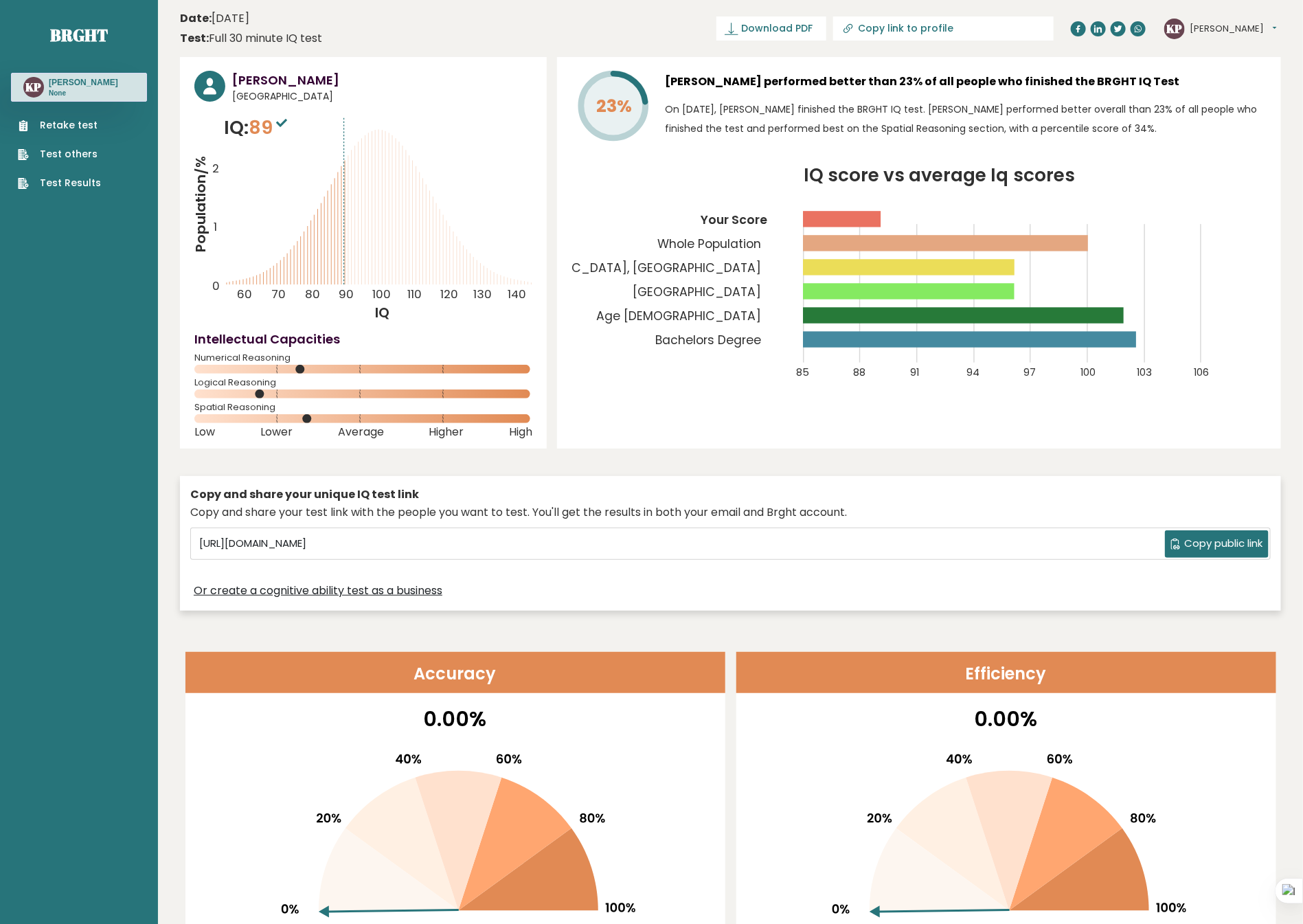
click at [74, 153] on link "Test others" at bounding box center [59, 155] width 83 height 15
click at [66, 182] on link "Test Results" at bounding box center [59, 183] width 83 height 15
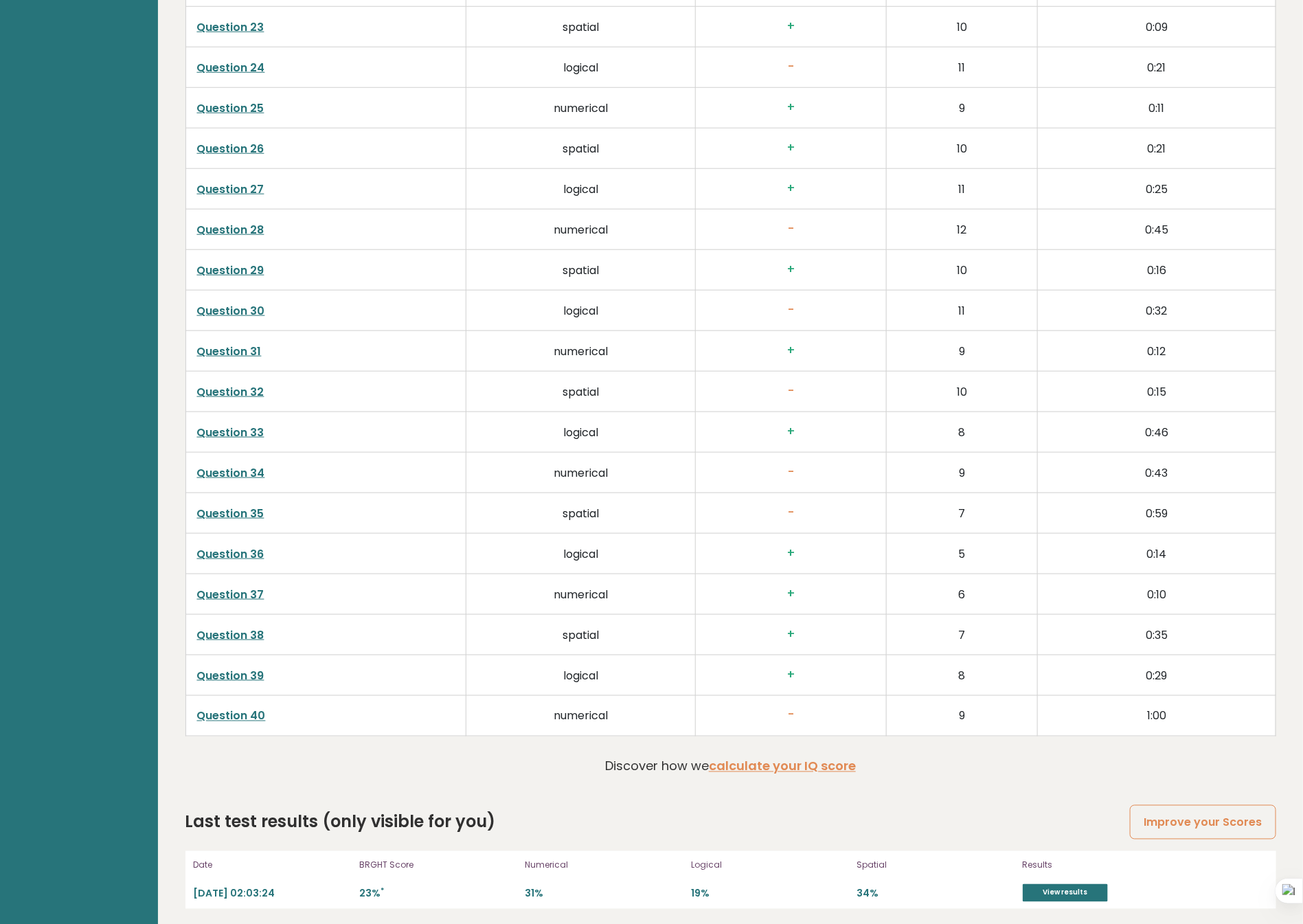
scroll to position [3247, 0]
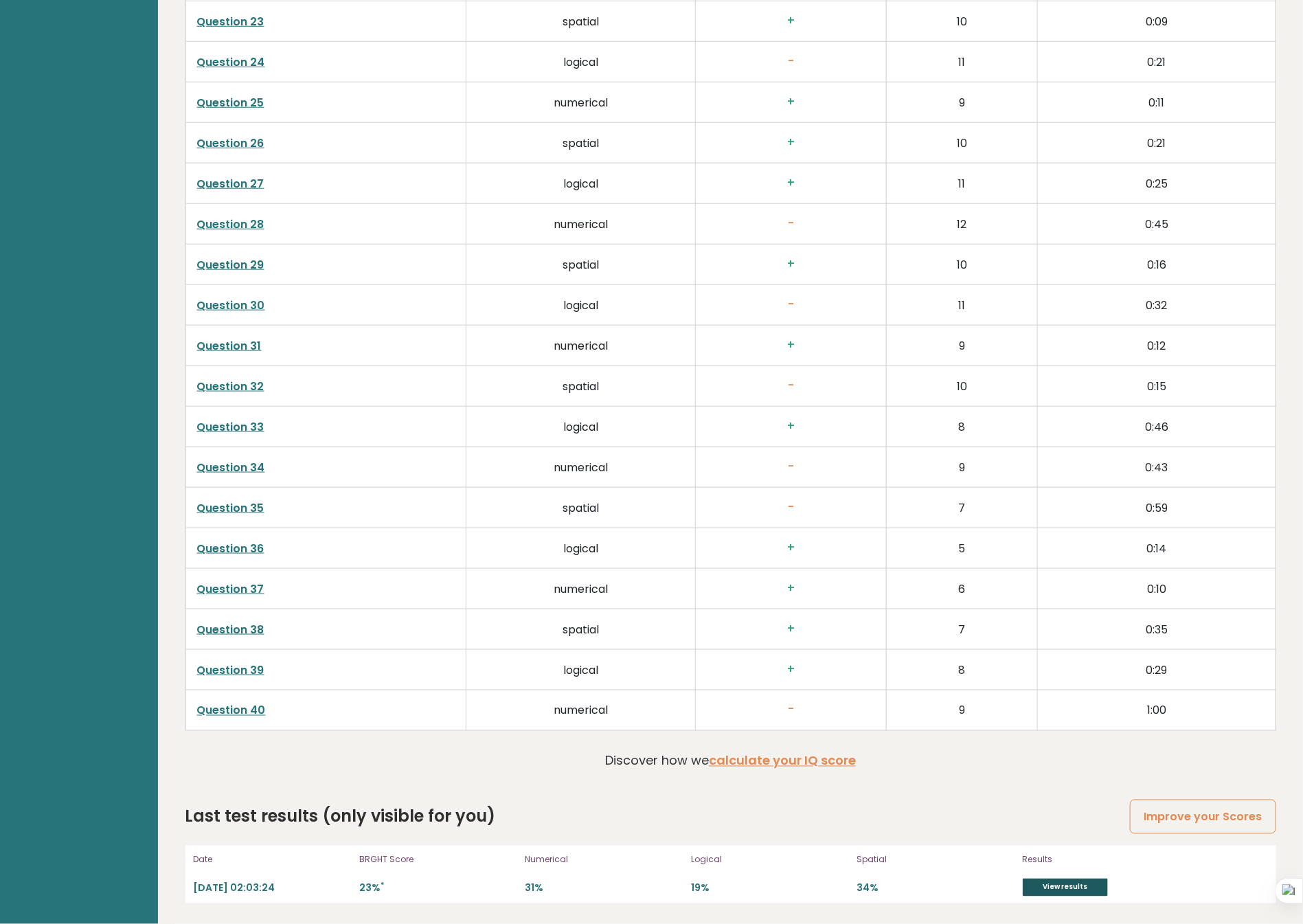
click at [1076, 889] on link "View results" at bounding box center [1065, 887] width 86 height 18
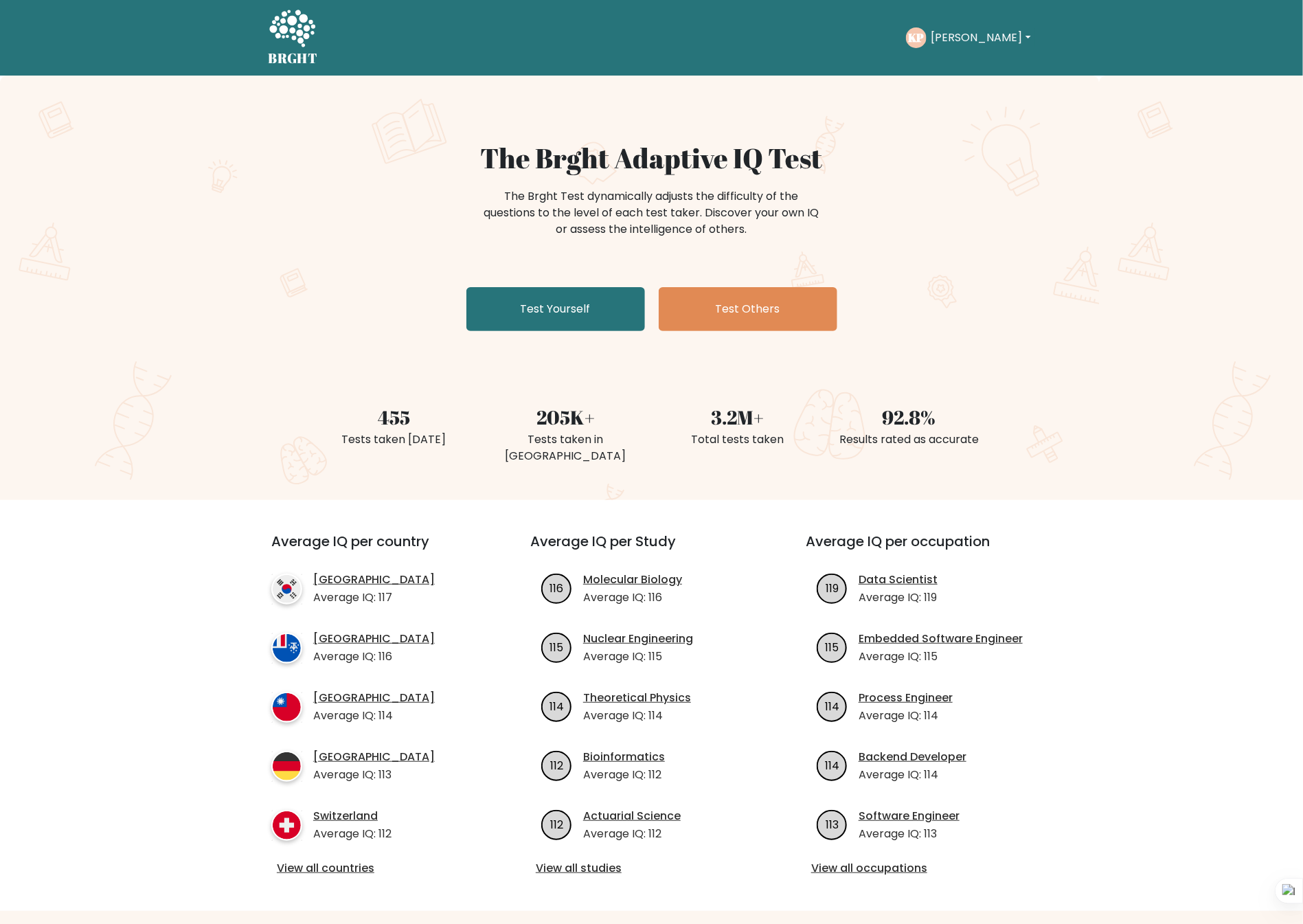
click at [967, 37] on button "[PERSON_NAME]" at bounding box center [981, 37] width 107 height 18
click at [965, 85] on link "Profile" at bounding box center [961, 88] width 108 height 22
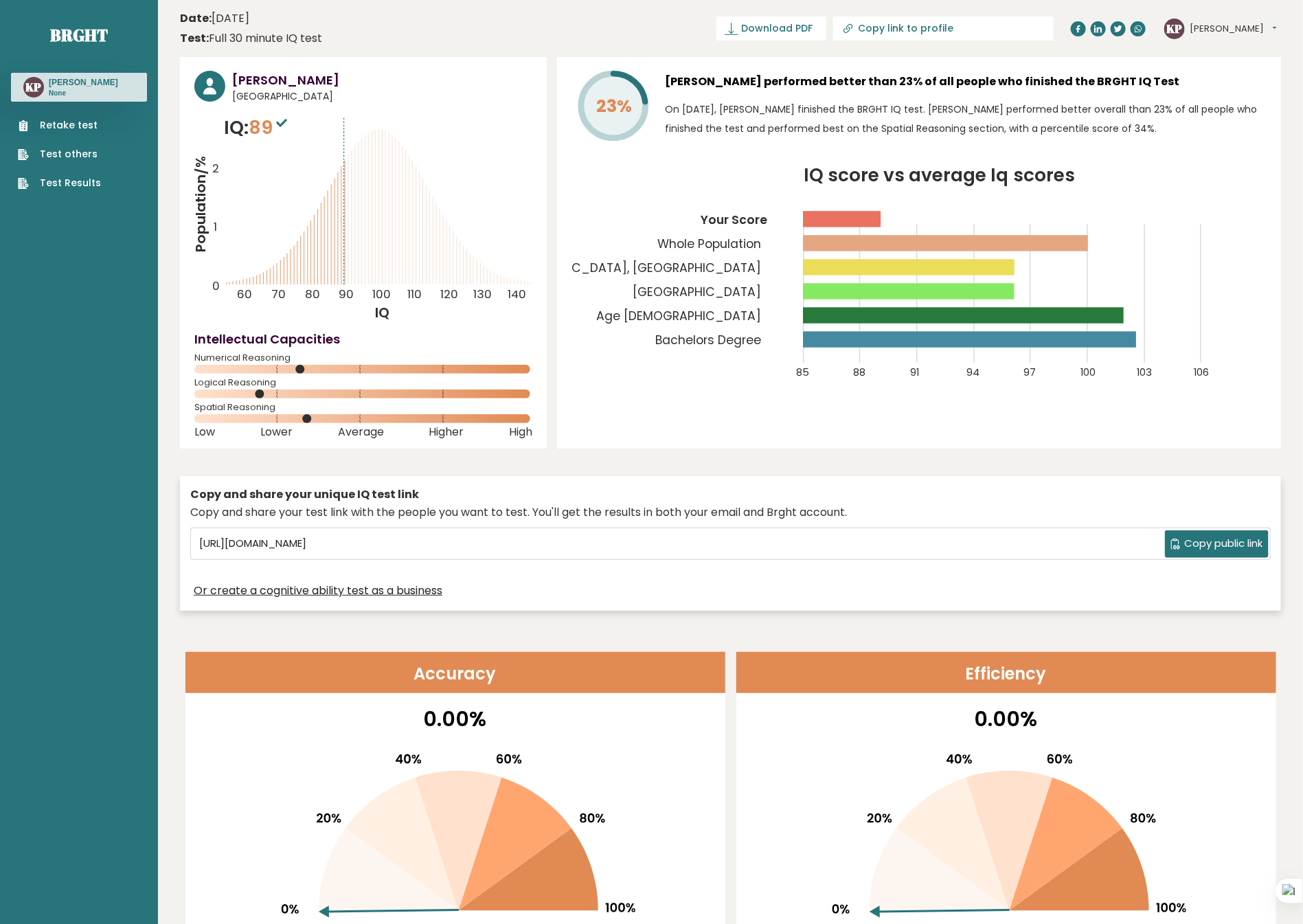
click at [78, 186] on link "Test Results" at bounding box center [59, 183] width 83 height 15
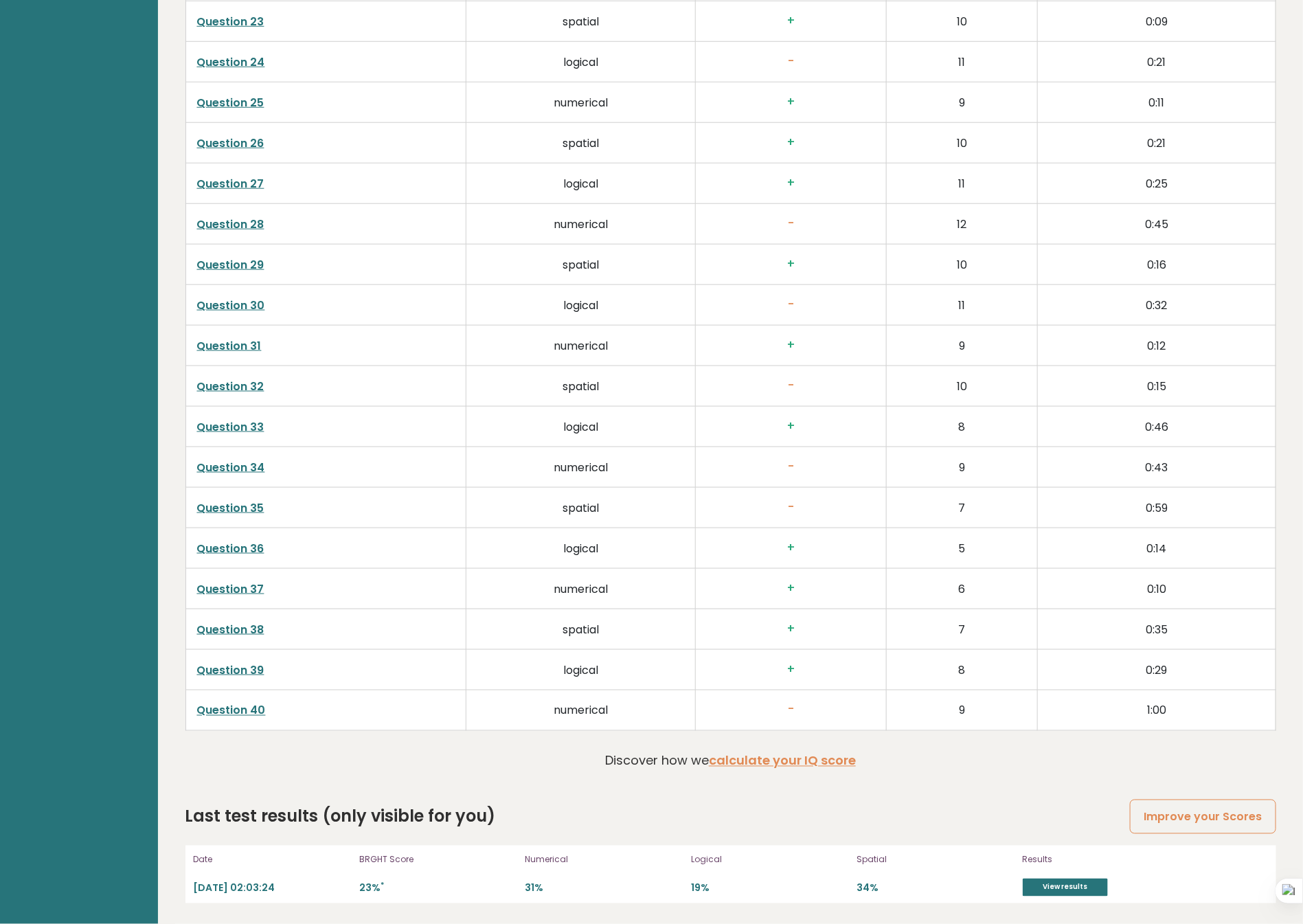
scroll to position [3247, 0]
click at [1206, 821] on link "Improve your Scores" at bounding box center [1203, 817] width 146 height 35
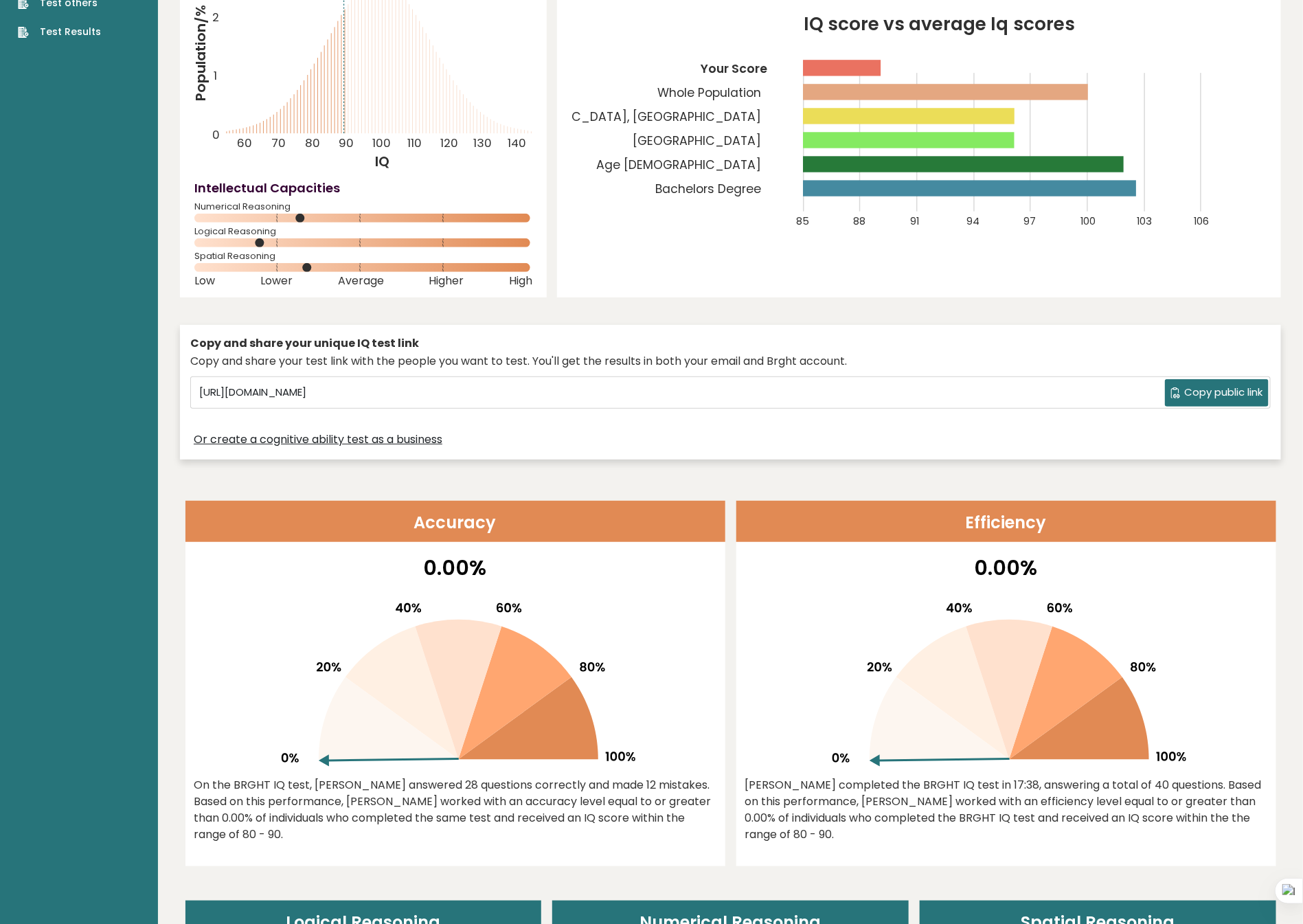
scroll to position [0, 0]
